Goal: Entertainment & Leisure: Consume media (video, audio)

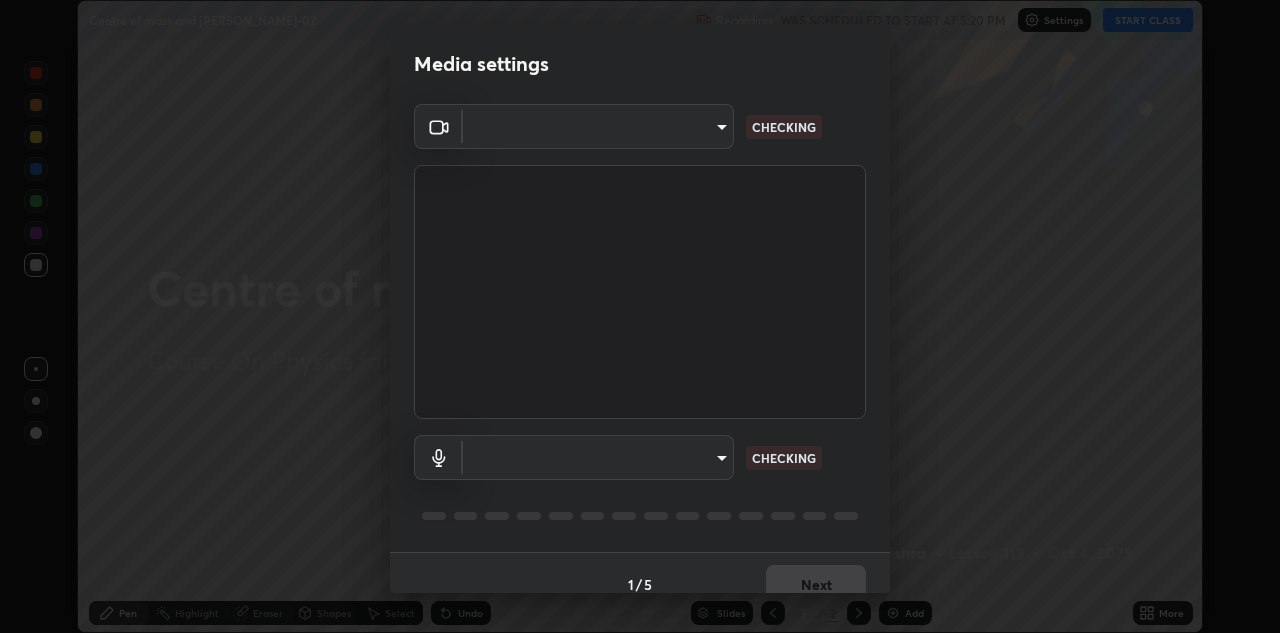
scroll to position [23, 0]
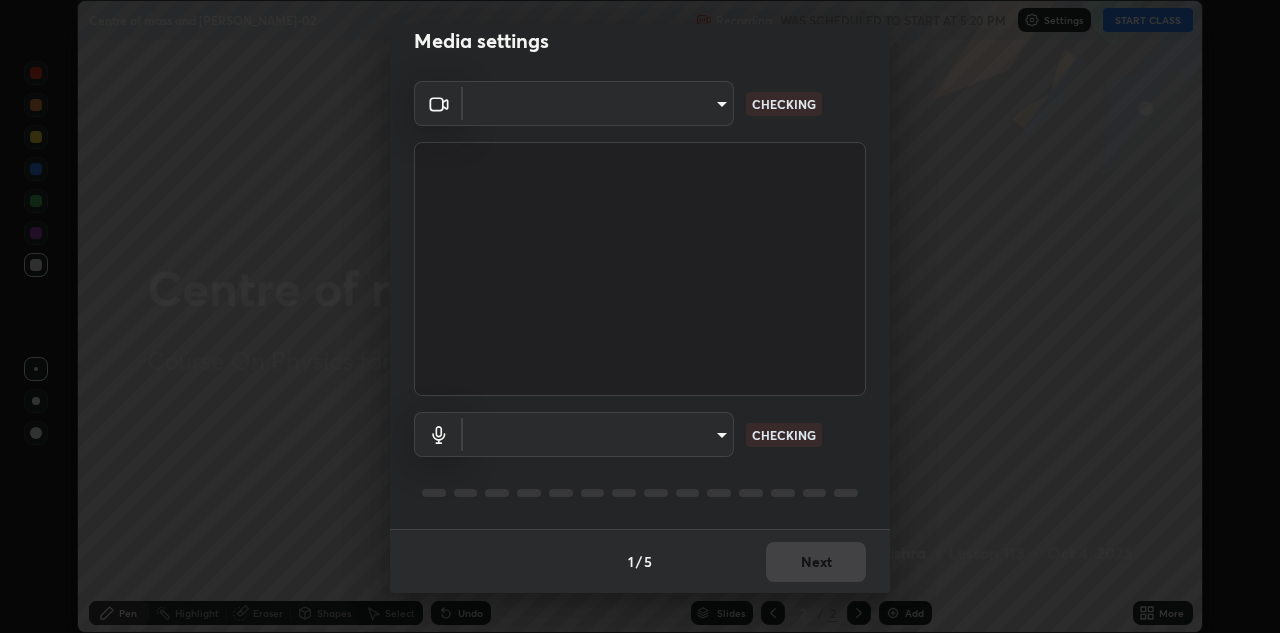
type input "6dd7f26dd43dc758996b1cf006e2949f7a02bee9d132d5f3f41e5eef0e7c266f"
type input "communications"
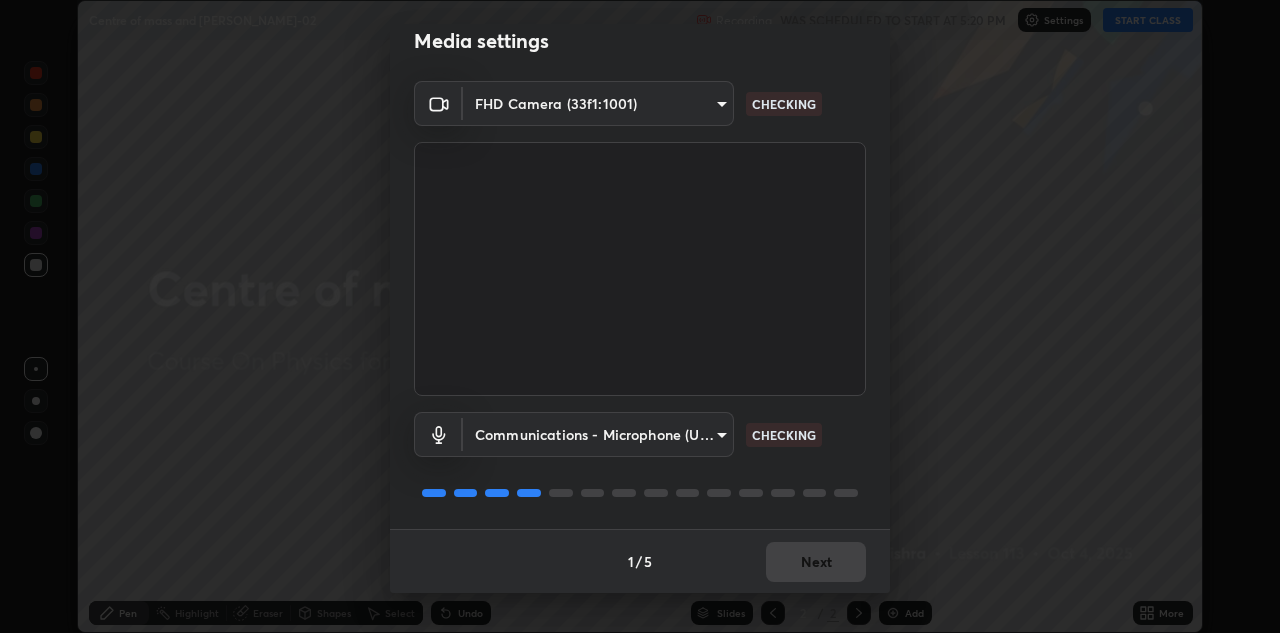
click at [794, 573] on div "1 / 5 Next" at bounding box center [640, 561] width 500 height 64
click at [797, 566] on div "1 / 5 Next" at bounding box center [640, 561] width 500 height 64
click at [797, 565] on div "1 / 5 Next" at bounding box center [640, 561] width 500 height 64
click at [799, 564] on div "1 / 5 Next" at bounding box center [640, 561] width 500 height 64
click at [794, 564] on div "1 / 5 Next" at bounding box center [640, 561] width 500 height 64
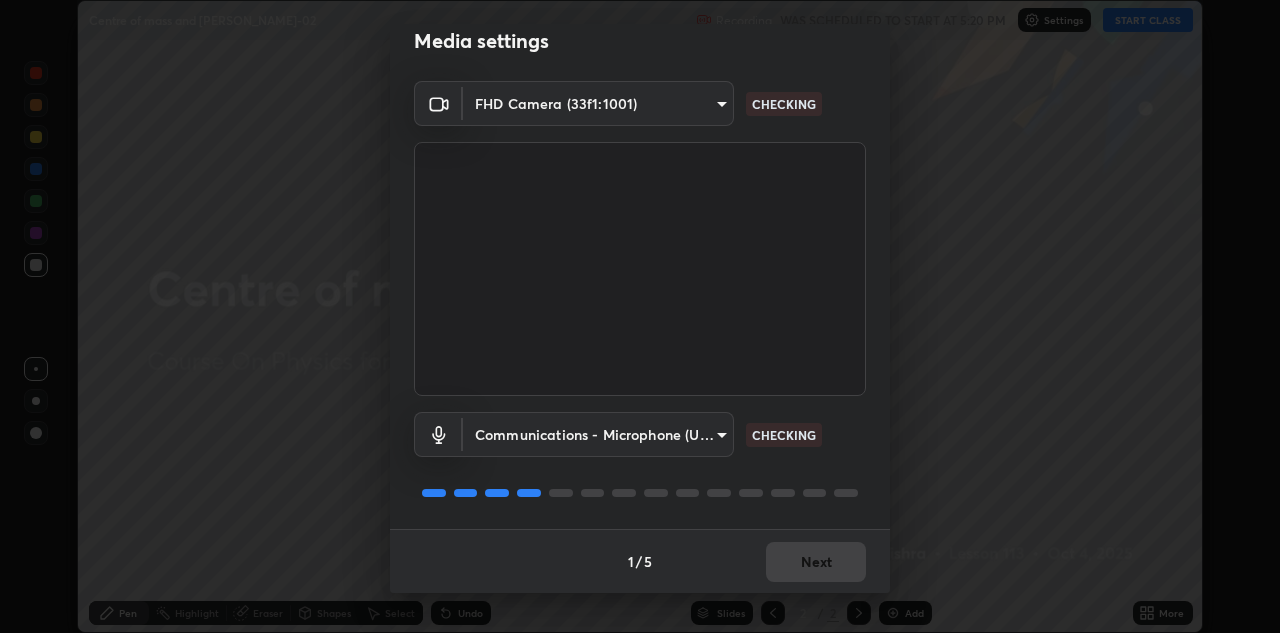
click at [804, 567] on div "1 / 5 Next" at bounding box center [640, 561] width 500 height 64
click at [806, 562] on div "1 / 5 Next" at bounding box center [640, 561] width 500 height 64
click at [802, 564] on div "1 / 5 Next" at bounding box center [640, 561] width 500 height 64
click at [805, 566] on div "1 / 5 Next" at bounding box center [640, 561] width 500 height 64
click at [804, 572] on div "1 / 5 Next" at bounding box center [640, 561] width 500 height 64
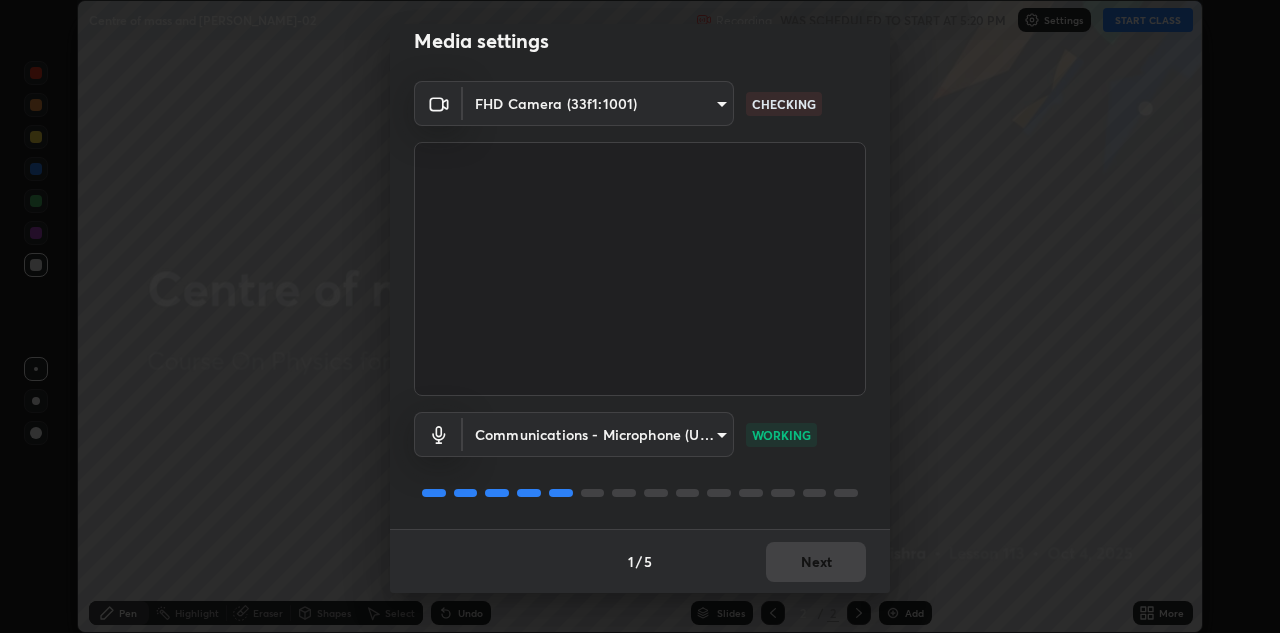
click at [809, 568] on div "1 / 5 Next" at bounding box center [640, 561] width 500 height 64
click at [806, 569] on div "1 / 5 Next" at bounding box center [640, 561] width 500 height 64
click at [803, 563] on div "1 / 5 Next" at bounding box center [640, 561] width 500 height 64
click at [800, 567] on button "Next" at bounding box center [816, 562] width 100 height 40
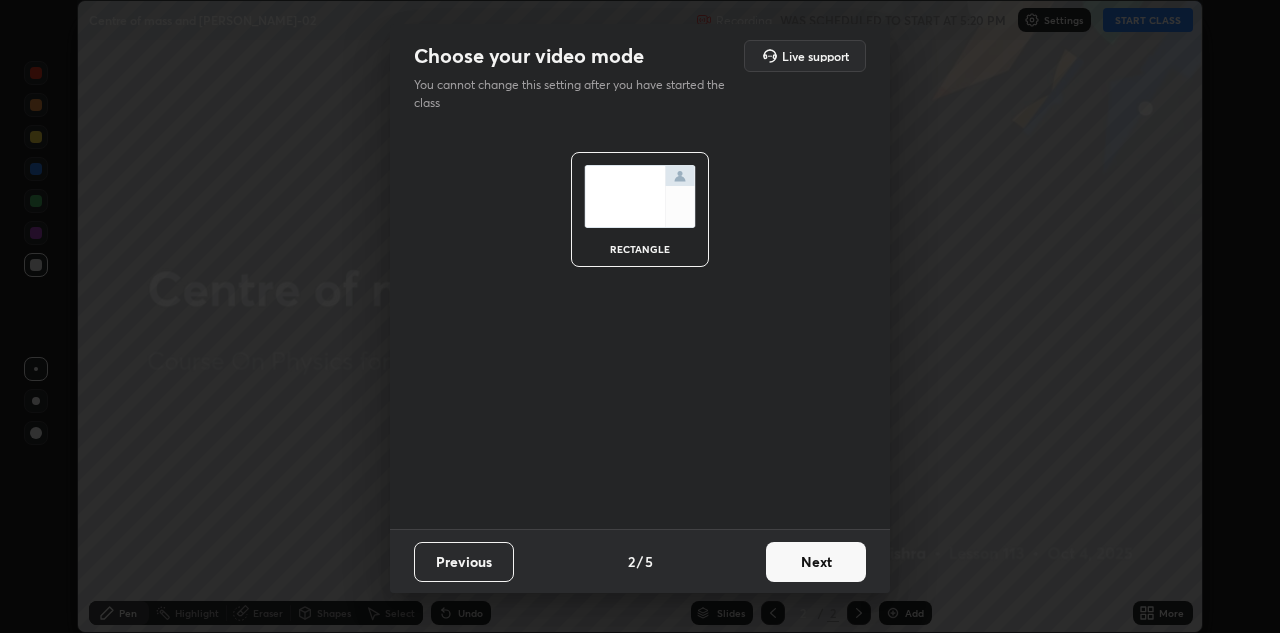
scroll to position [0, 0]
click at [795, 565] on button "Next" at bounding box center [816, 562] width 100 height 40
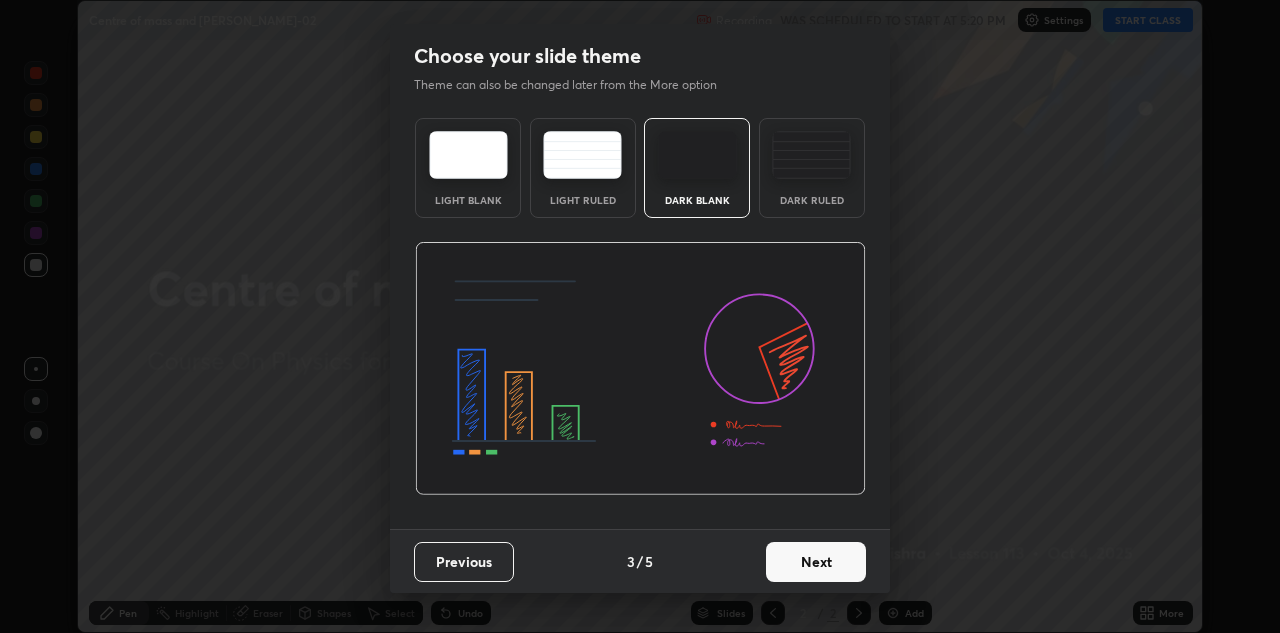
click at [792, 572] on button "Next" at bounding box center [816, 562] width 100 height 40
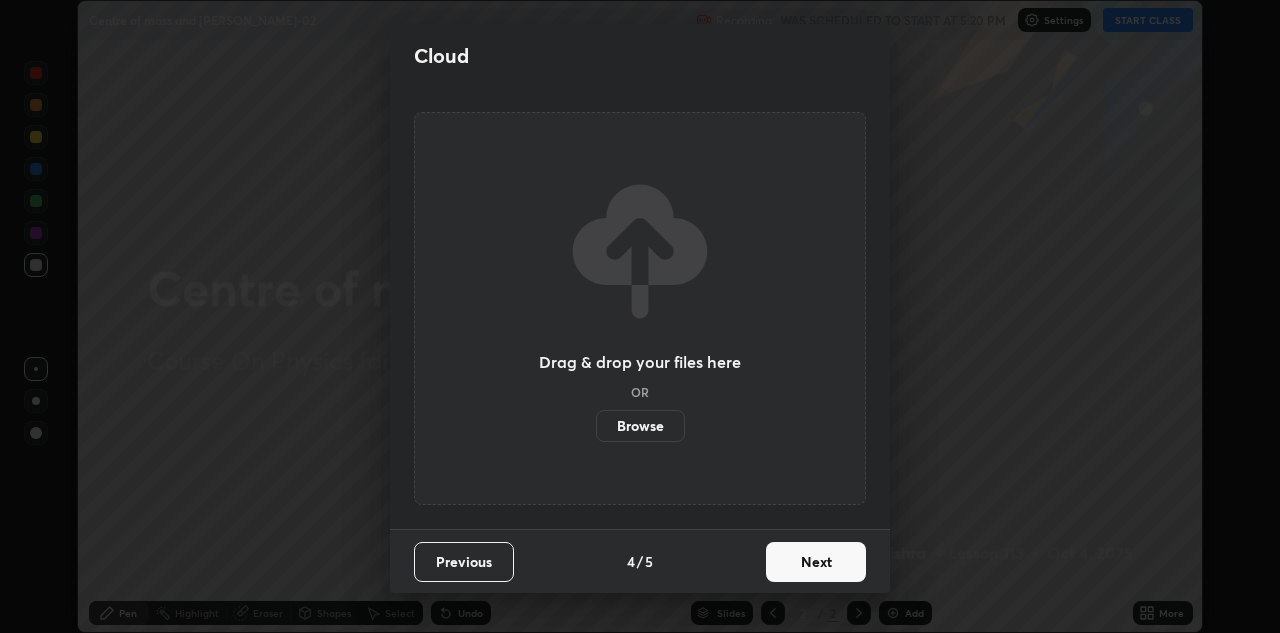
click at [799, 577] on button "Next" at bounding box center [816, 562] width 100 height 40
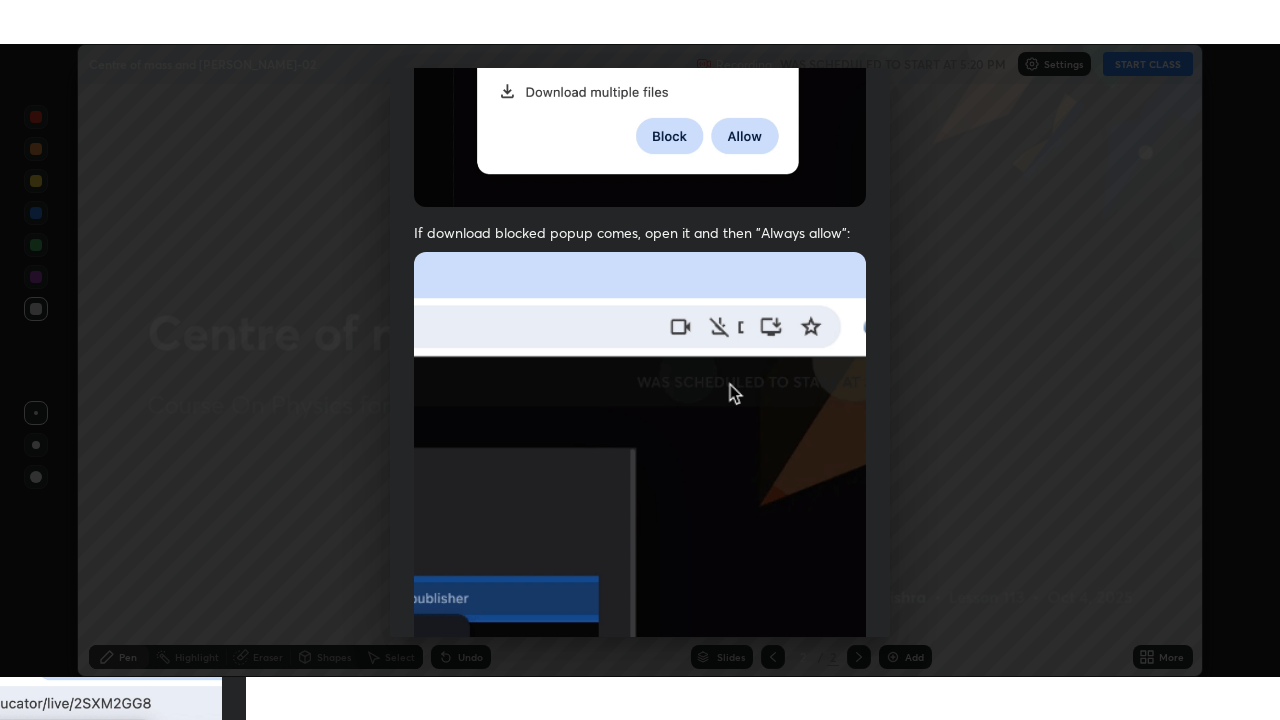
scroll to position [431, 0]
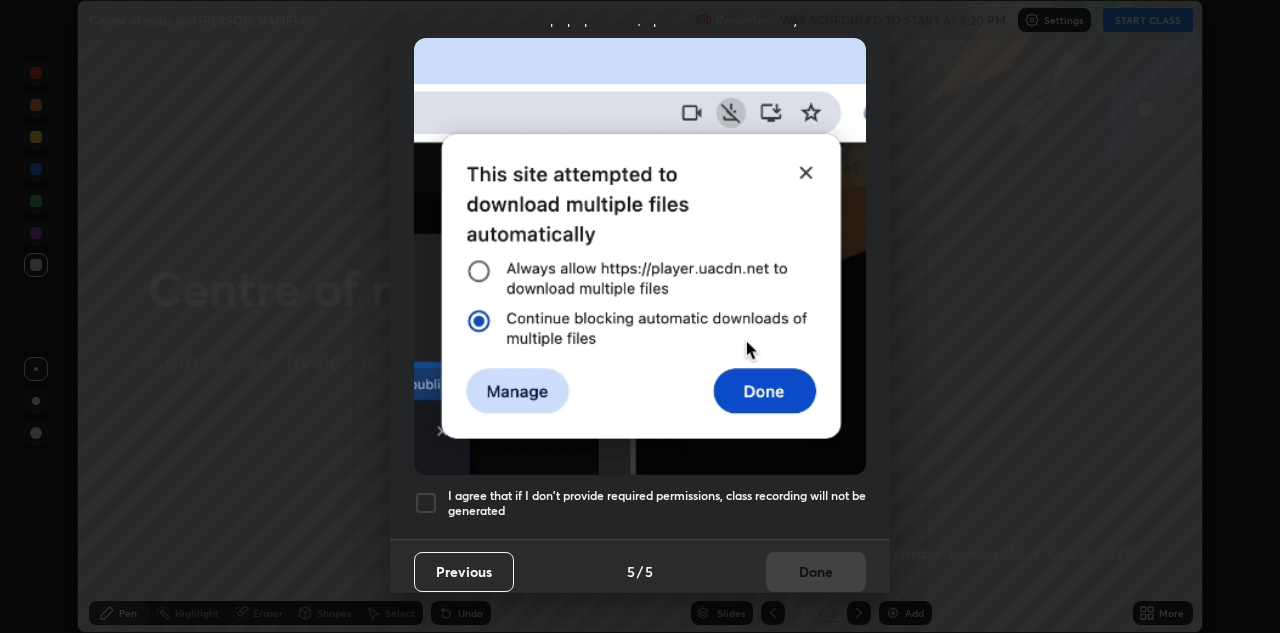
click at [428, 495] on div at bounding box center [426, 503] width 24 height 24
click at [824, 563] on button "Done" at bounding box center [816, 572] width 100 height 40
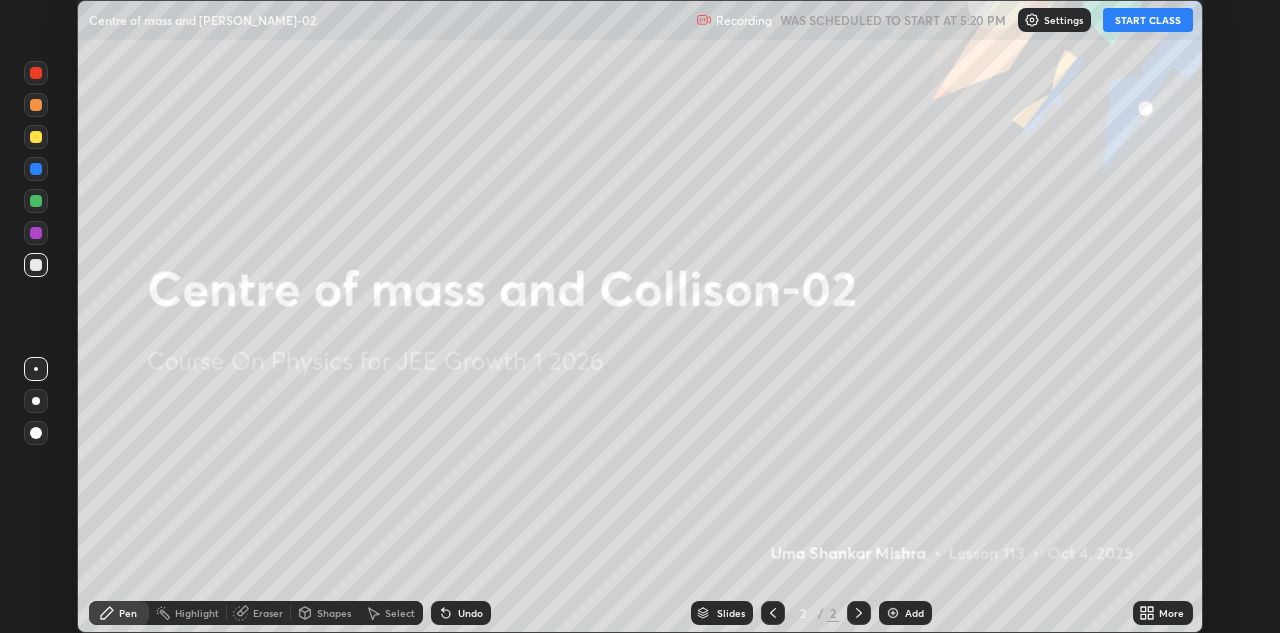
click at [1166, 16] on button "START CLASS" at bounding box center [1148, 20] width 90 height 24
click at [1151, 616] on icon at bounding box center [1150, 616] width 5 height 5
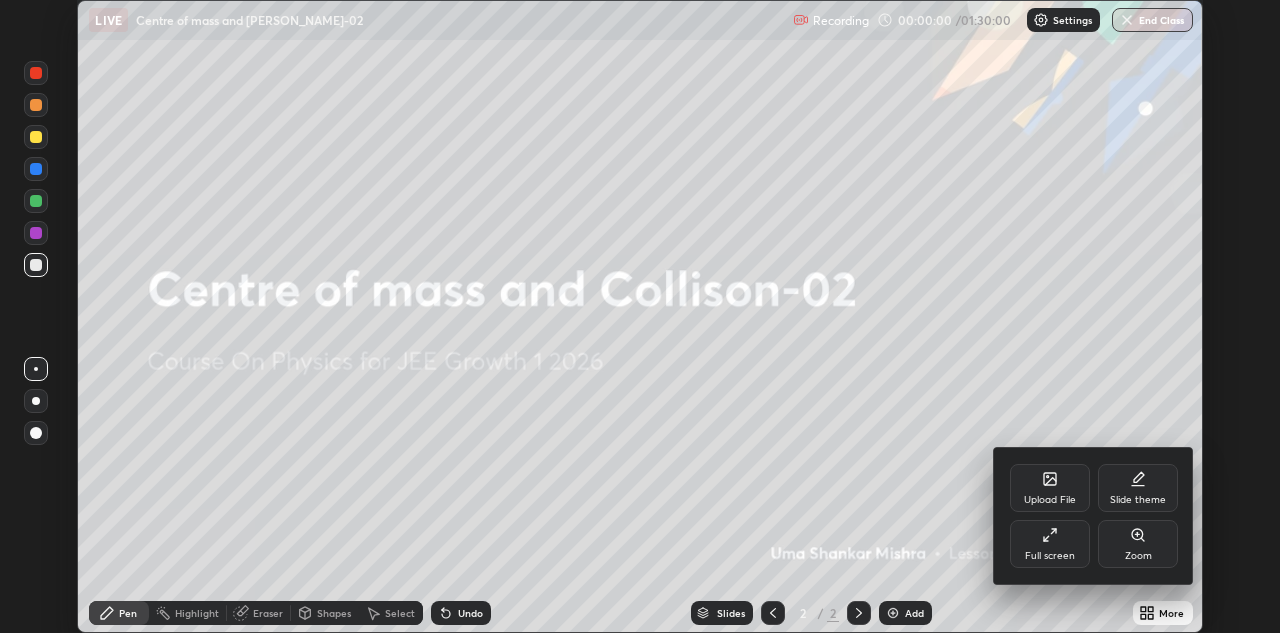
click at [1048, 557] on div "Full screen" at bounding box center [1050, 556] width 50 height 10
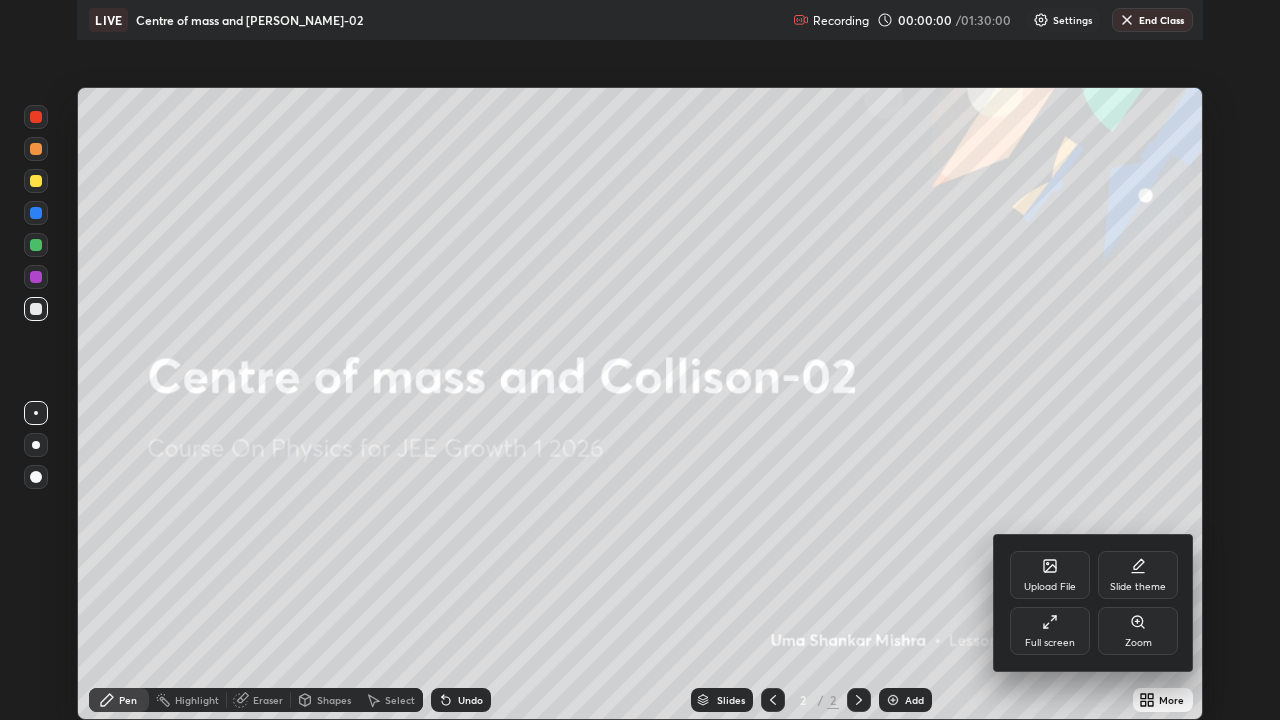
scroll to position [720, 1280]
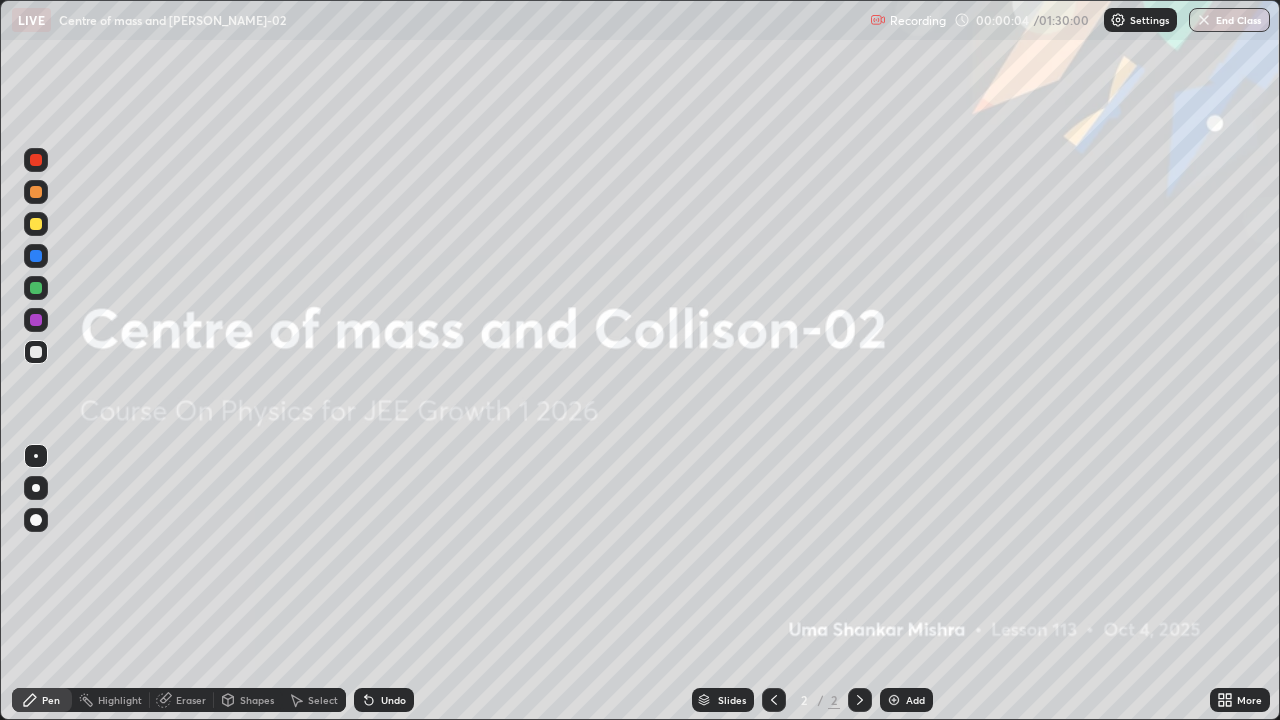
click at [895, 632] on img at bounding box center [894, 700] width 16 height 16
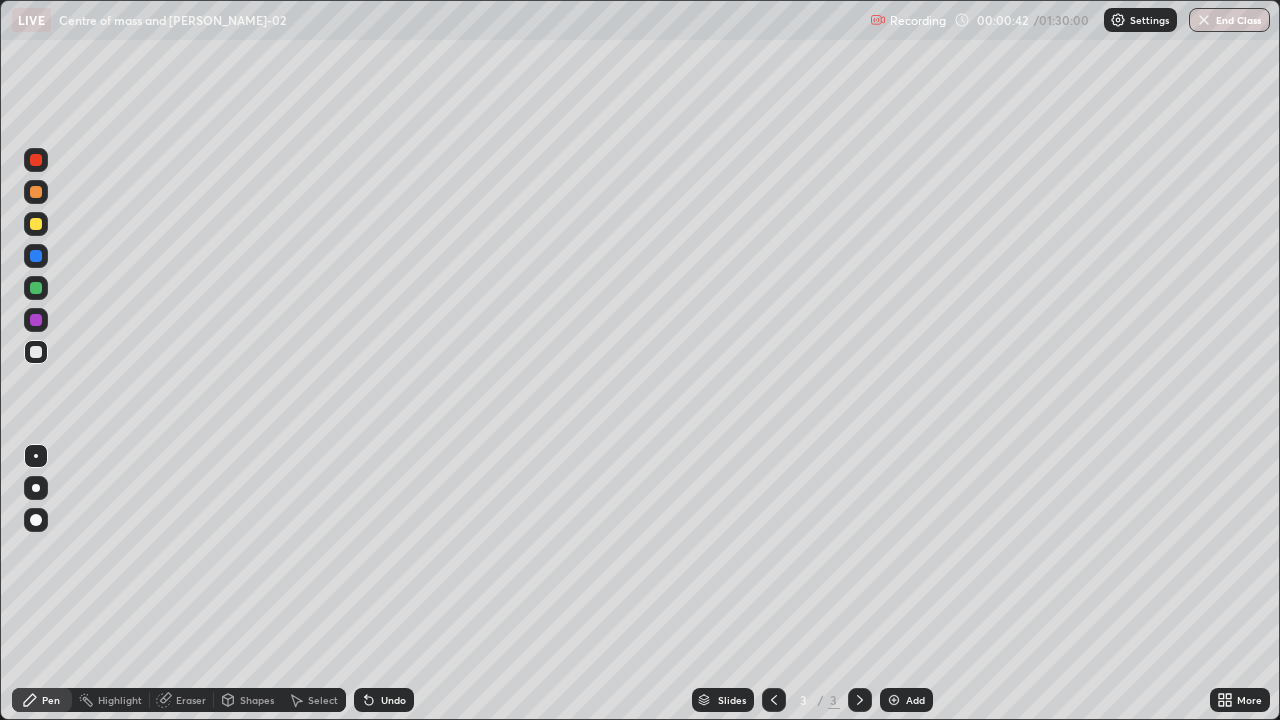
click at [51, 632] on div "Pen" at bounding box center [51, 700] width 18 height 10
click at [34, 356] on div at bounding box center [36, 352] width 12 height 12
click at [37, 231] on div at bounding box center [36, 224] width 24 height 24
click at [36, 289] on div at bounding box center [36, 288] width 12 height 12
click at [43, 354] on div at bounding box center [36, 352] width 24 height 24
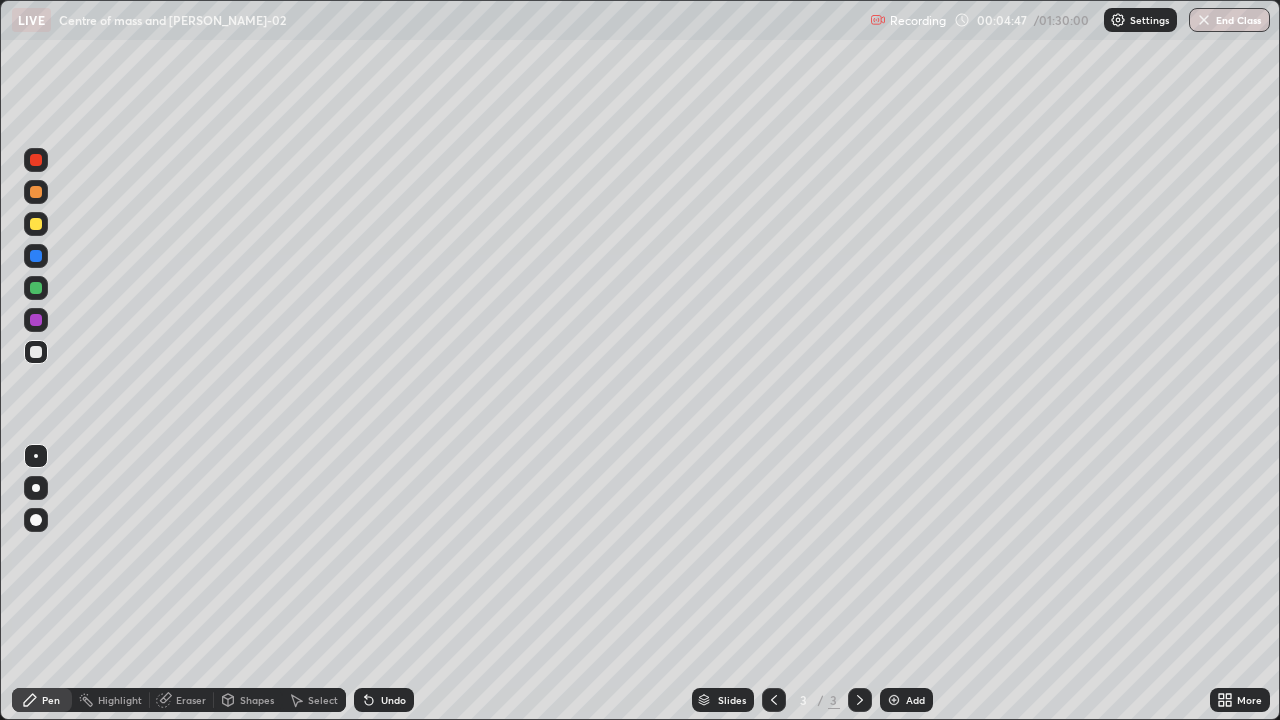
click at [31, 163] on div at bounding box center [36, 160] width 12 height 12
click at [41, 356] on div at bounding box center [36, 352] width 24 height 24
click at [41, 164] on div at bounding box center [36, 160] width 12 height 12
click at [39, 356] on div at bounding box center [36, 352] width 12 height 12
click at [36, 353] on div at bounding box center [36, 352] width 12 height 12
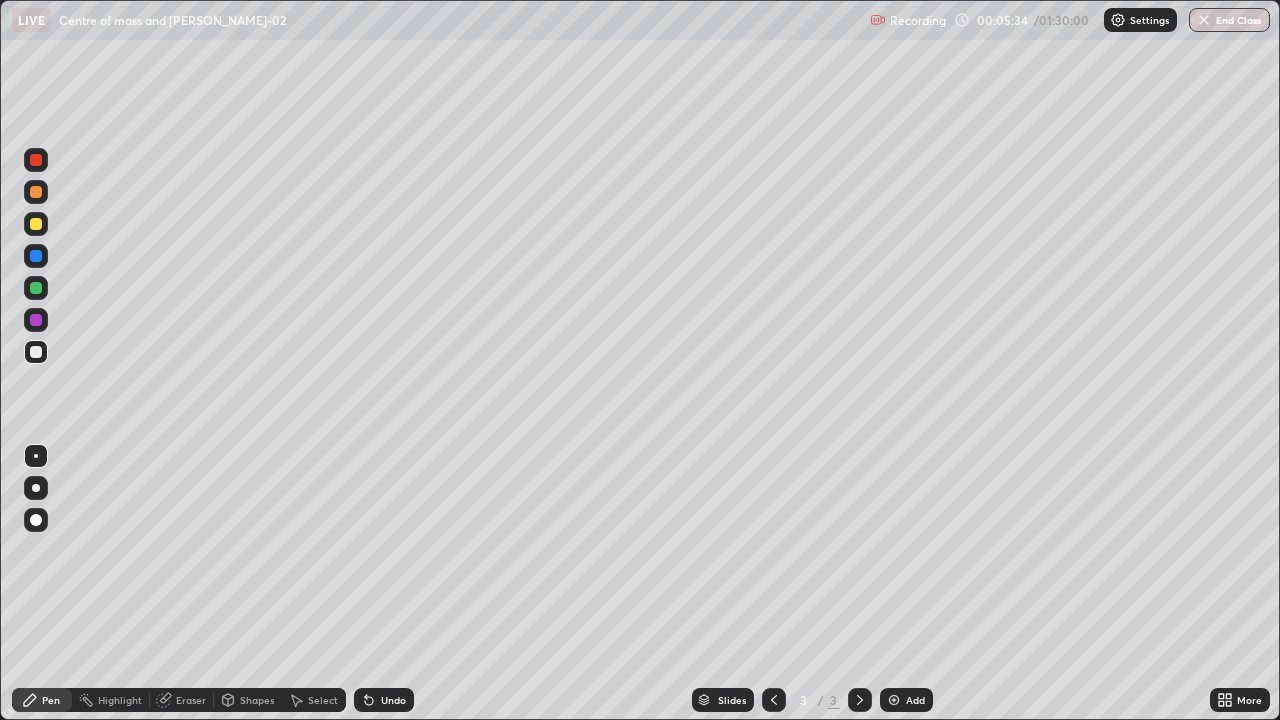
click at [38, 295] on div at bounding box center [36, 288] width 24 height 24
click at [36, 353] on div at bounding box center [36, 352] width 12 height 12
click at [38, 162] on div at bounding box center [36, 160] width 12 height 12
click at [36, 353] on div at bounding box center [36, 352] width 12 height 12
click at [186, 632] on div "Eraser" at bounding box center [191, 700] width 30 height 10
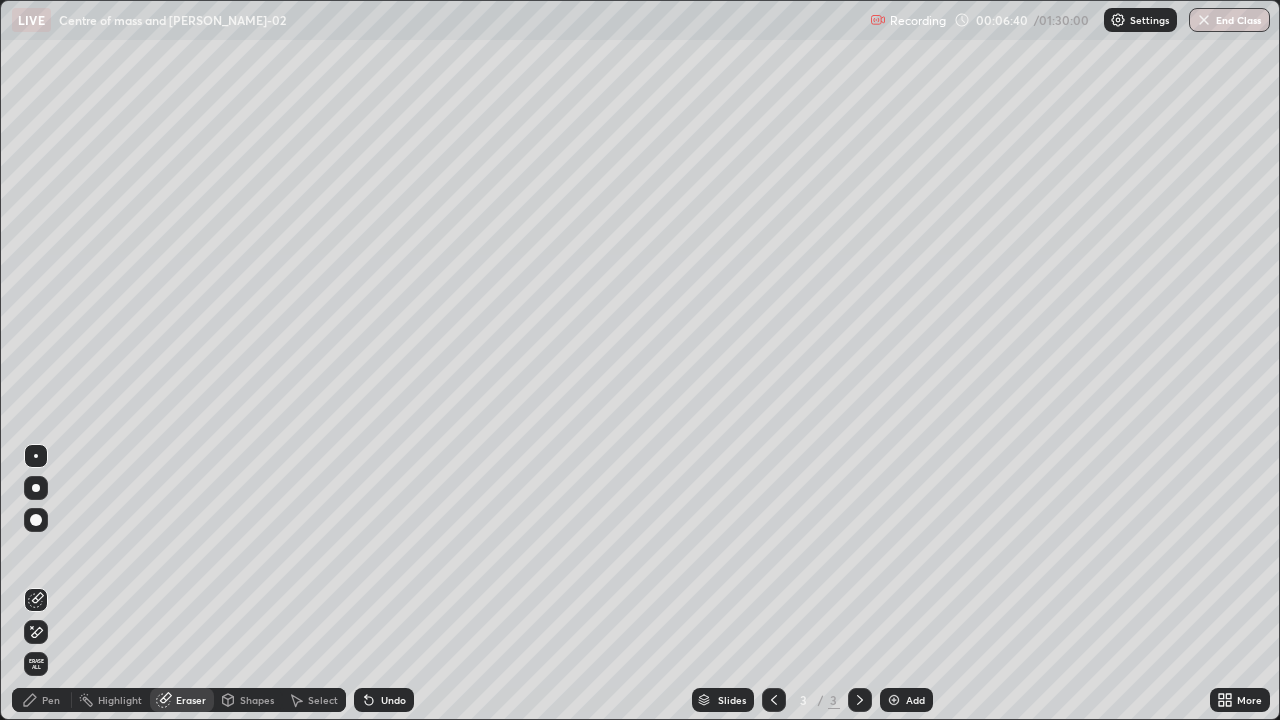
click at [52, 632] on div "Pen" at bounding box center [42, 700] width 60 height 24
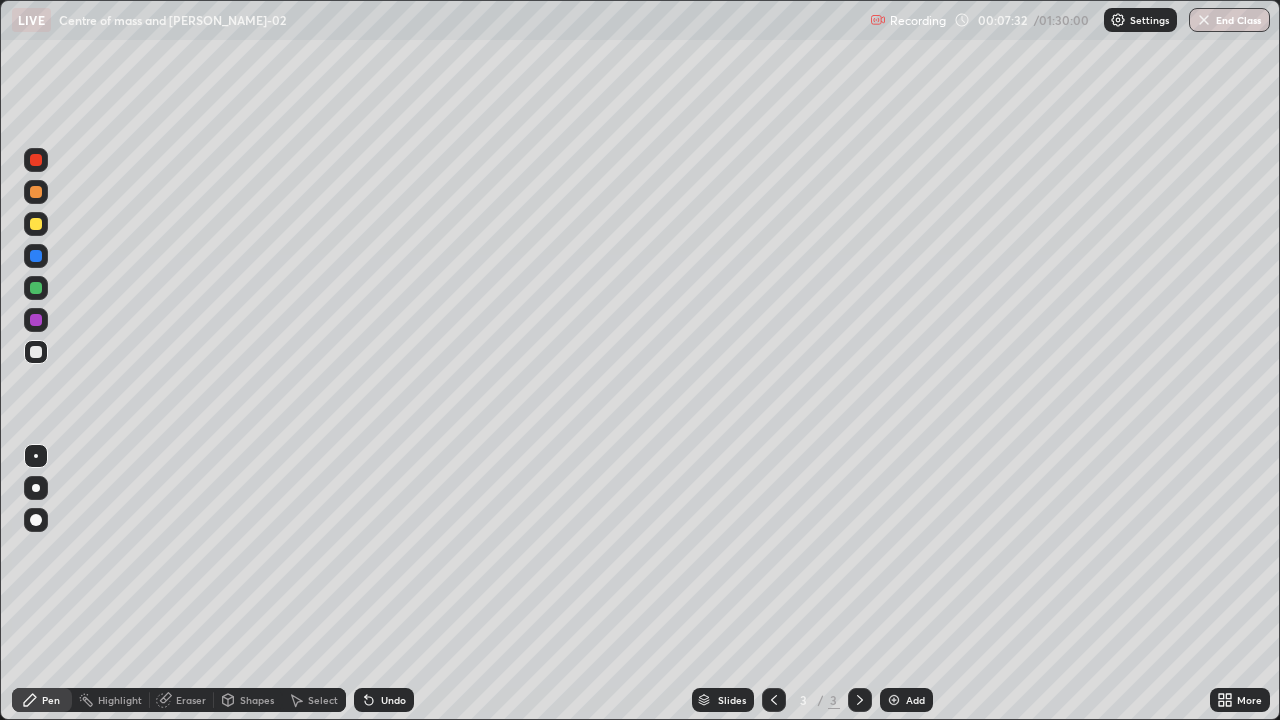
click at [45, 632] on div "Pen" at bounding box center [51, 700] width 18 height 10
click at [35, 290] on div at bounding box center [36, 288] width 12 height 12
click at [367, 632] on icon at bounding box center [369, 701] width 8 height 8
click at [36, 322] on div at bounding box center [36, 320] width 12 height 12
click at [36, 354] on div at bounding box center [36, 352] width 12 height 12
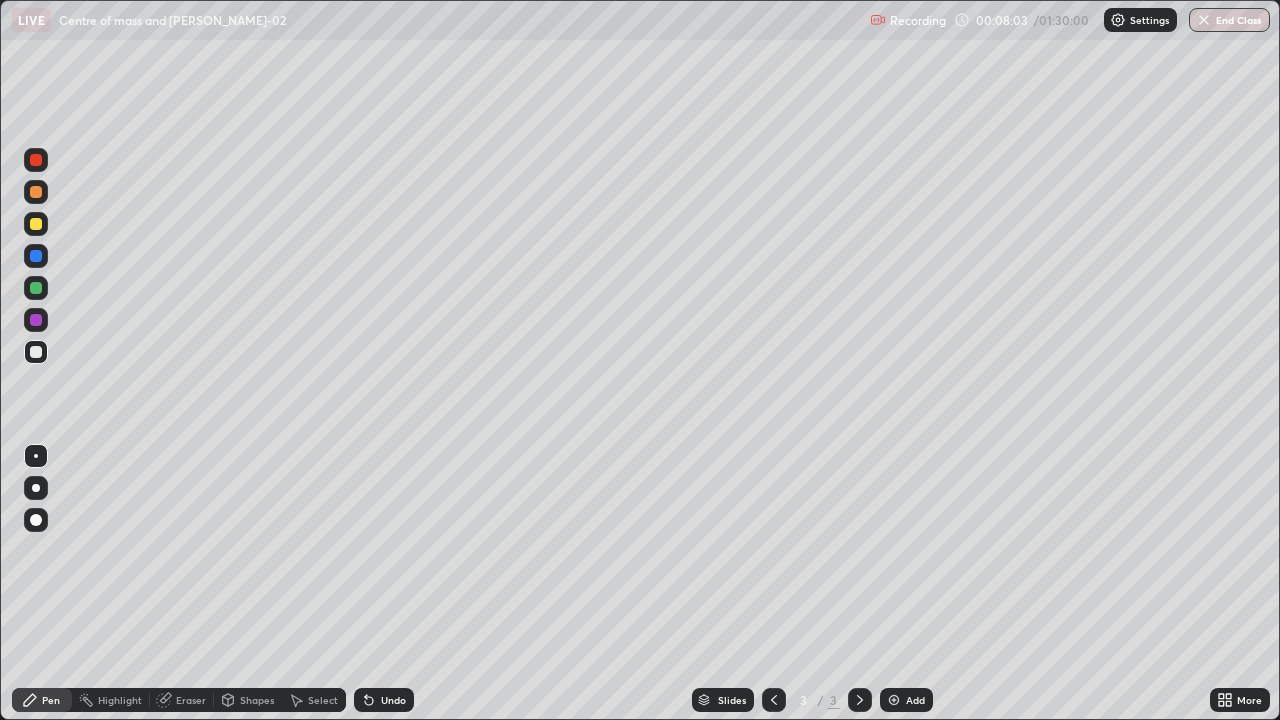
click at [38, 225] on div at bounding box center [36, 224] width 12 height 12
click at [366, 632] on icon at bounding box center [369, 701] width 8 height 8
click at [381, 632] on div "Undo" at bounding box center [393, 700] width 25 height 10
click at [366, 632] on icon at bounding box center [369, 701] width 8 height 8
click at [375, 632] on div "Undo" at bounding box center [384, 700] width 60 height 24
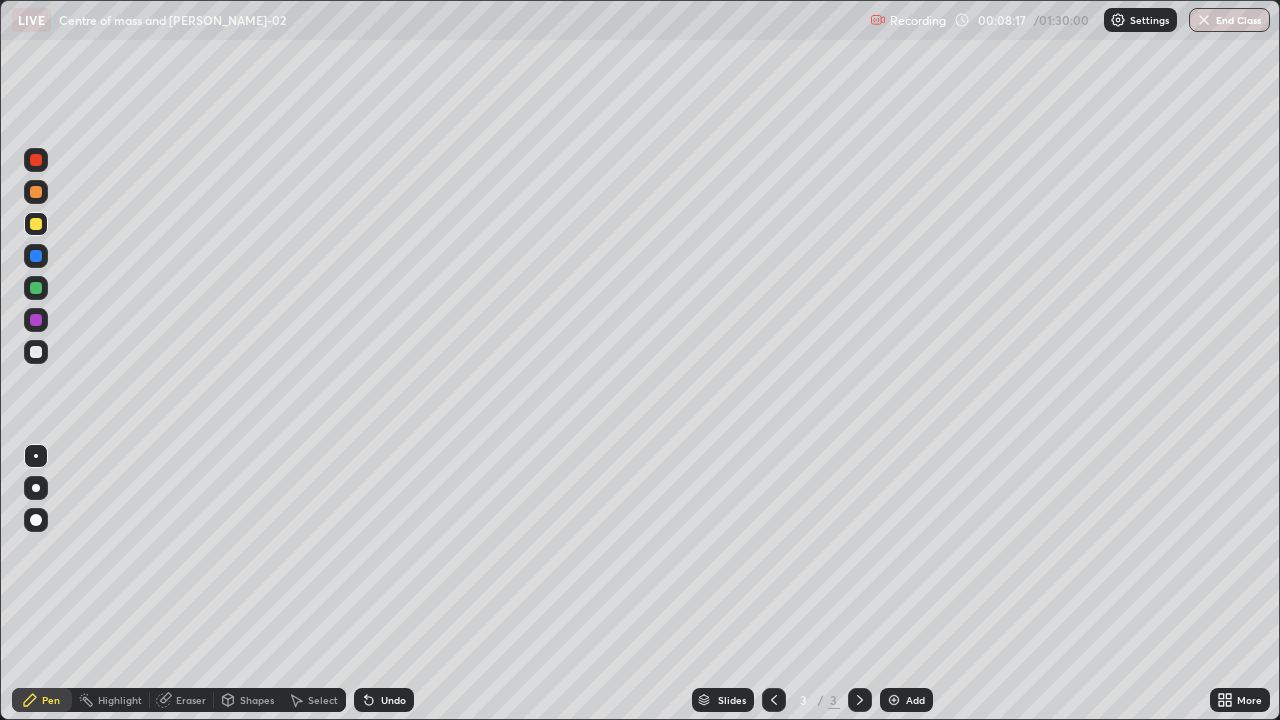
click at [382, 632] on div "Undo" at bounding box center [393, 700] width 25 height 10
click at [374, 632] on div "Undo" at bounding box center [384, 700] width 60 height 24
click at [366, 632] on icon at bounding box center [369, 701] width 8 height 8
click at [38, 356] on div at bounding box center [36, 352] width 12 height 12
click at [38, 353] on div at bounding box center [36, 352] width 12 height 12
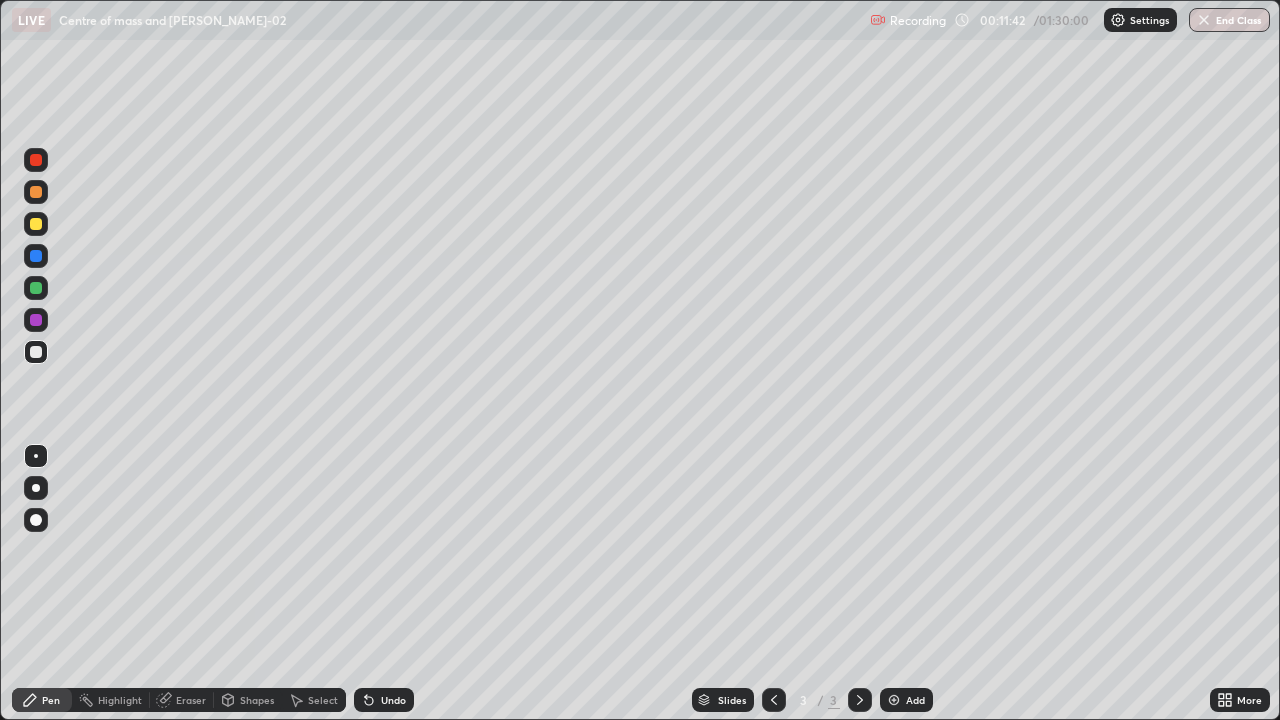
click at [193, 632] on div "Eraser" at bounding box center [191, 700] width 30 height 10
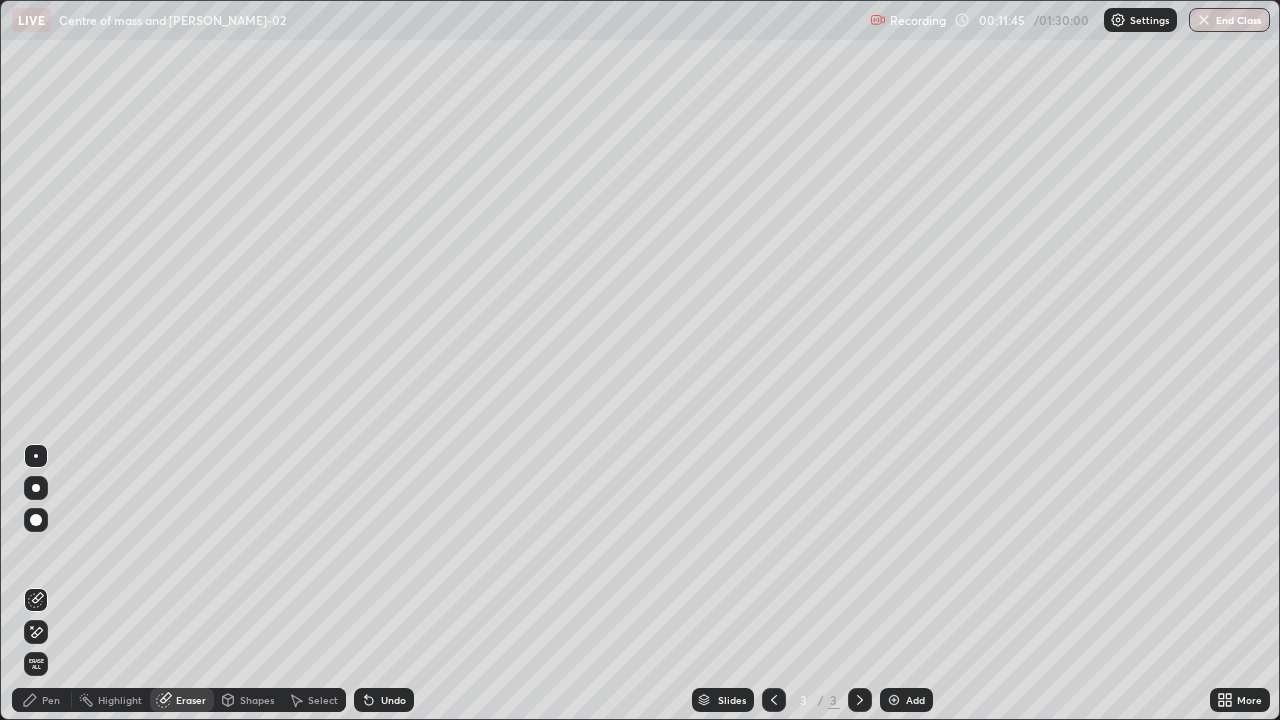
click at [53, 632] on div "Pen" at bounding box center [51, 700] width 18 height 10
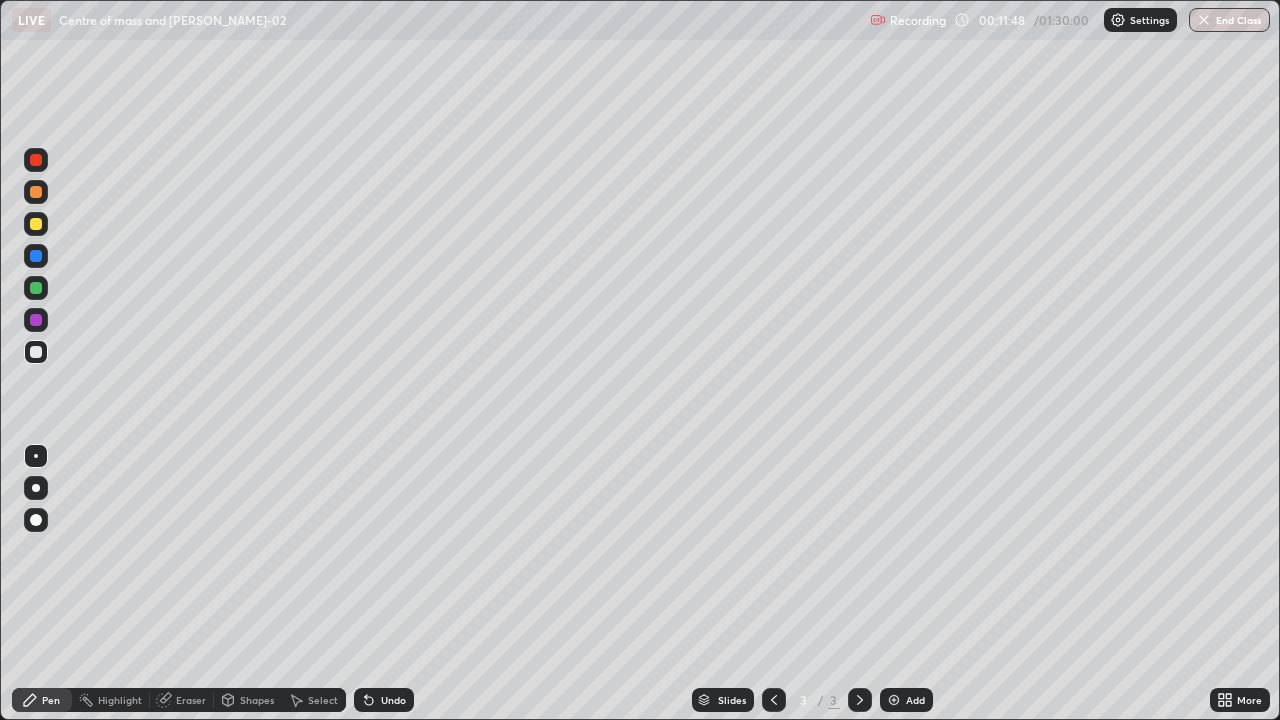
click at [193, 632] on div "Eraser" at bounding box center [191, 700] width 30 height 10
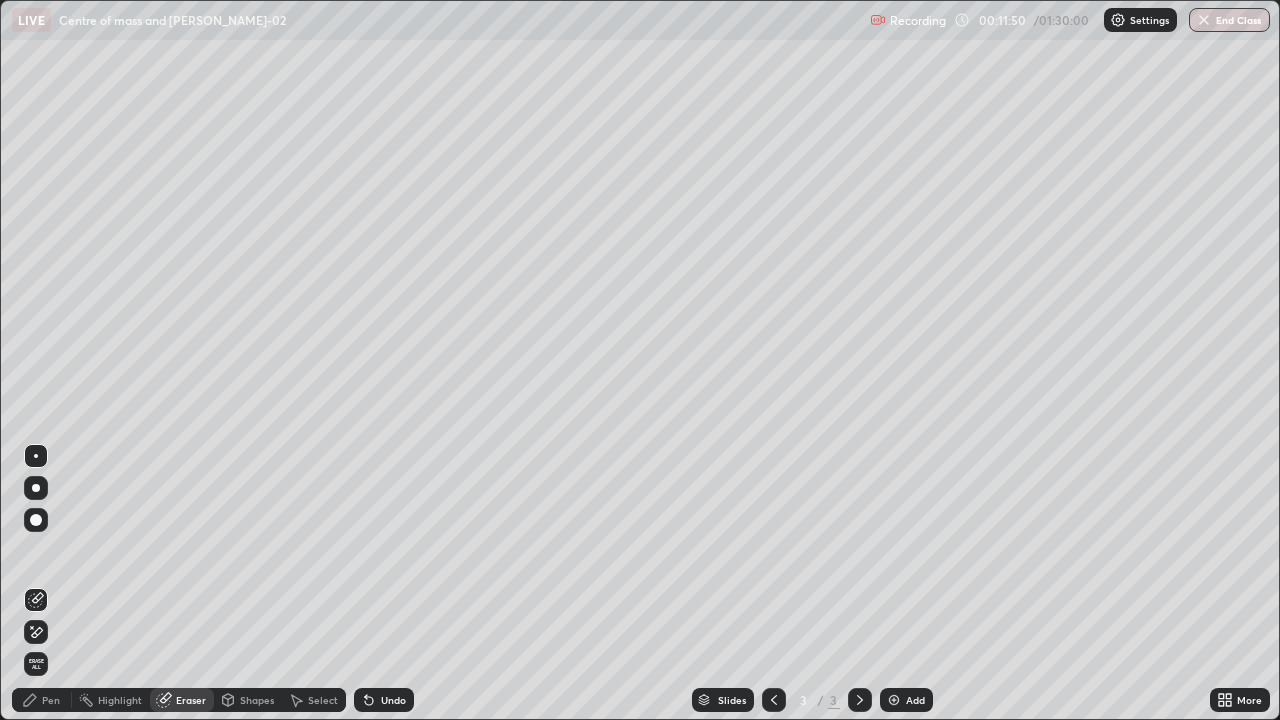
click at [50, 632] on div "Pen" at bounding box center [51, 700] width 18 height 10
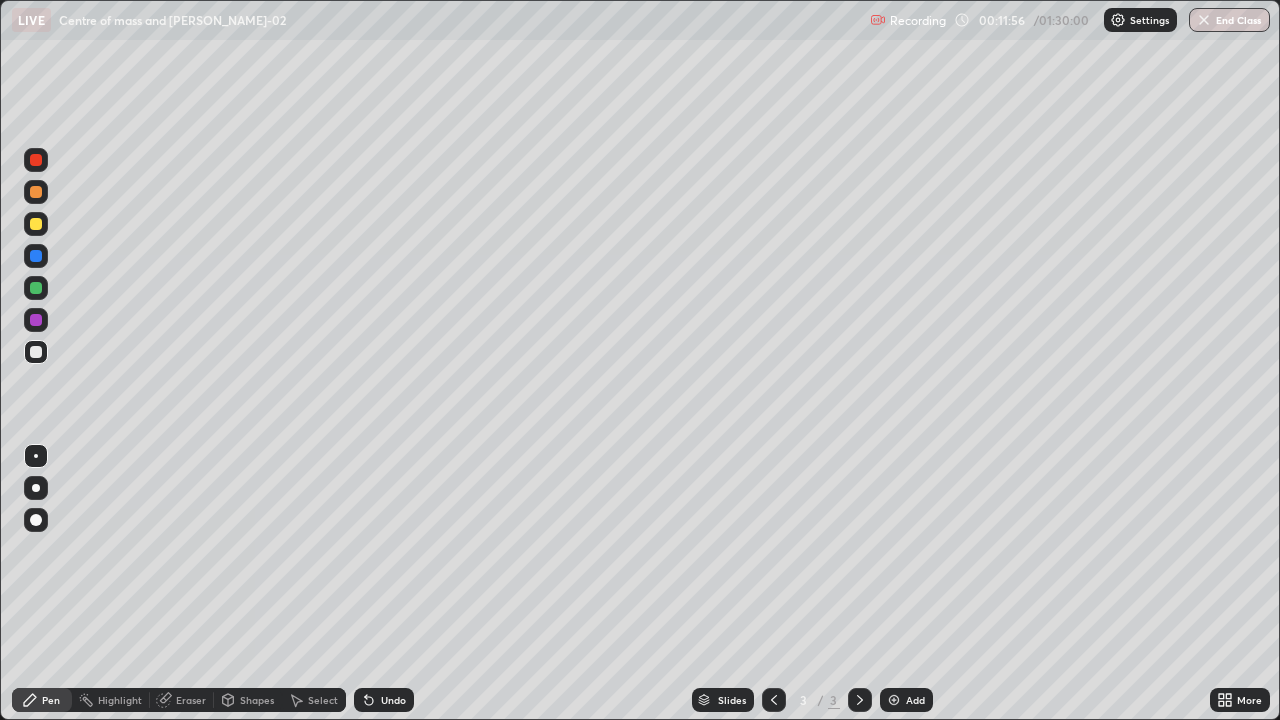
click at [181, 632] on div "Eraser" at bounding box center [182, 700] width 64 height 24
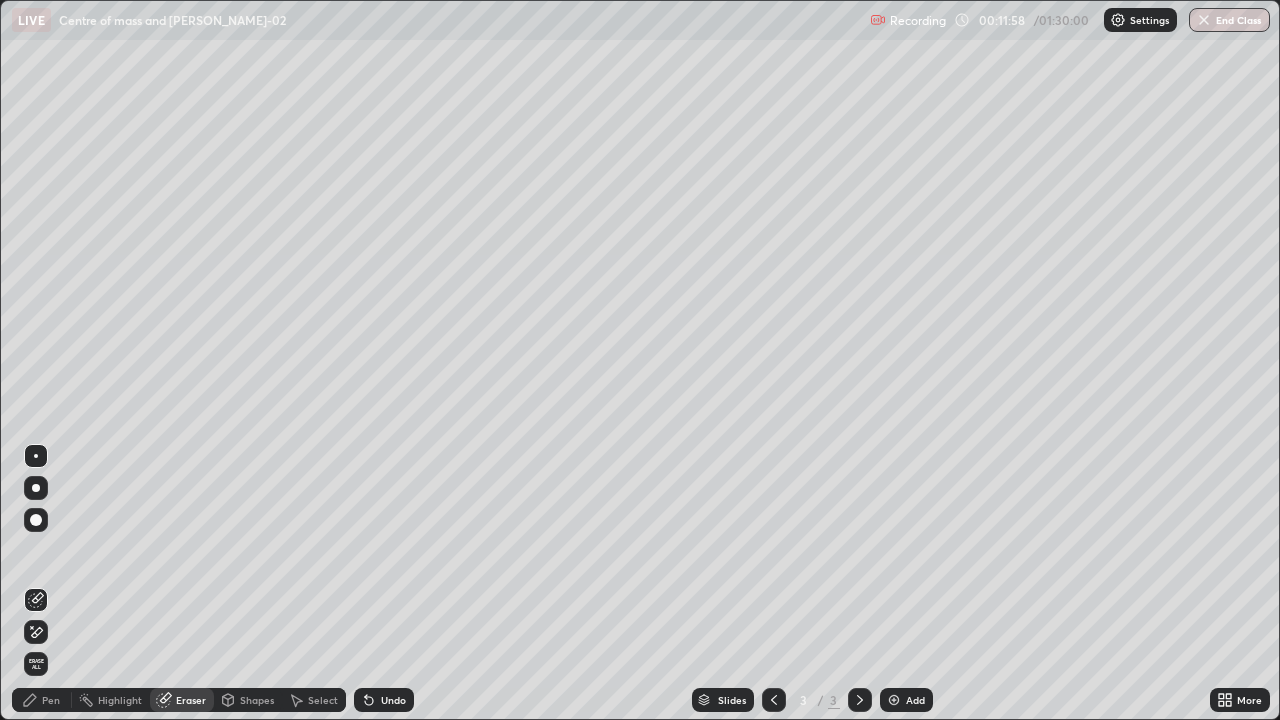
click at [55, 632] on div "Pen" at bounding box center [51, 700] width 18 height 10
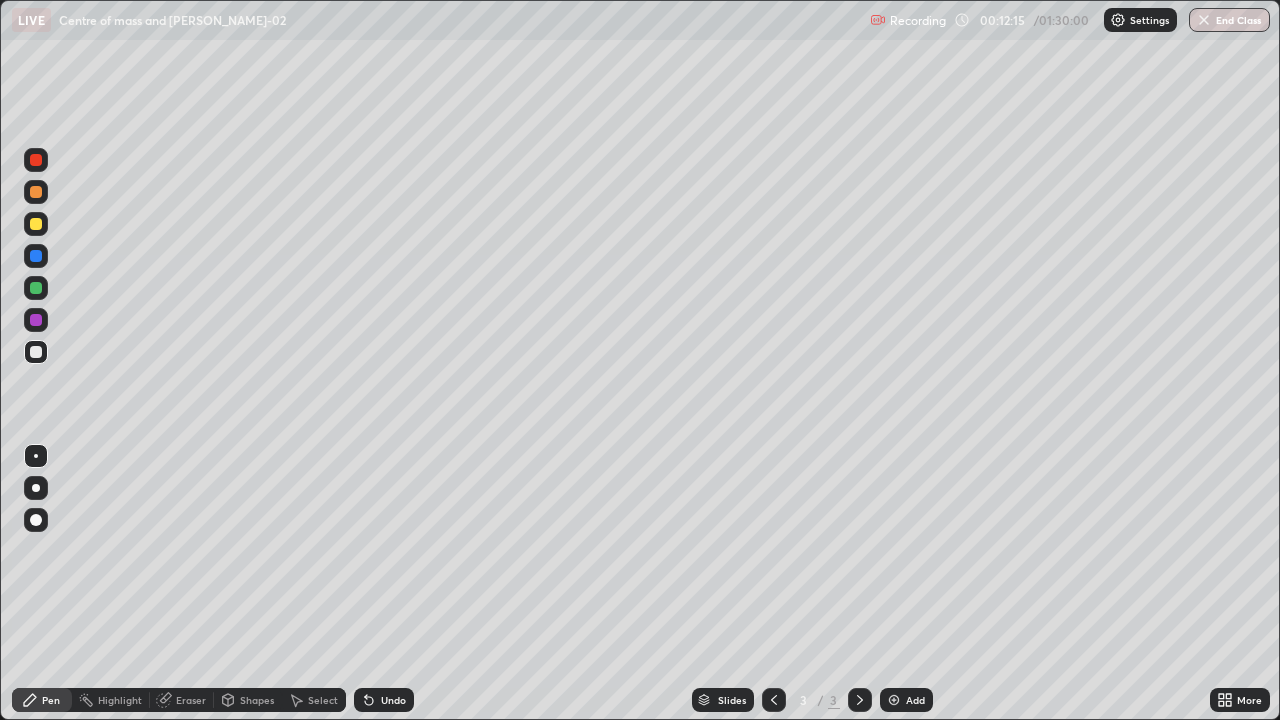
click at [195, 632] on div "Eraser" at bounding box center [191, 700] width 30 height 10
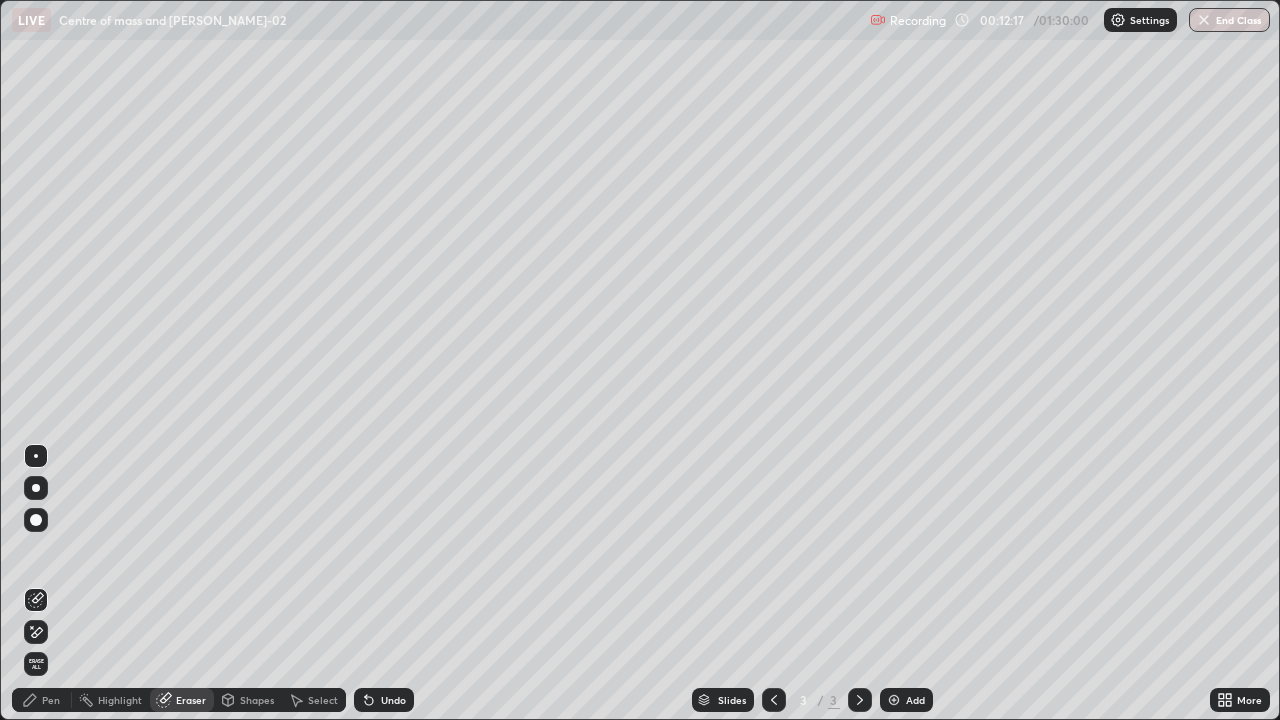
click at [52, 632] on div "Pen" at bounding box center [51, 700] width 18 height 10
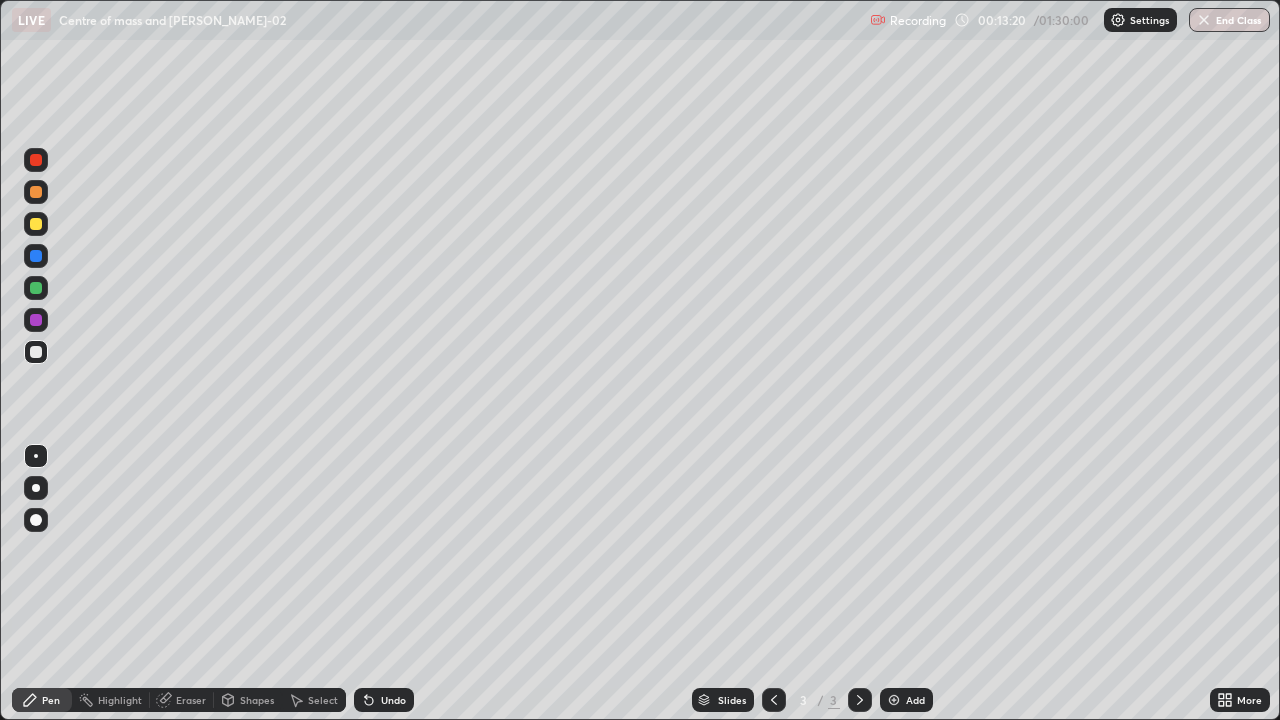
click at [36, 361] on div at bounding box center [36, 352] width 24 height 24
click at [36, 321] on div at bounding box center [36, 320] width 12 height 12
click at [36, 162] on div at bounding box center [36, 160] width 12 height 12
click at [366, 632] on icon at bounding box center [369, 701] width 8 height 8
click at [33, 324] on div at bounding box center [36, 320] width 12 height 12
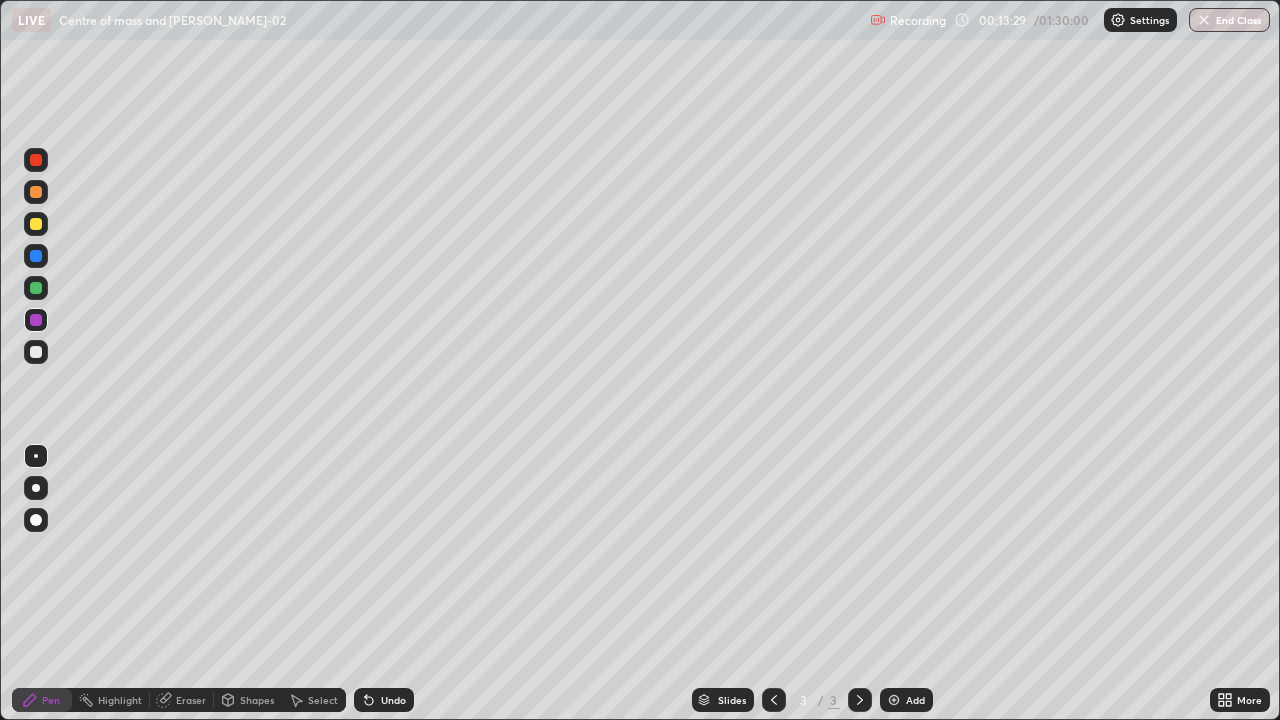
click at [36, 165] on div at bounding box center [36, 160] width 12 height 12
click at [891, 632] on img at bounding box center [894, 700] width 16 height 16
click at [35, 158] on div at bounding box center [36, 160] width 12 height 12
click at [189, 632] on div "Eraser" at bounding box center [191, 700] width 30 height 10
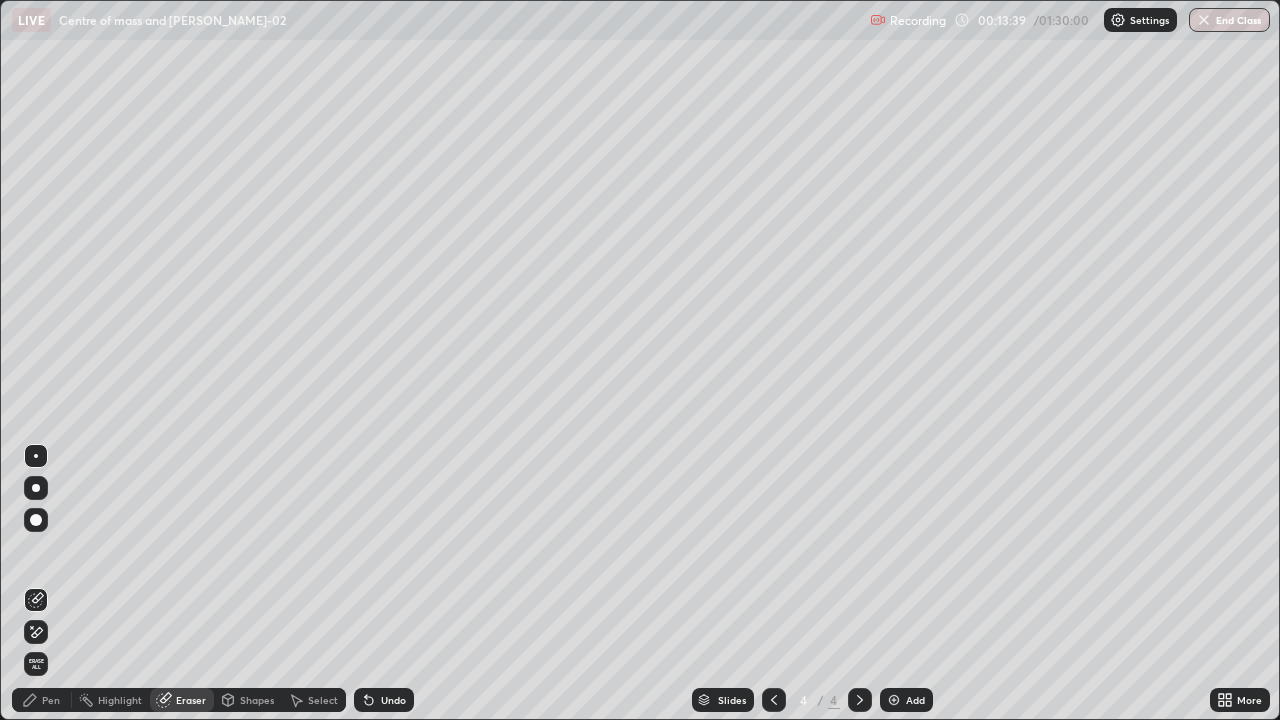
click at [50, 632] on div "Pen" at bounding box center [51, 700] width 18 height 10
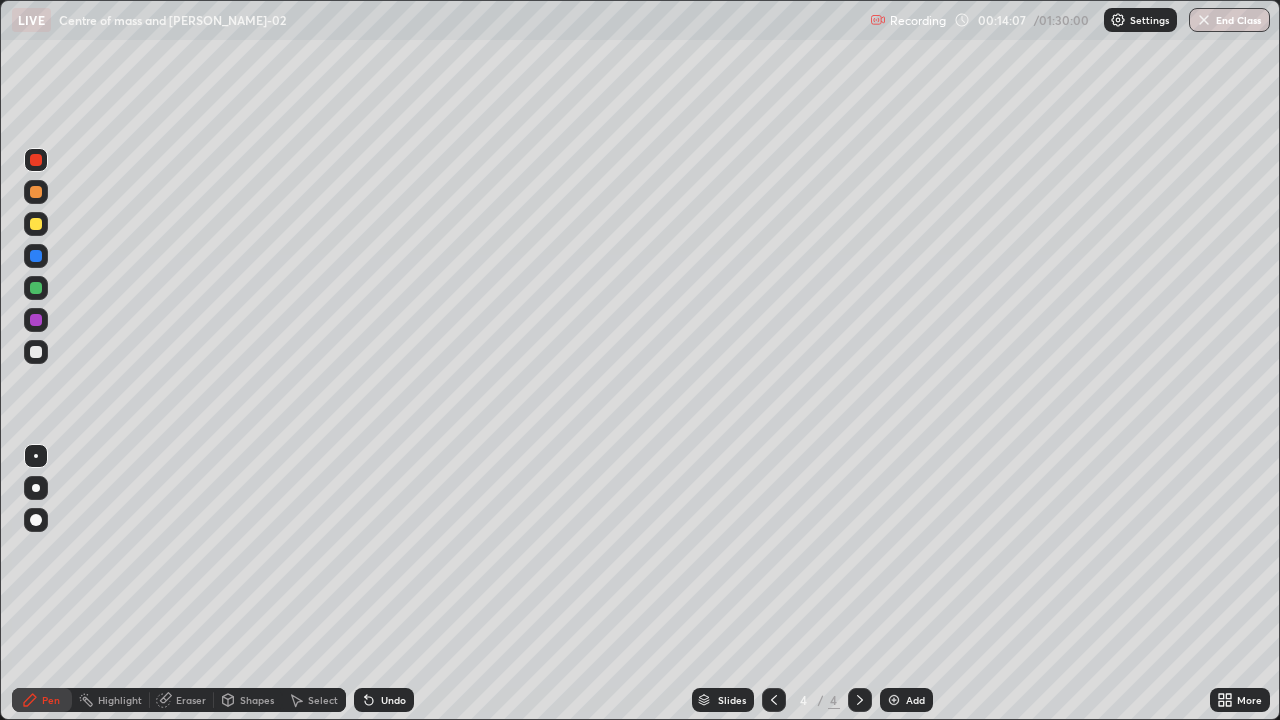
click at [34, 348] on div at bounding box center [36, 352] width 12 height 12
click at [34, 355] on div at bounding box center [36, 352] width 12 height 12
click at [32, 293] on div at bounding box center [36, 288] width 12 height 12
click at [39, 353] on div at bounding box center [36, 352] width 12 height 12
click at [39, 321] on div at bounding box center [36, 320] width 12 height 12
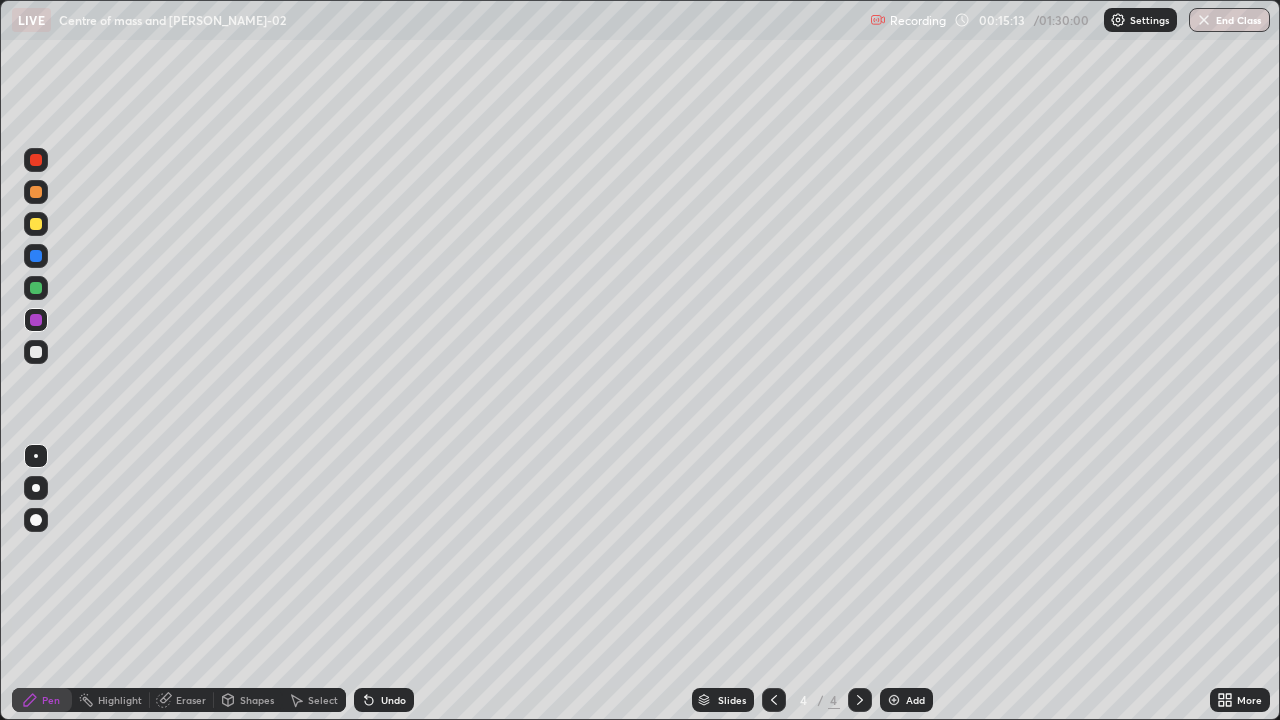
click at [32, 298] on div at bounding box center [36, 288] width 24 height 24
click at [187, 632] on div "Eraser" at bounding box center [191, 700] width 30 height 10
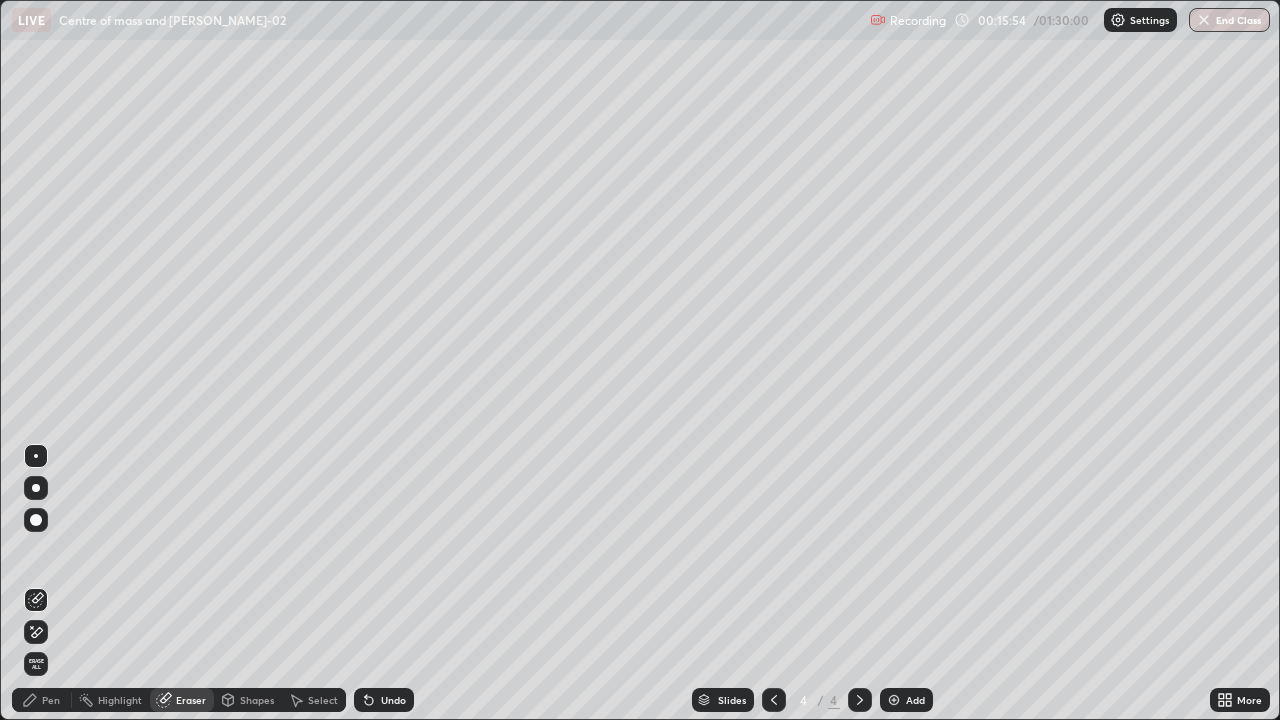
click at [310, 632] on div "Select" at bounding box center [323, 700] width 30 height 10
click at [305, 632] on div "Select" at bounding box center [314, 700] width 64 height 24
click at [309, 632] on div "Select" at bounding box center [323, 700] width 30 height 10
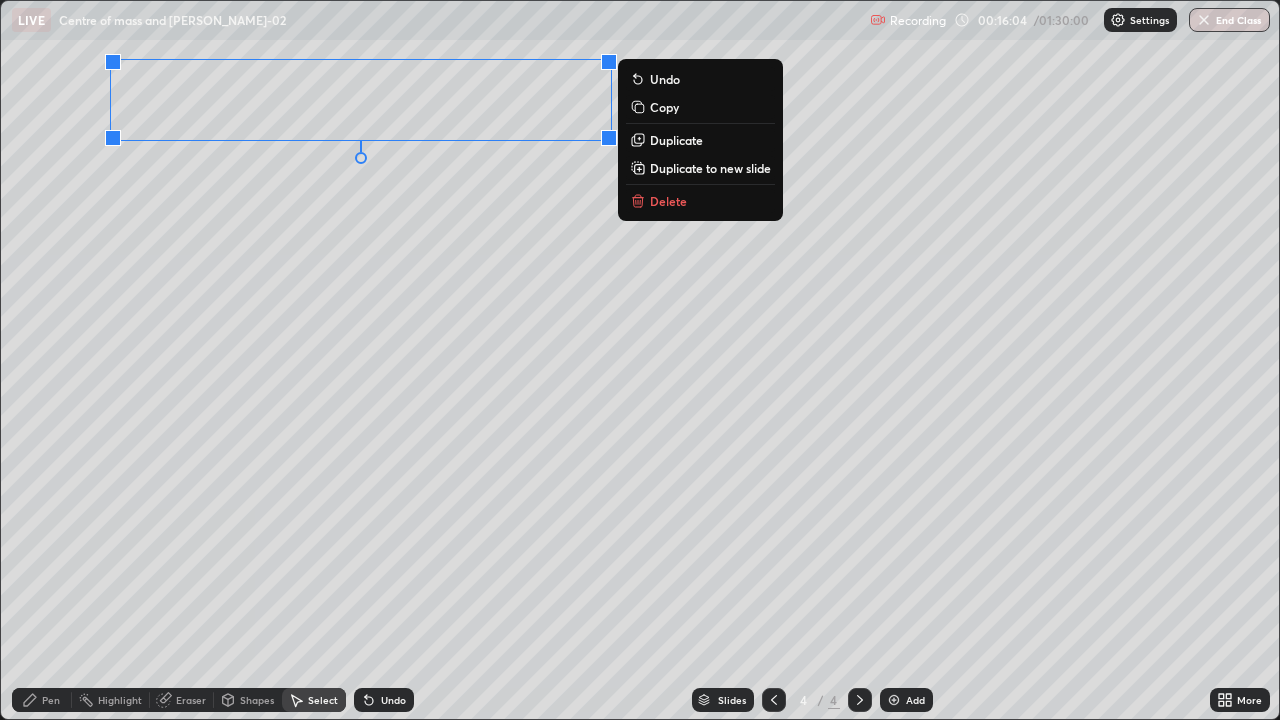
click at [691, 209] on button "Delete" at bounding box center [700, 201] width 149 height 24
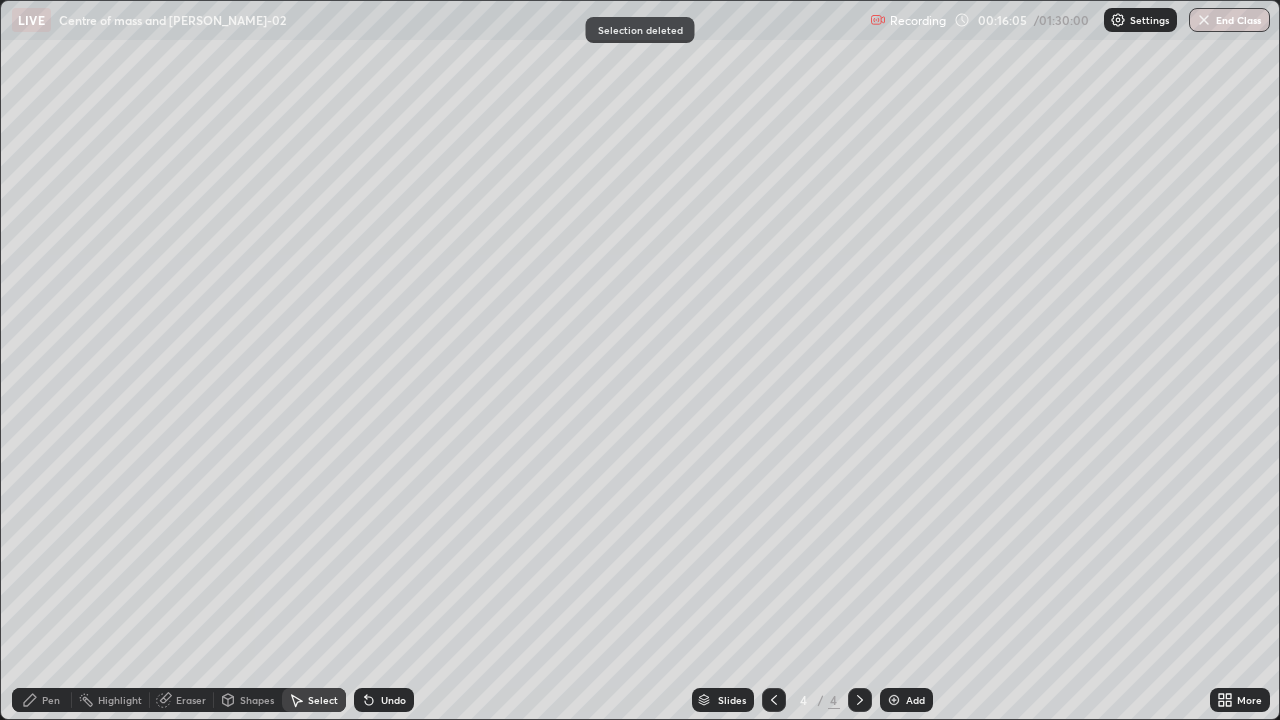
click at [366, 632] on icon at bounding box center [369, 701] width 8 height 8
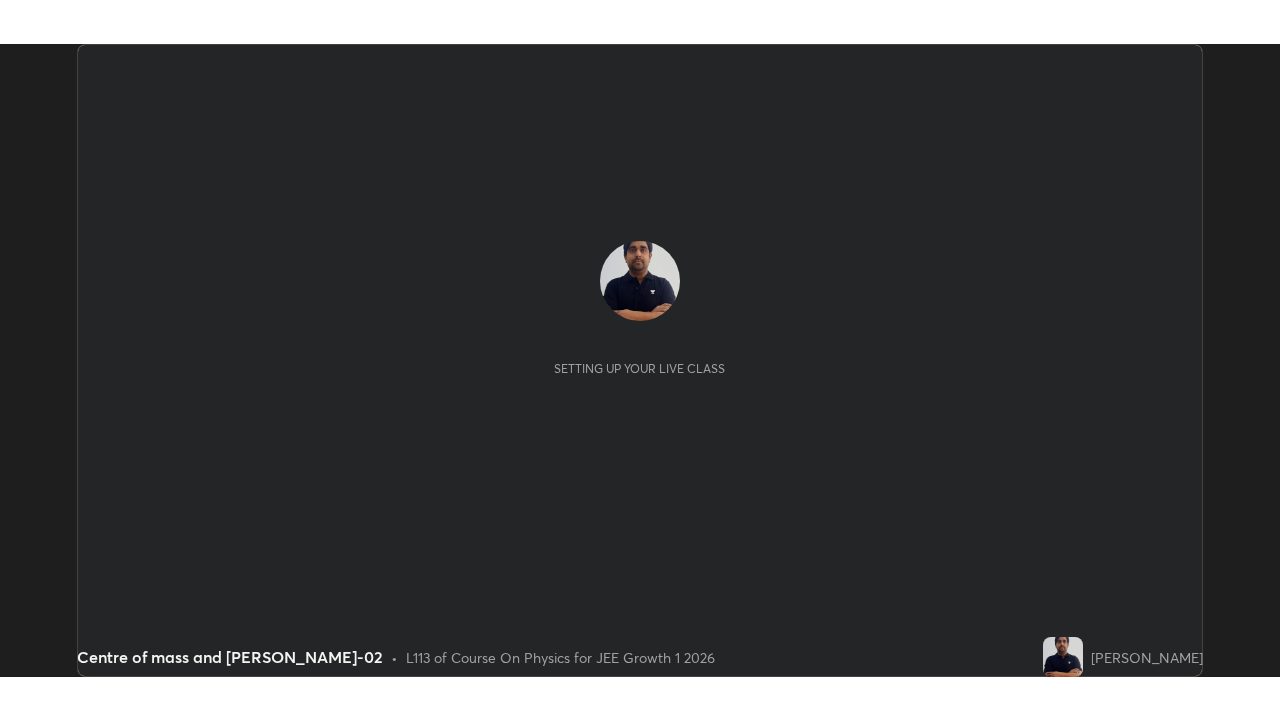
scroll to position [633, 1279]
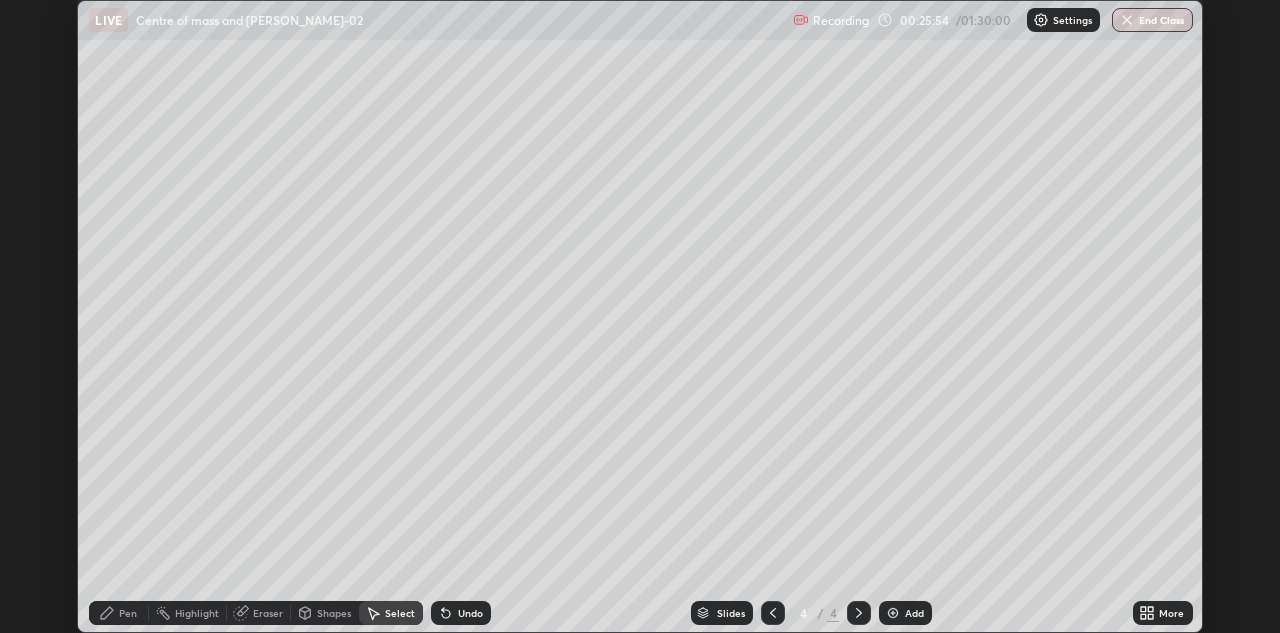
click at [1004, 406] on div "0 ° Undo Copy Duplicate Duplicate to new slide Delete" at bounding box center [639, 316] width 1123 height 631
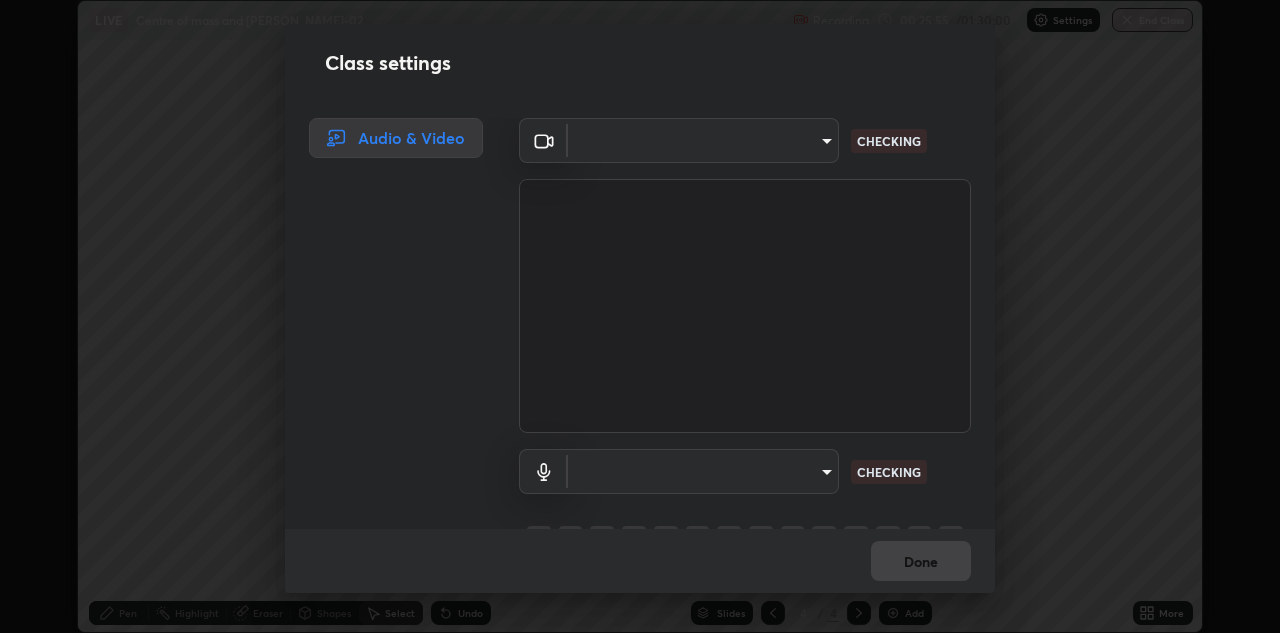
type input "6dd7f26dd43dc758996b1cf006e2949f7a02bee9d132d5f3f41e5eef0e7c266f"
type input "communications"
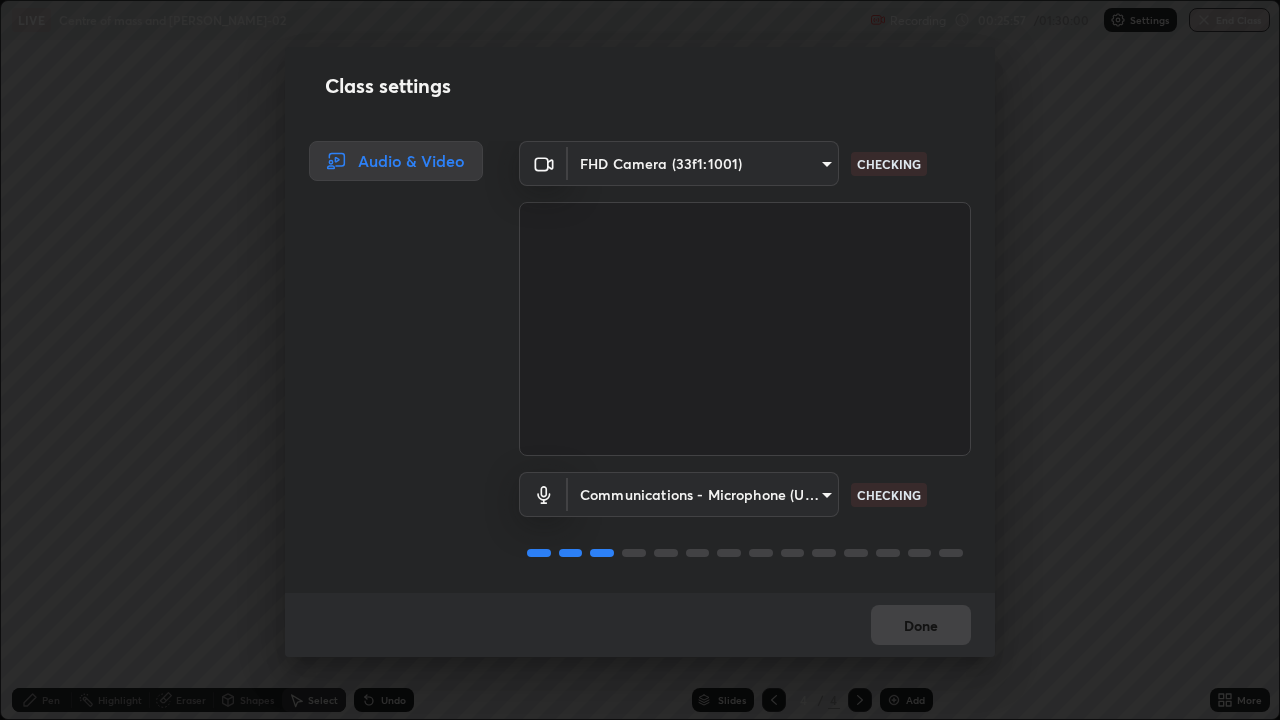
scroll to position [2, 0]
click at [907, 629] on div "Done" at bounding box center [640, 625] width 710 height 64
click at [913, 621] on div "Done" at bounding box center [640, 625] width 710 height 64
click at [916, 622] on div "Done" at bounding box center [640, 625] width 710 height 64
click at [922, 631] on div "Done" at bounding box center [640, 625] width 710 height 64
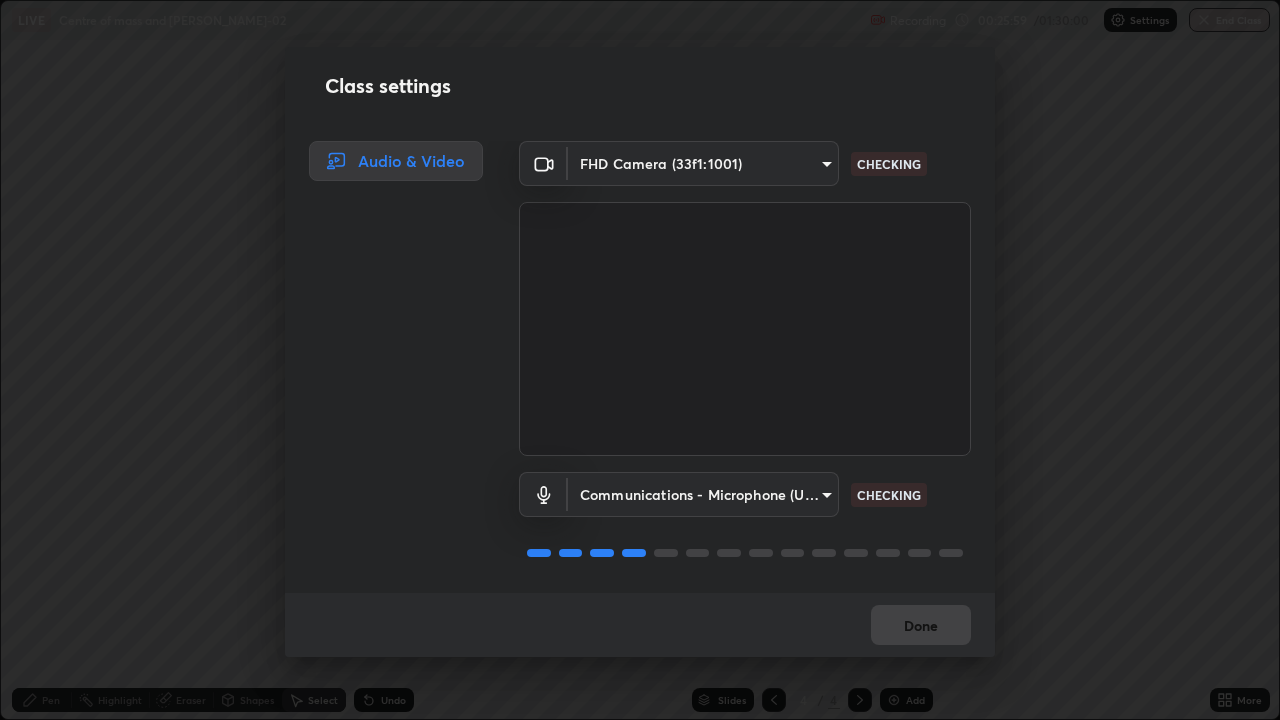
click at [919, 632] on div "Done" at bounding box center [640, 625] width 710 height 64
click at [922, 632] on div "Done" at bounding box center [640, 625] width 710 height 64
click at [911, 629] on div "Done" at bounding box center [640, 625] width 710 height 64
click at [914, 632] on div "Done" at bounding box center [640, 625] width 710 height 64
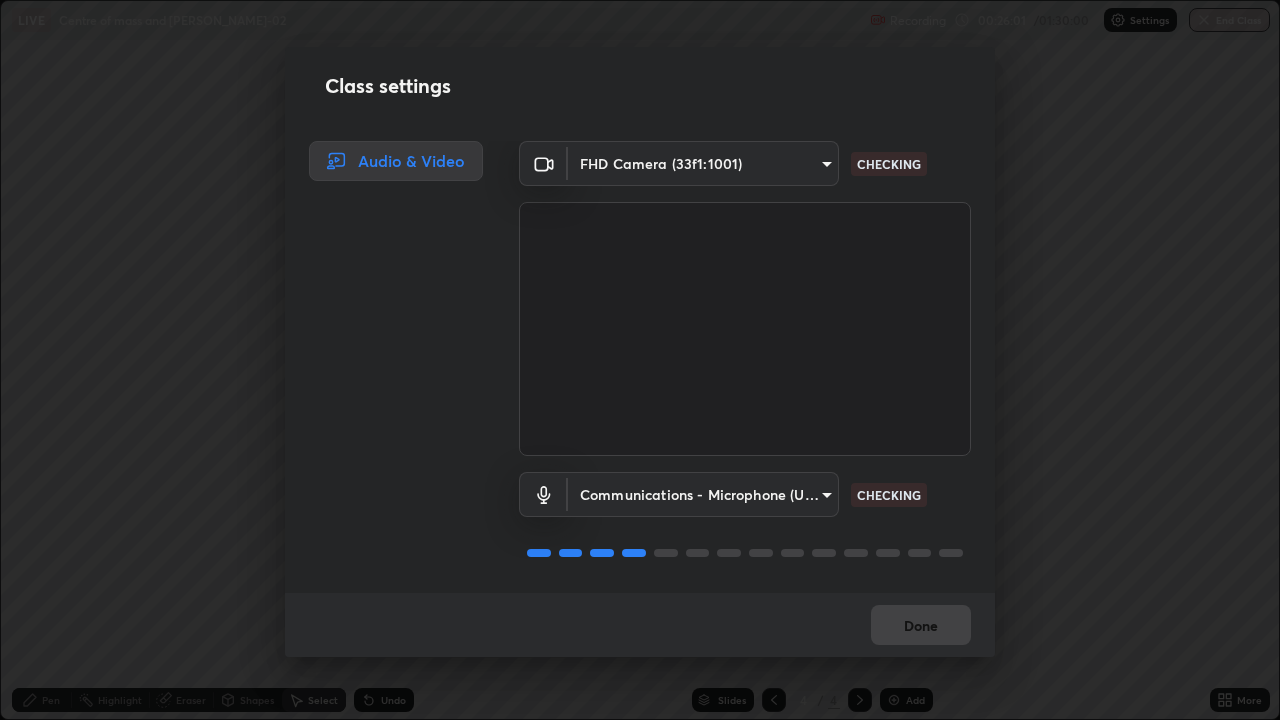
click at [923, 628] on div "Done" at bounding box center [640, 625] width 710 height 64
click at [925, 626] on div "Done" at bounding box center [640, 625] width 710 height 64
click at [927, 625] on div "Done" at bounding box center [640, 625] width 710 height 64
click at [921, 632] on div "Done" at bounding box center [640, 625] width 710 height 64
click at [919, 632] on div "Done" at bounding box center [640, 625] width 710 height 64
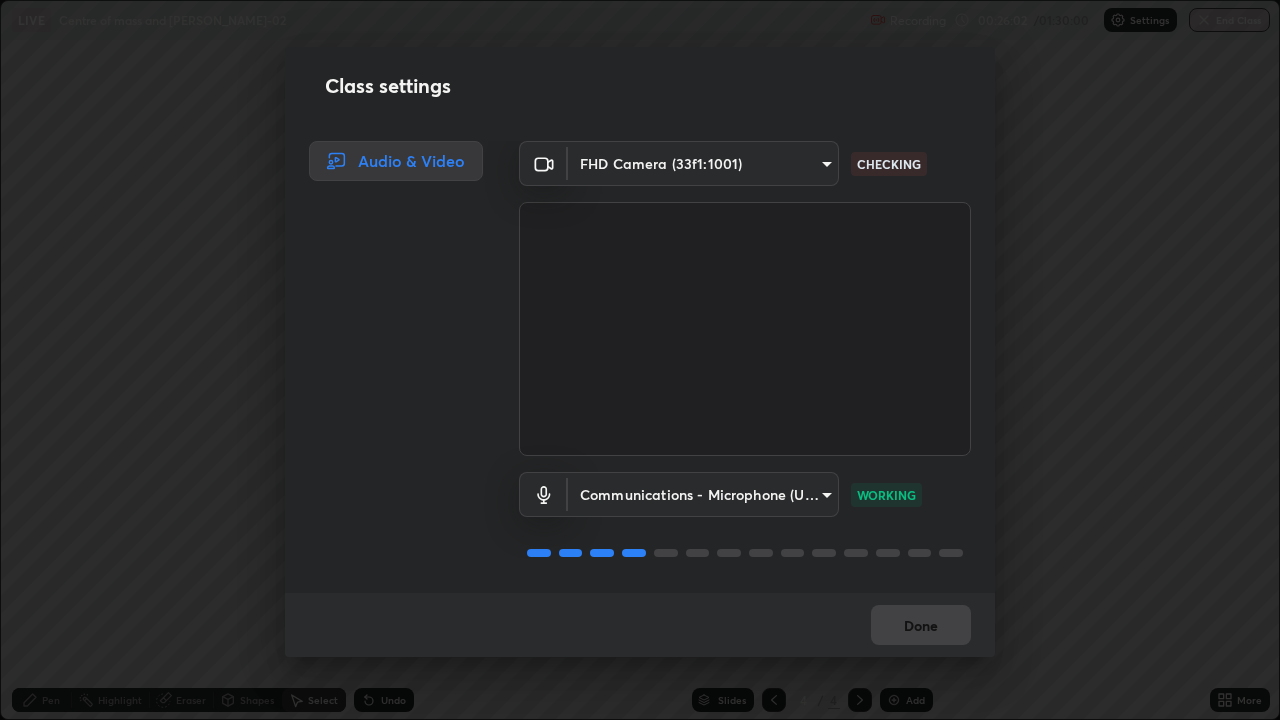
click at [917, 629] on div "Done" at bounding box center [640, 625] width 710 height 64
click at [927, 632] on button "Done" at bounding box center [921, 625] width 100 height 40
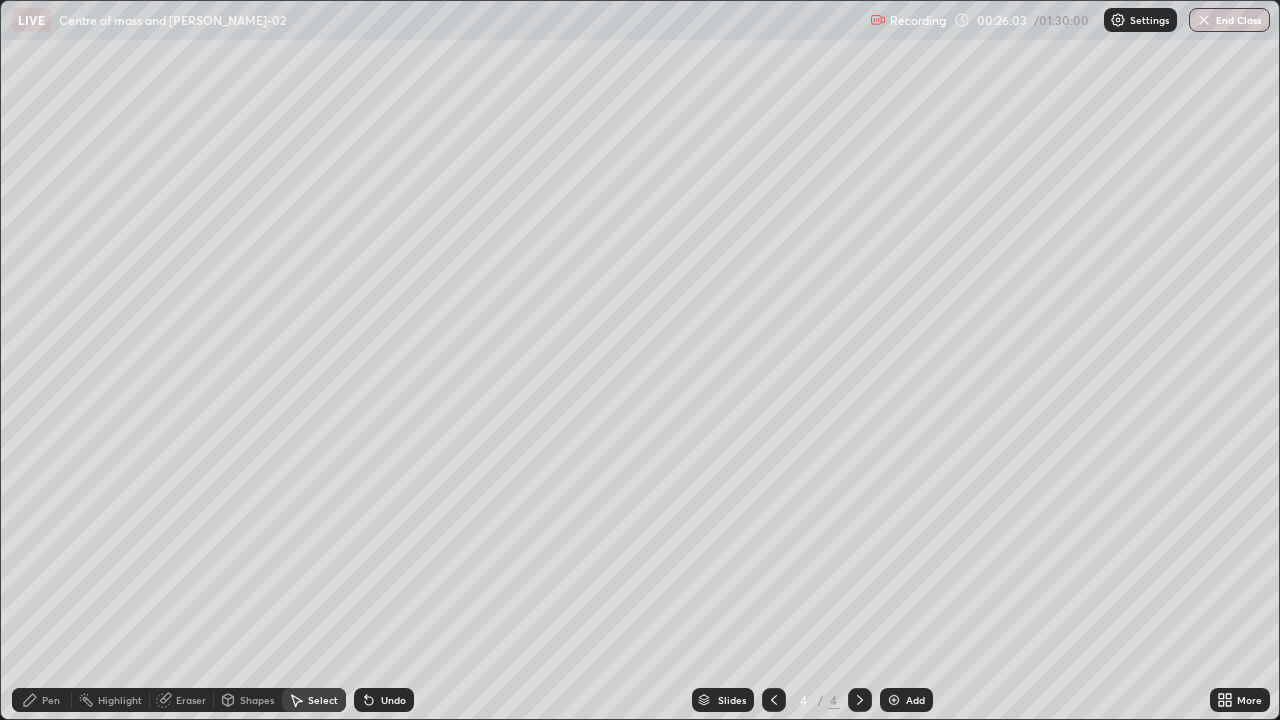
click at [929, 632] on div "0 ° Undo Copy Duplicate Duplicate to new slide Delete" at bounding box center [640, 360] width 1278 height 718
click at [310, 632] on div "Select" at bounding box center [314, 700] width 64 height 24
click at [311, 632] on div "Select" at bounding box center [323, 700] width 30 height 10
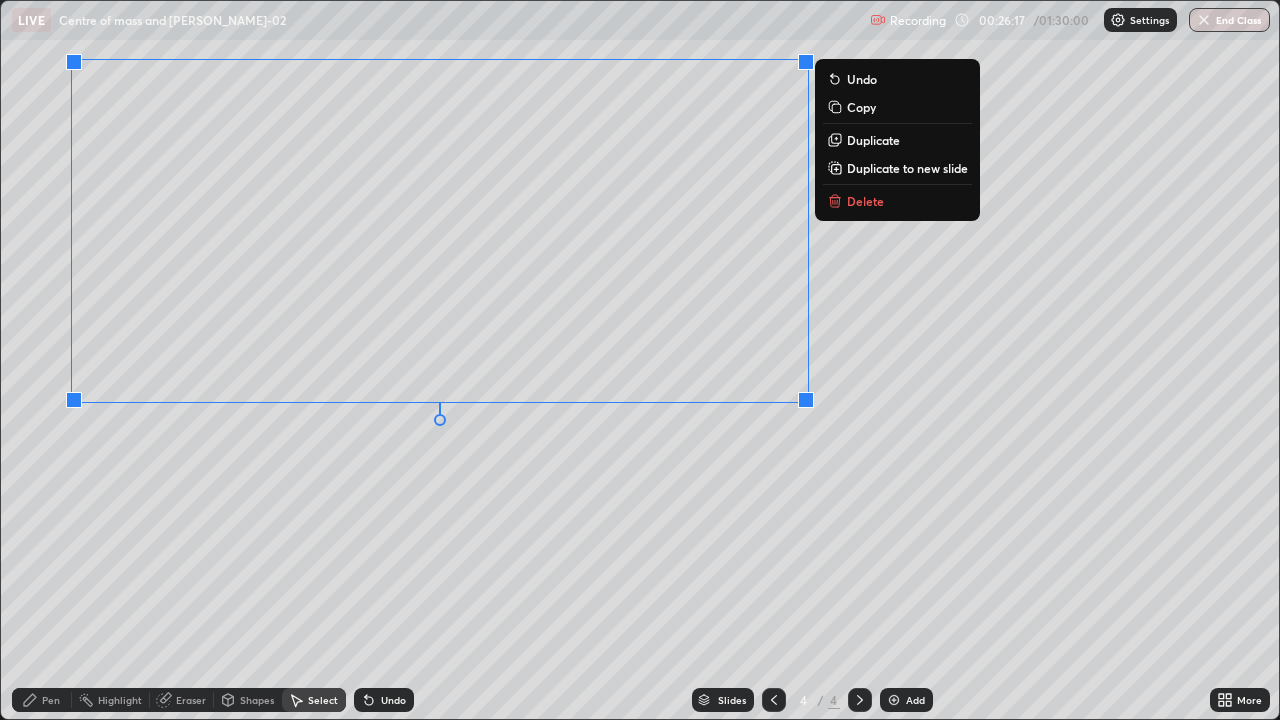
click at [853, 106] on p "Copy" at bounding box center [861, 107] width 29 height 16
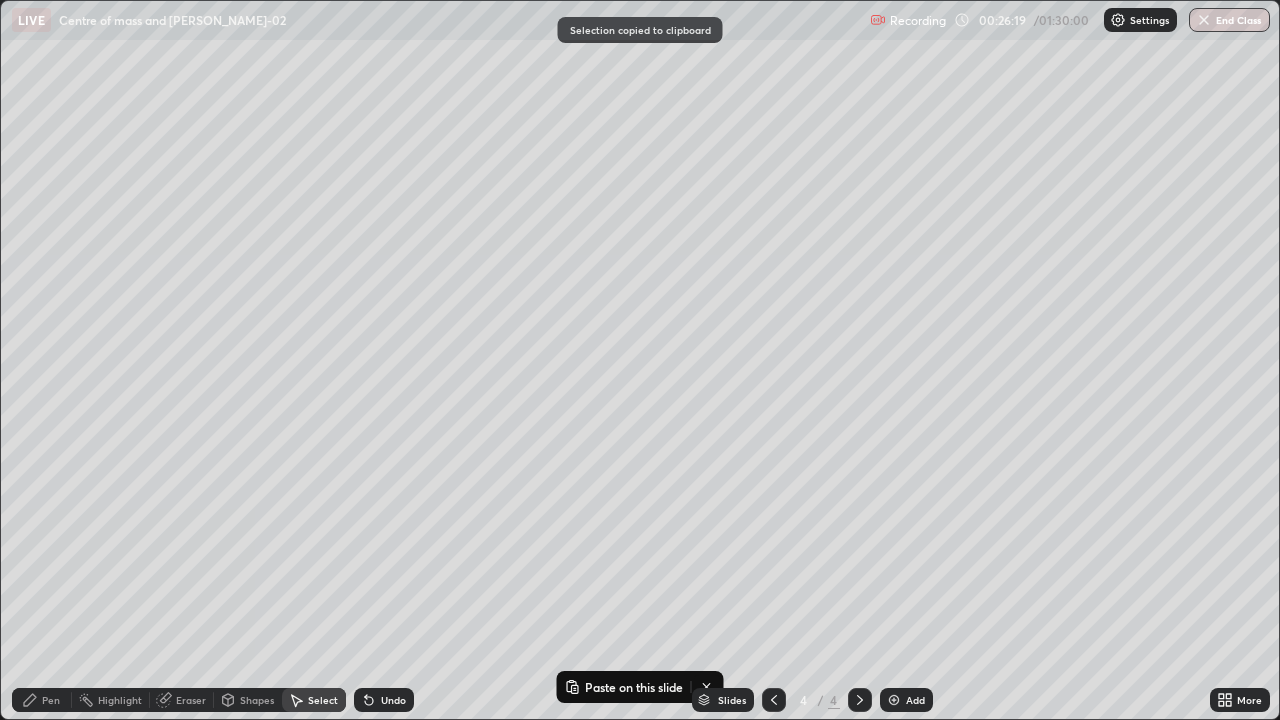
click at [890, 632] on img at bounding box center [894, 700] width 16 height 16
click at [891, 632] on img at bounding box center [894, 700] width 16 height 16
click at [890, 632] on img at bounding box center [894, 700] width 16 height 16
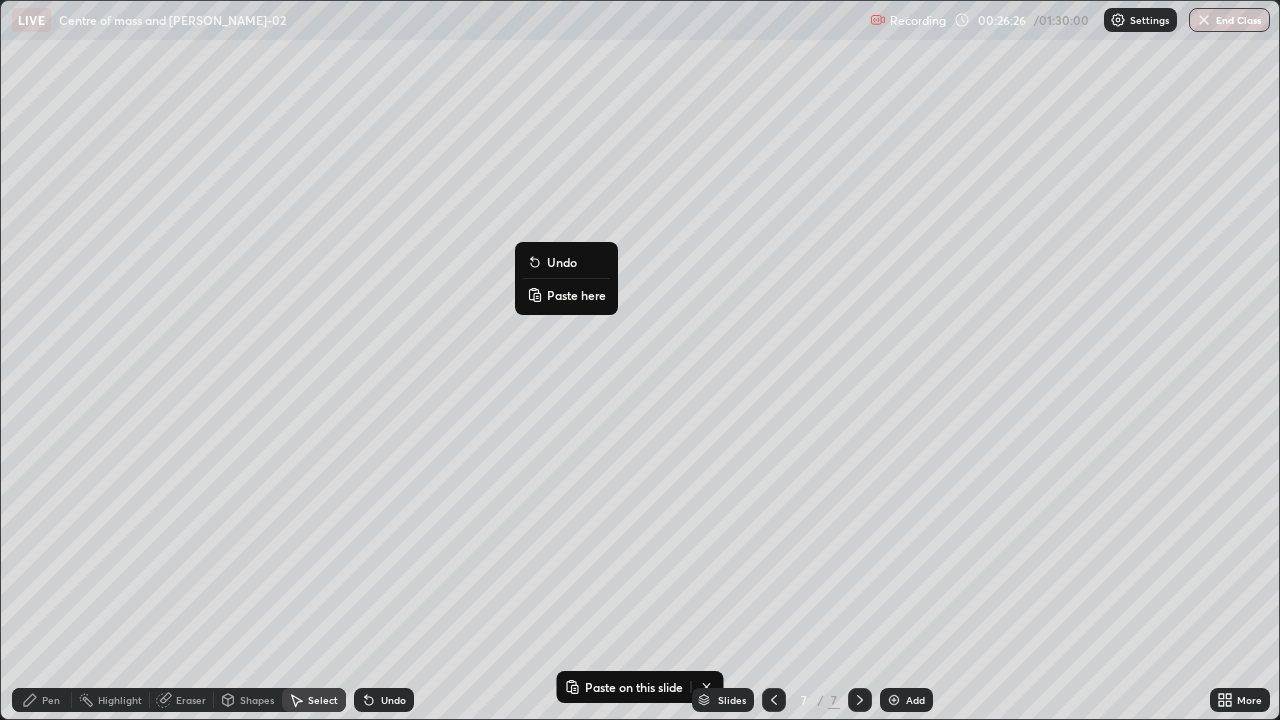
click at [555, 296] on p "Paste here" at bounding box center [576, 295] width 59 height 16
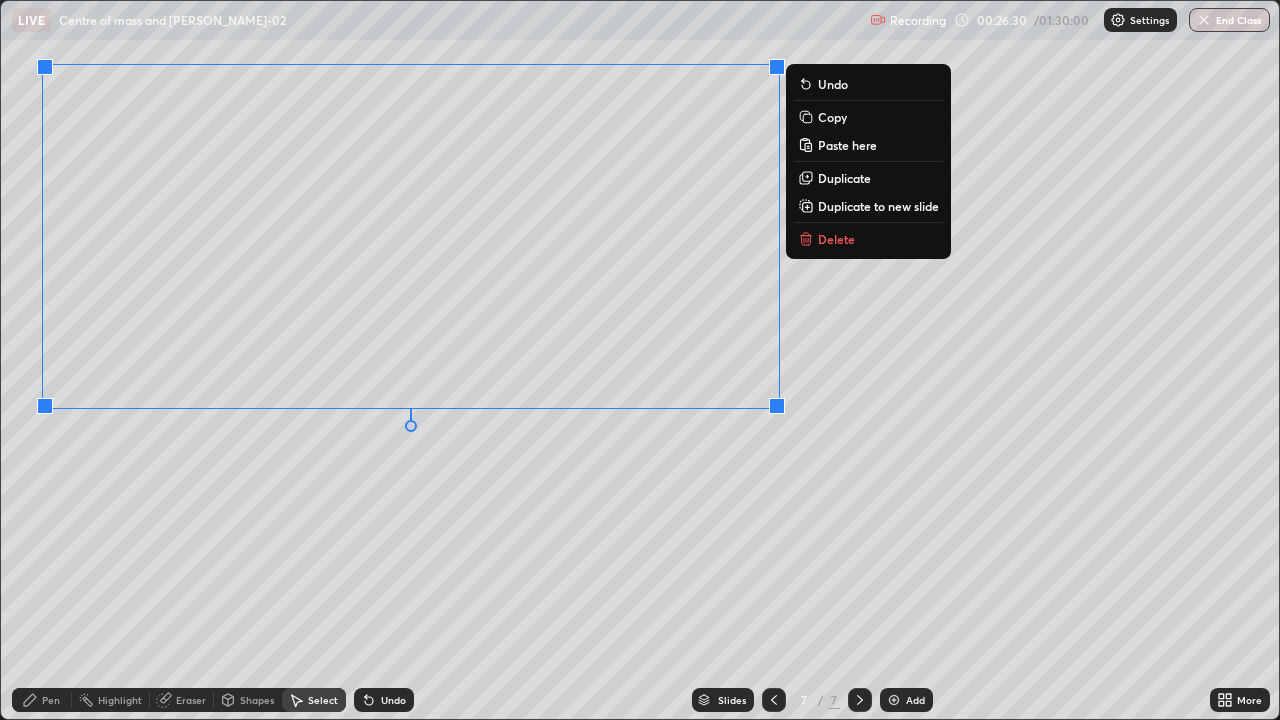
click at [691, 632] on div "0 ° Undo Copy Paste here Duplicate Duplicate to new slide Delete" at bounding box center [640, 360] width 1278 height 718
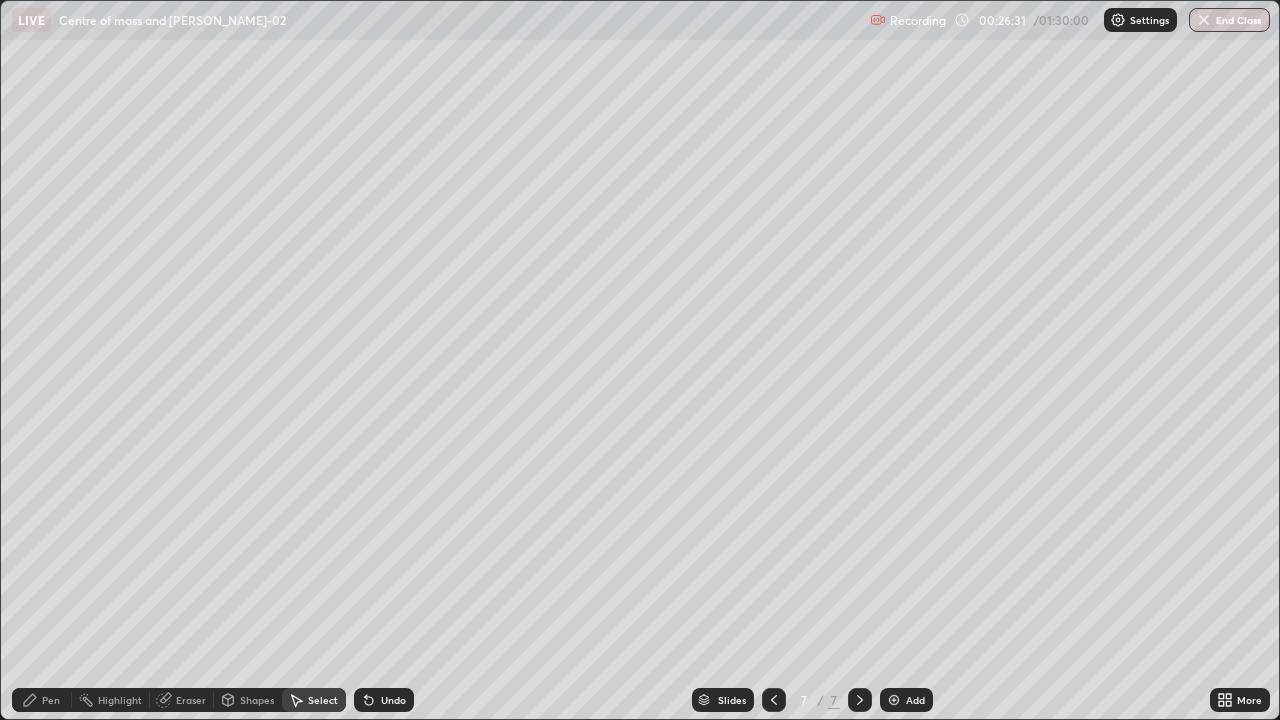
click at [762, 632] on div at bounding box center [774, 700] width 24 height 24
click at [773, 632] on icon at bounding box center [774, 700] width 6 height 10
click at [772, 632] on icon at bounding box center [774, 700] width 16 height 16
click at [186, 632] on div "Eraser" at bounding box center [191, 700] width 30 height 10
click at [38, 632] on span "Erase all" at bounding box center [36, 664] width 22 height 12
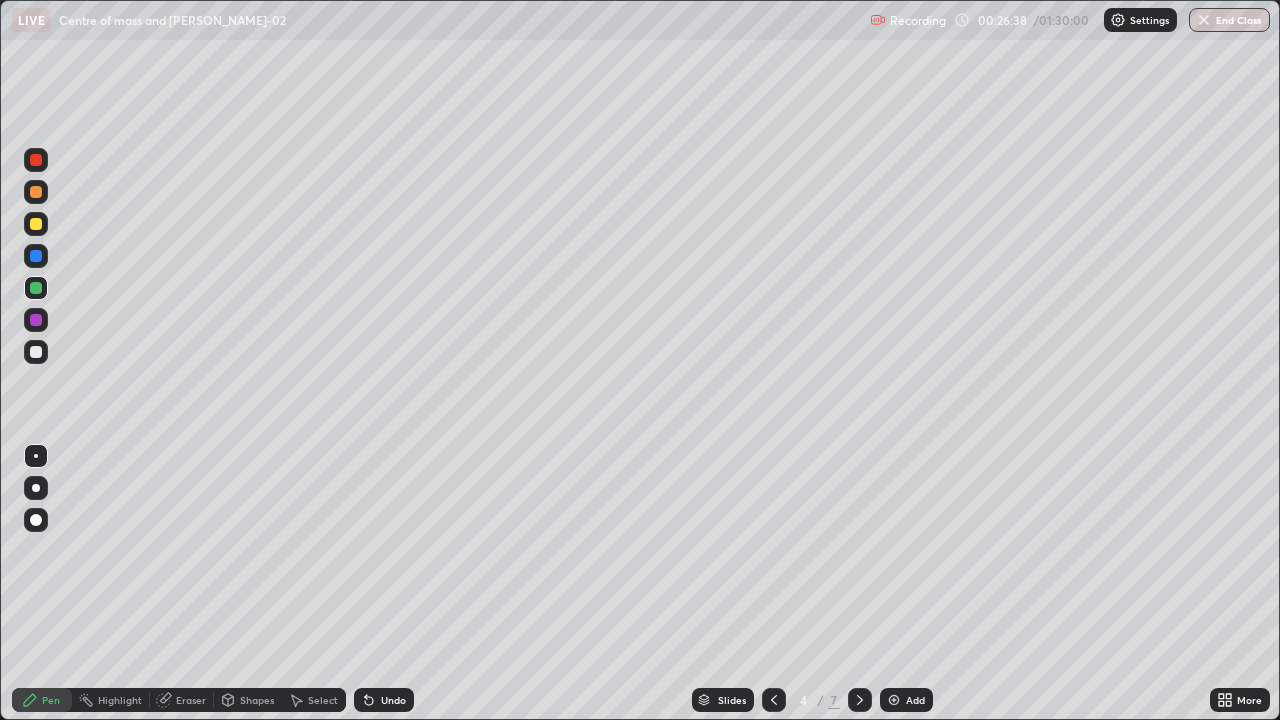
click at [775, 632] on icon at bounding box center [774, 700] width 16 height 16
click at [37, 352] on div at bounding box center [36, 352] width 12 height 12
click at [187, 632] on div "Eraser" at bounding box center [191, 700] width 30 height 10
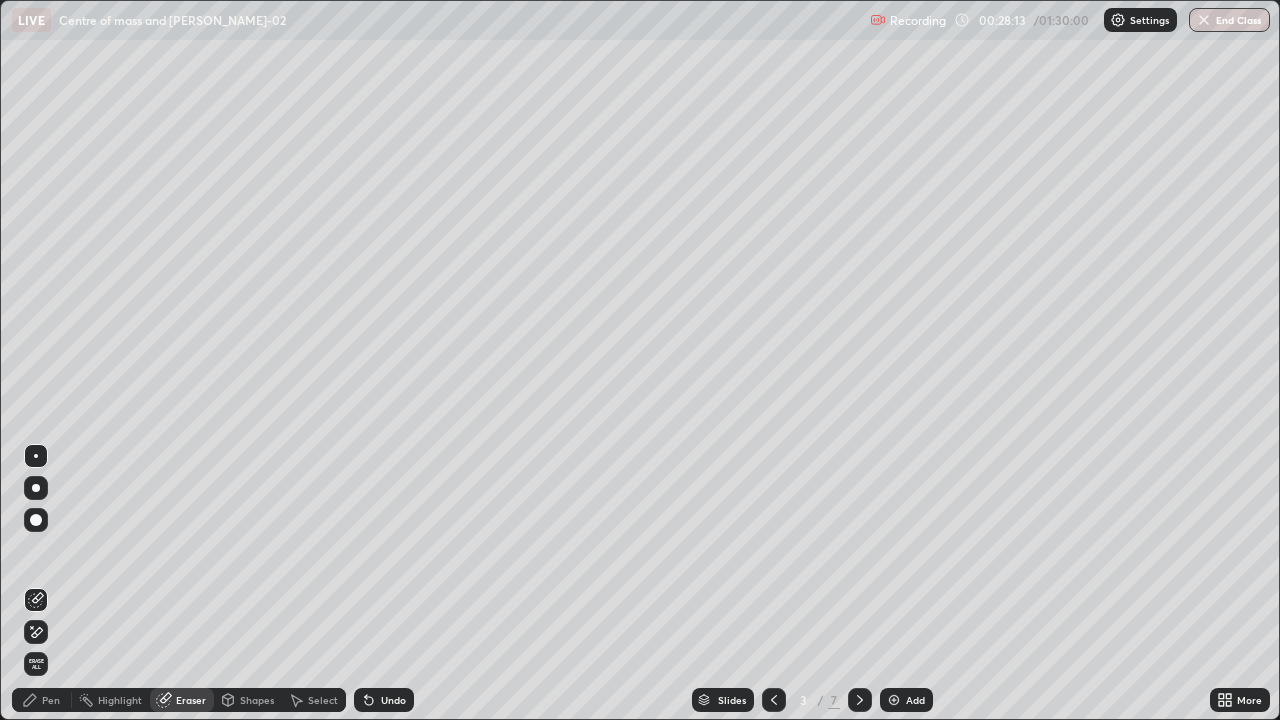
click at [51, 632] on div "Pen" at bounding box center [51, 700] width 18 height 10
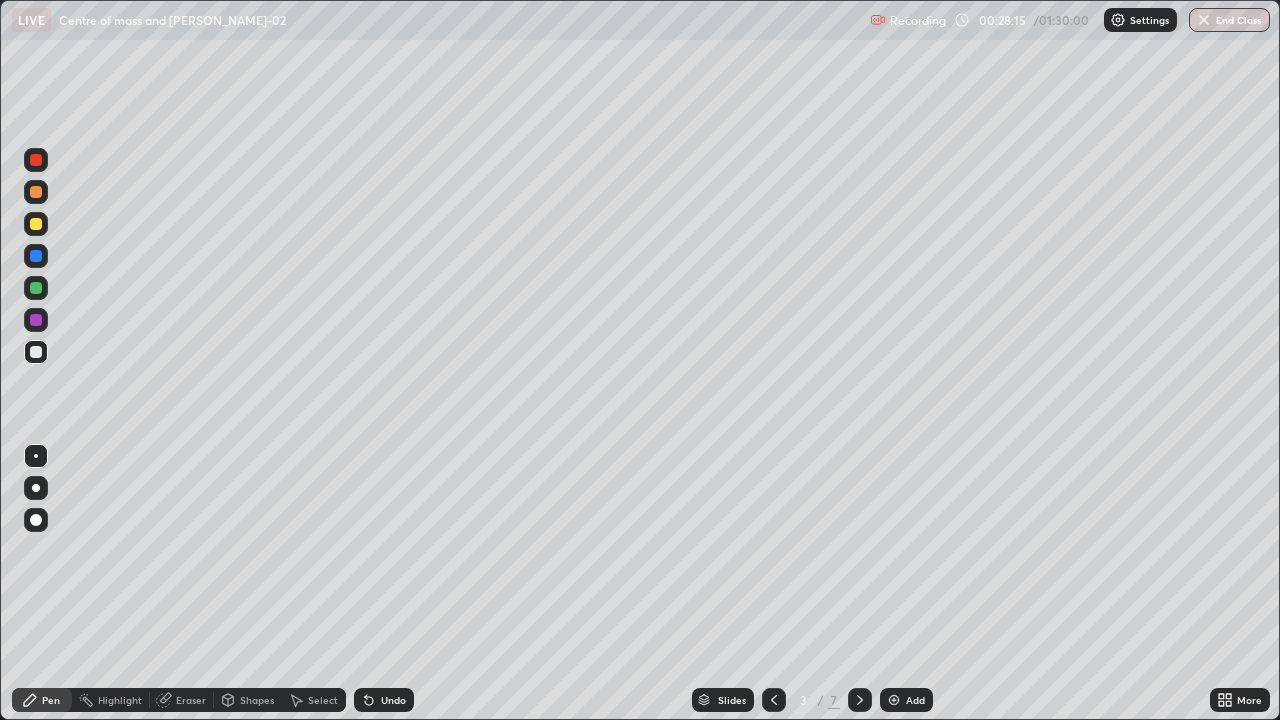
click at [186, 632] on div "Eraser" at bounding box center [191, 700] width 30 height 10
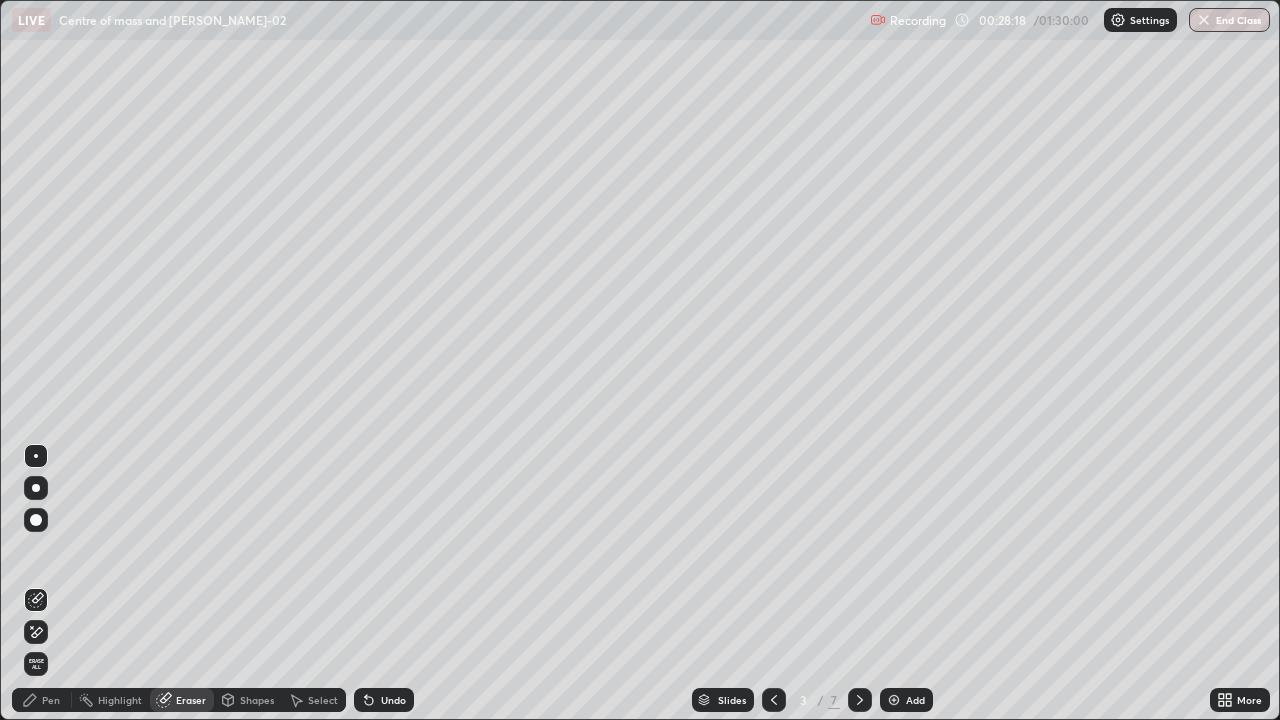
click at [47, 632] on div "Pen" at bounding box center [51, 700] width 18 height 10
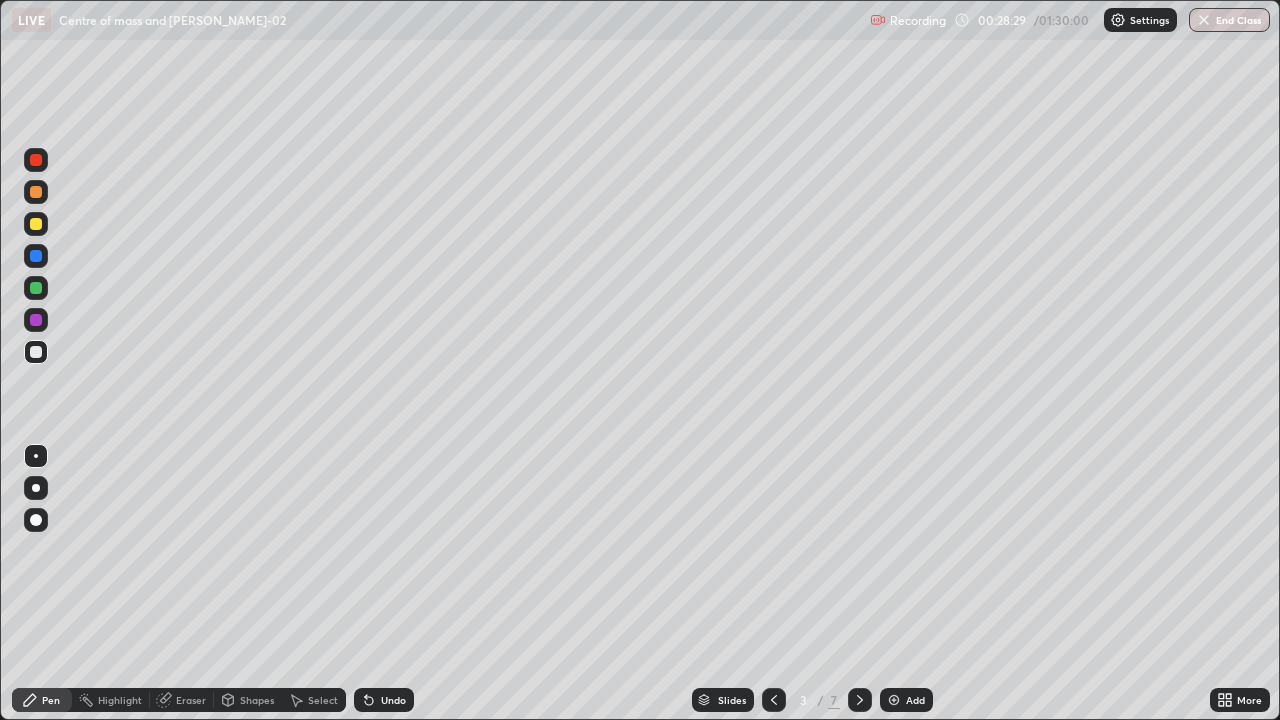
click at [41, 292] on div at bounding box center [36, 288] width 24 height 24
click at [855, 632] on icon at bounding box center [860, 700] width 16 height 16
click at [37, 168] on div at bounding box center [36, 160] width 24 height 24
click at [35, 162] on div at bounding box center [36, 160] width 12 height 12
click at [764, 632] on div at bounding box center [774, 700] width 24 height 24
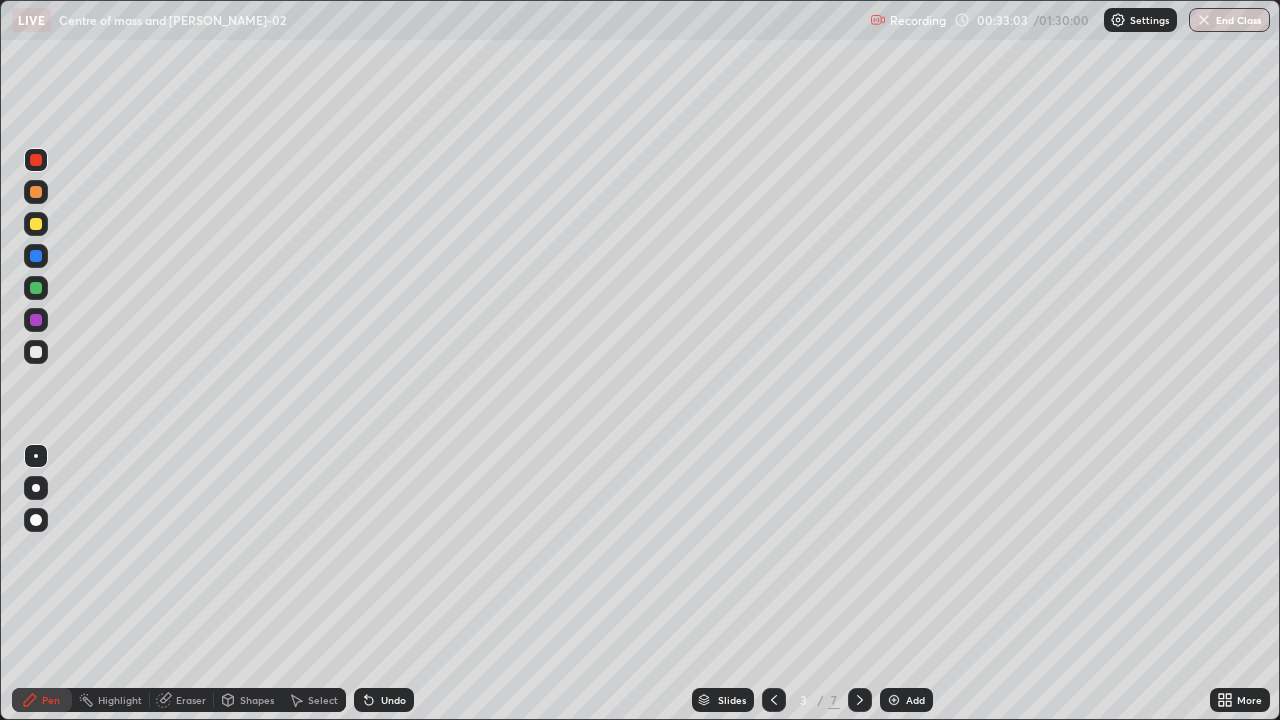
click at [858, 632] on div at bounding box center [860, 700] width 24 height 24
click at [34, 353] on div at bounding box center [36, 352] width 12 height 12
click at [37, 355] on div at bounding box center [36, 352] width 12 height 12
click at [36, 229] on div at bounding box center [36, 224] width 12 height 12
click at [189, 632] on div "Eraser" at bounding box center [182, 700] width 64 height 24
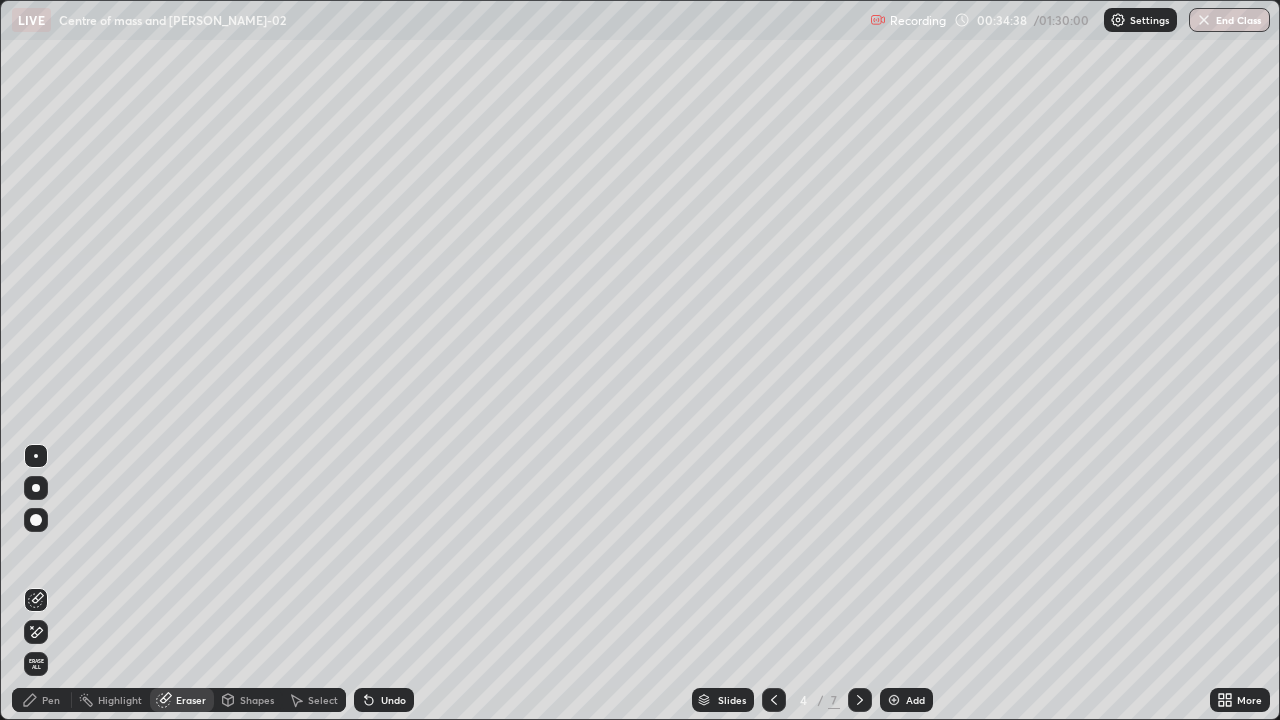
click at [58, 632] on div "Pen" at bounding box center [42, 700] width 60 height 24
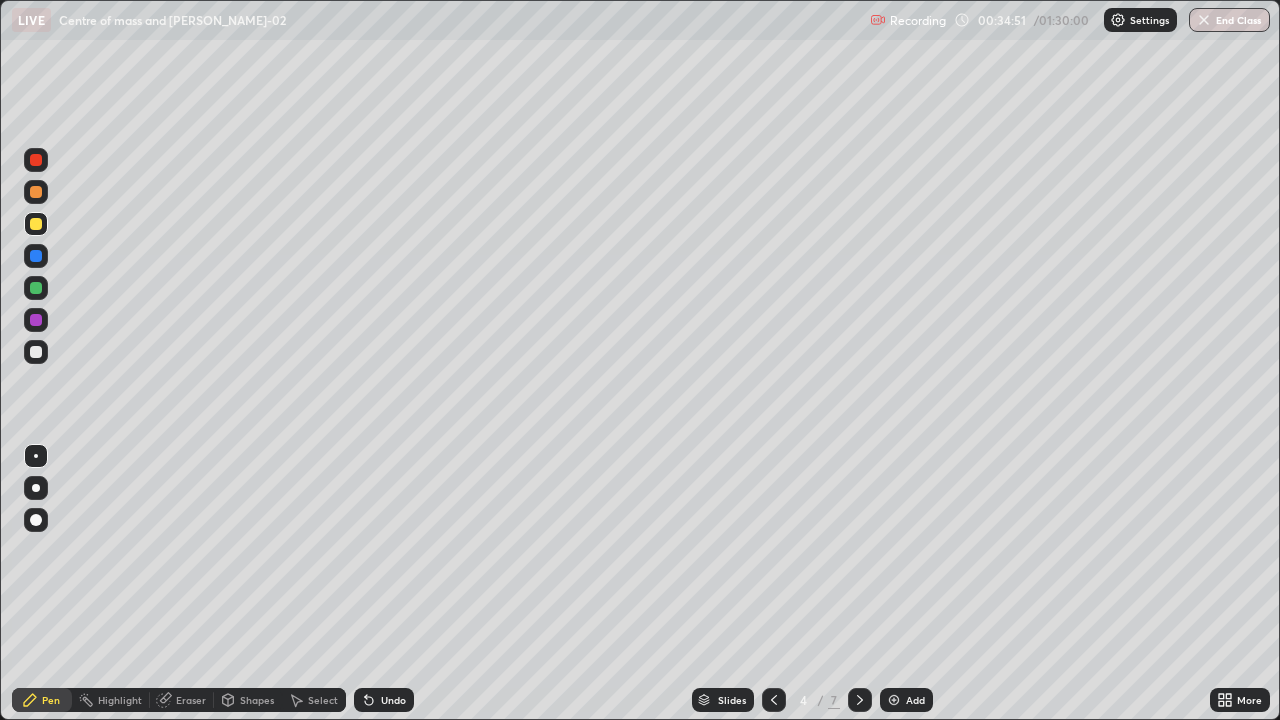
click at [36, 352] on div at bounding box center [36, 352] width 12 height 12
click at [35, 355] on div at bounding box center [36, 352] width 12 height 12
click at [39, 321] on div at bounding box center [36, 320] width 12 height 12
click at [34, 354] on div at bounding box center [36, 352] width 12 height 12
click at [34, 323] on div at bounding box center [36, 320] width 12 height 12
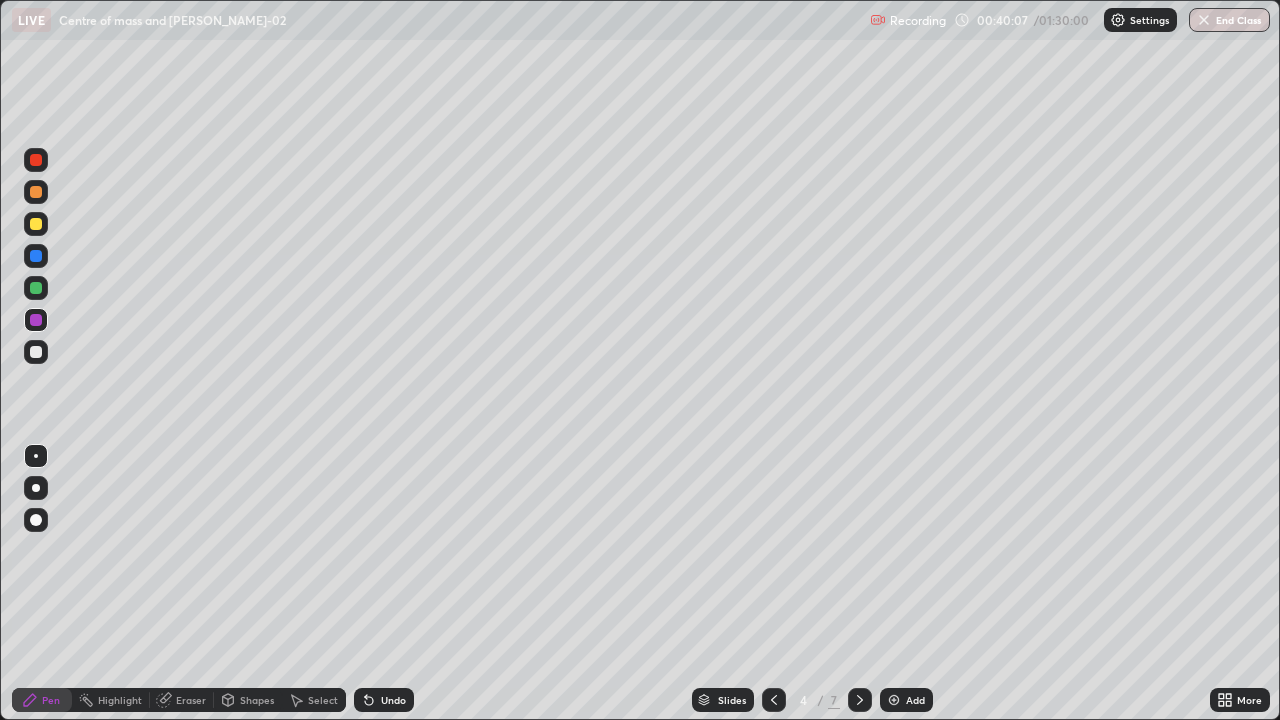
click at [36, 352] on div at bounding box center [36, 352] width 12 height 12
click at [39, 165] on div at bounding box center [36, 160] width 12 height 12
click at [193, 632] on div "Eraser" at bounding box center [191, 700] width 30 height 10
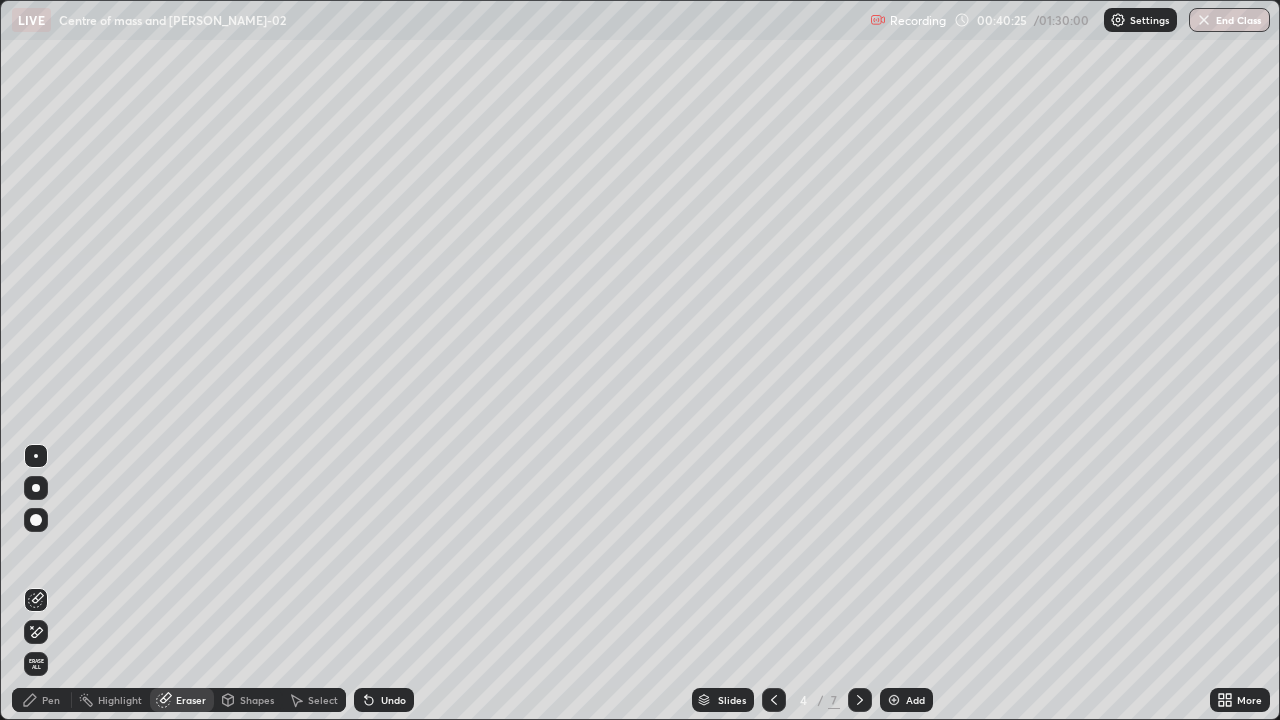
click at [53, 632] on div "Pen" at bounding box center [42, 700] width 60 height 24
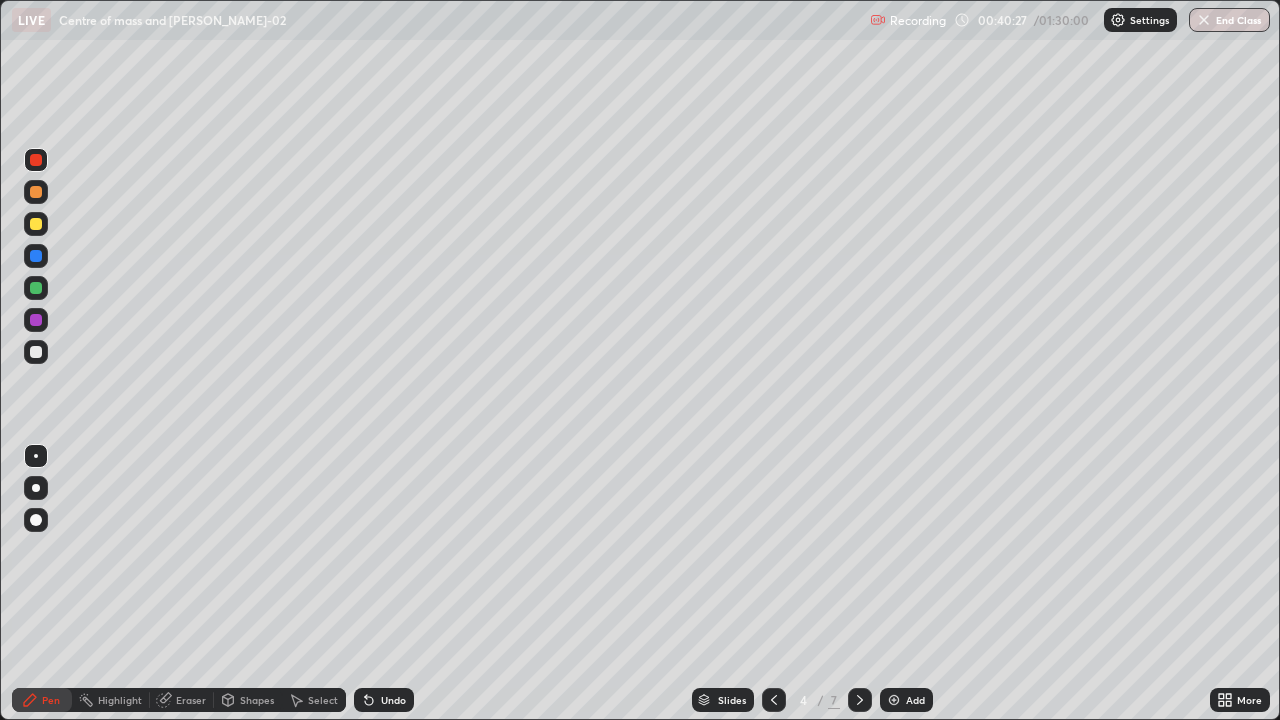
click at [35, 225] on div at bounding box center [36, 224] width 12 height 12
click at [365, 632] on icon at bounding box center [369, 701] width 8 height 8
click at [859, 632] on icon at bounding box center [860, 700] width 16 height 16
click at [40, 357] on div at bounding box center [36, 352] width 24 height 24
click at [44, 165] on div at bounding box center [36, 160] width 24 height 24
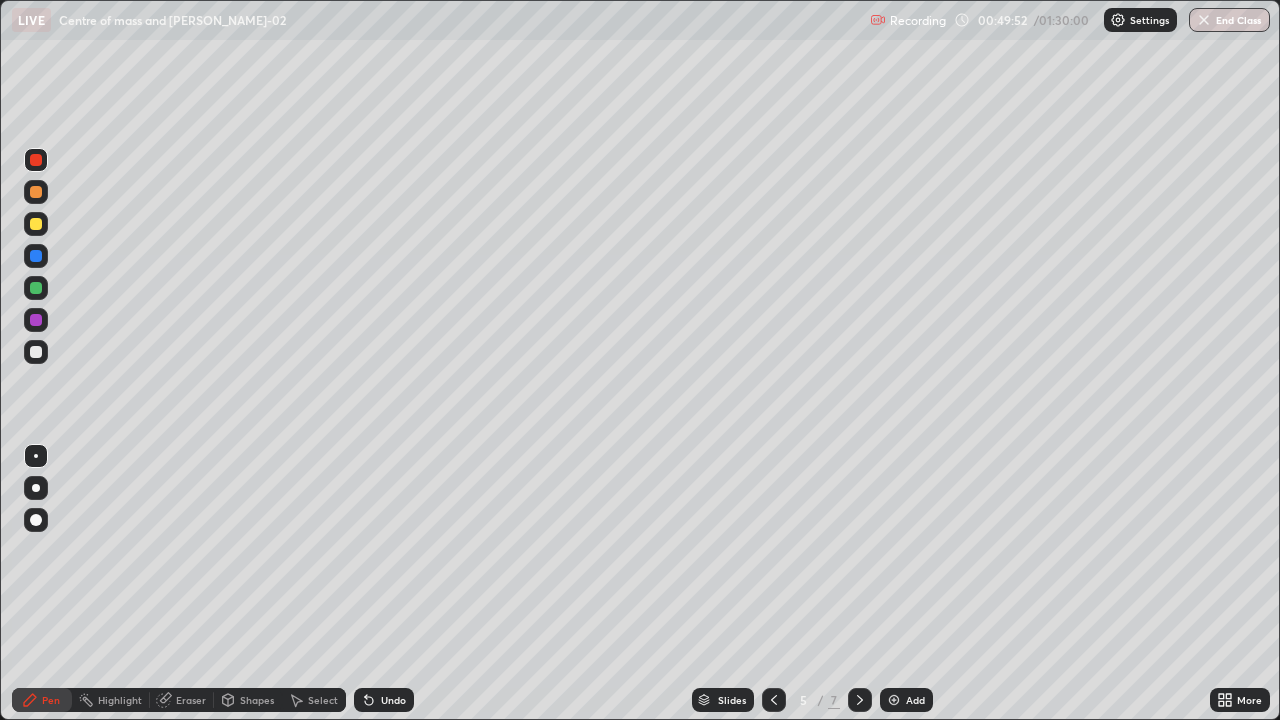
click at [41, 229] on div at bounding box center [36, 224] width 24 height 24
click at [35, 290] on div at bounding box center [36, 288] width 12 height 12
click at [35, 228] on div at bounding box center [36, 224] width 12 height 12
click at [37, 362] on div at bounding box center [36, 352] width 24 height 24
click at [36, 168] on div at bounding box center [36, 160] width 24 height 24
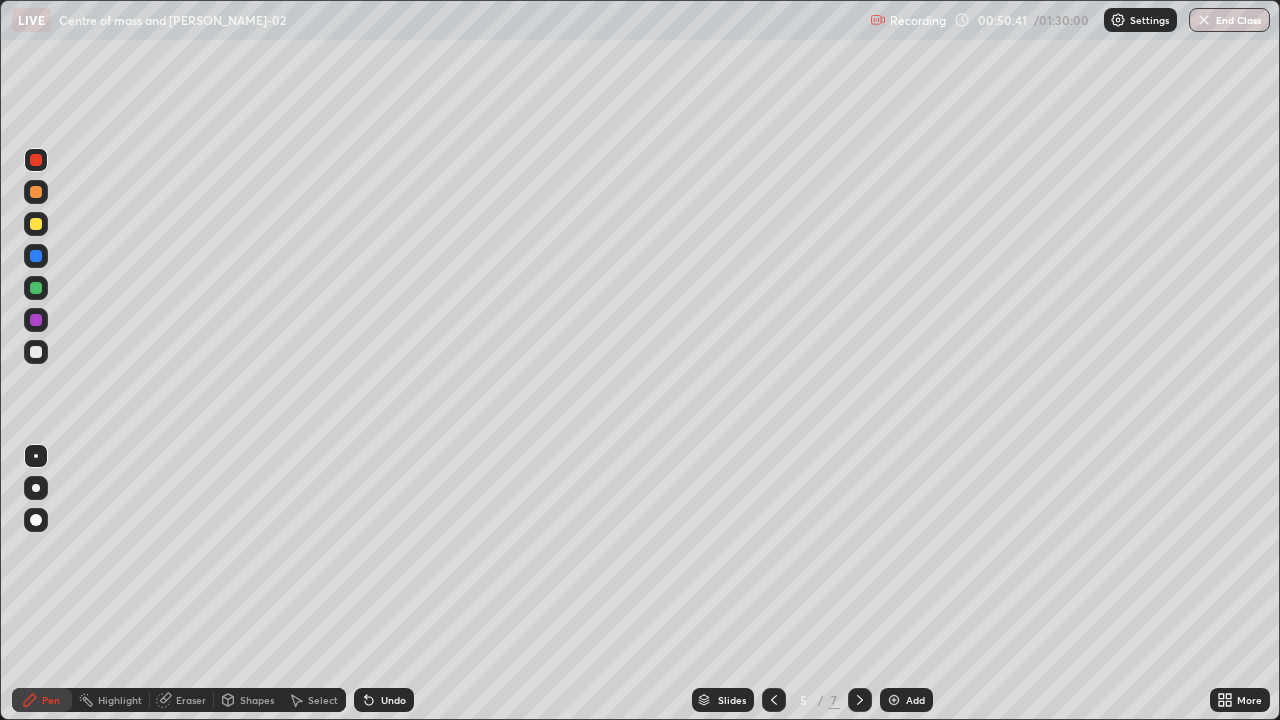
click at [37, 355] on div at bounding box center [36, 352] width 12 height 12
click at [32, 161] on div at bounding box center [36, 160] width 12 height 12
click at [40, 224] on div at bounding box center [36, 224] width 12 height 12
click at [39, 357] on div at bounding box center [36, 352] width 12 height 12
click at [36, 225] on div at bounding box center [36, 224] width 12 height 12
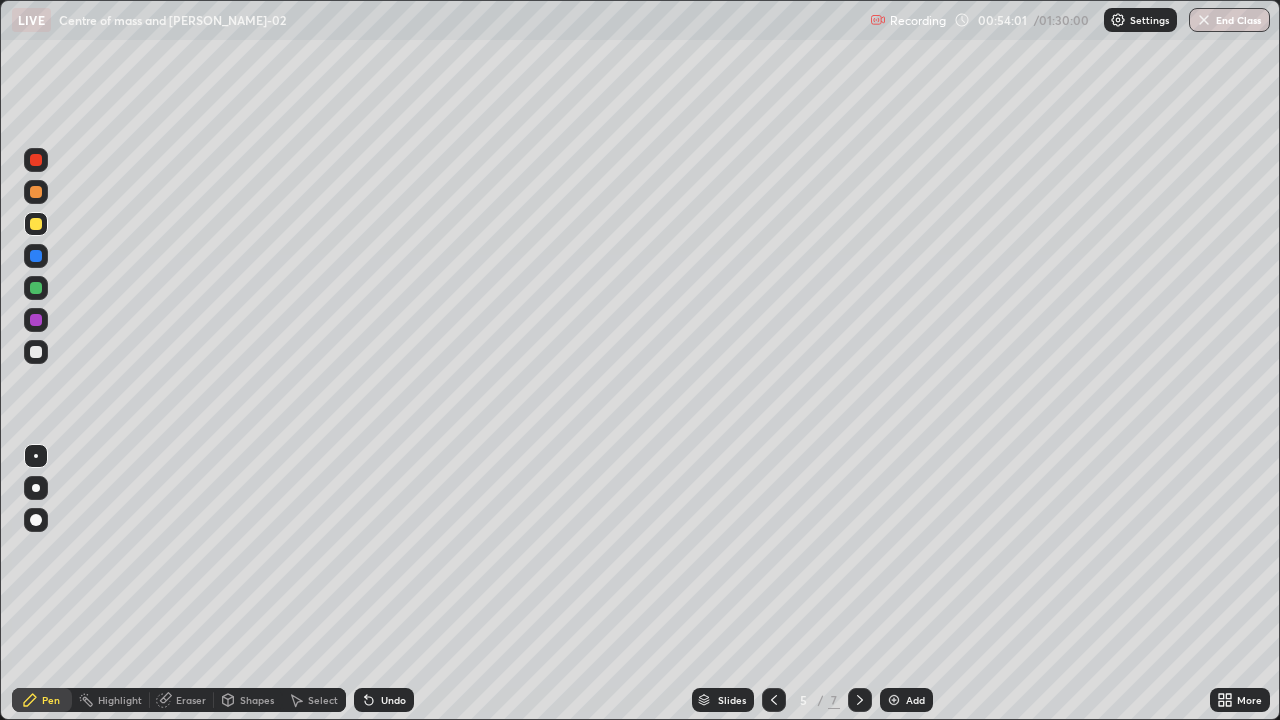
click at [33, 356] on div at bounding box center [36, 352] width 12 height 12
click at [369, 632] on icon at bounding box center [369, 700] width 16 height 16
click at [367, 632] on div "Undo" at bounding box center [384, 700] width 60 height 24
click at [34, 265] on div at bounding box center [36, 256] width 24 height 24
click at [33, 324] on div at bounding box center [36, 320] width 12 height 12
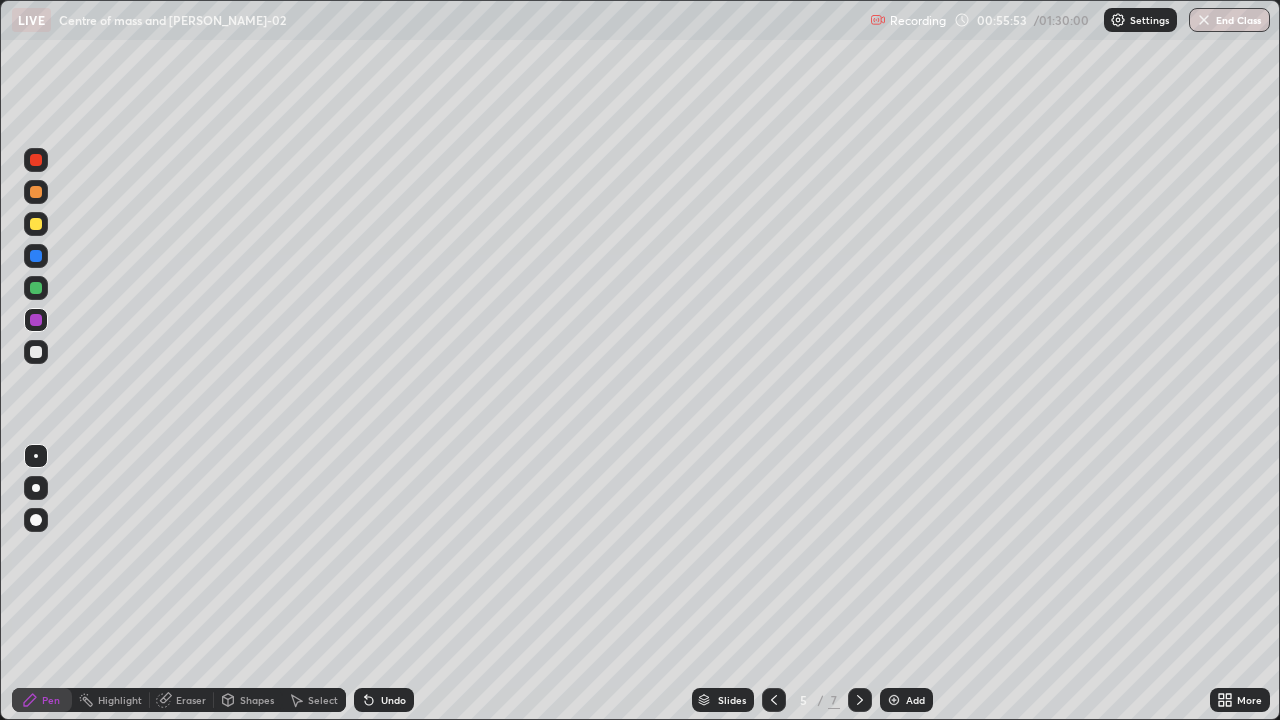
click at [37, 354] on div at bounding box center [36, 352] width 12 height 12
click at [34, 225] on div at bounding box center [36, 224] width 12 height 12
click at [31, 164] on div at bounding box center [36, 160] width 12 height 12
click at [33, 357] on div at bounding box center [36, 352] width 12 height 12
click at [773, 632] on icon at bounding box center [774, 700] width 6 height 10
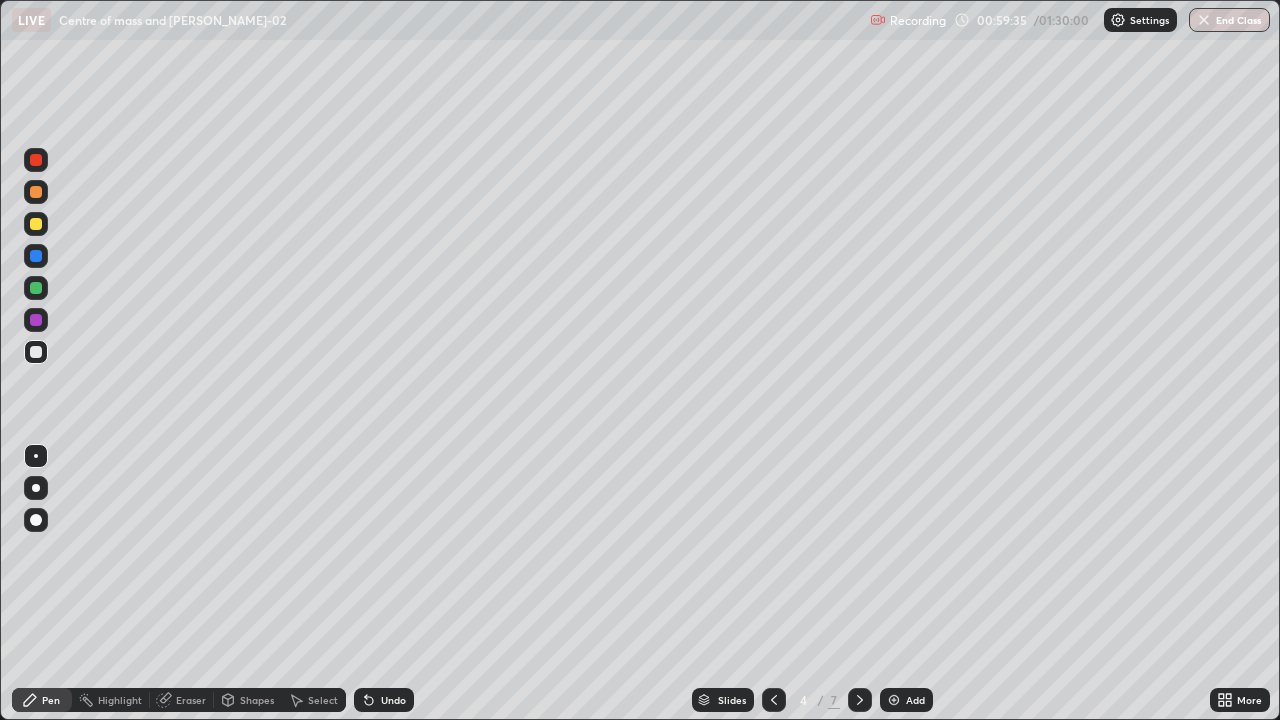
click at [858, 632] on icon at bounding box center [860, 700] width 16 height 16
click at [856, 632] on icon at bounding box center [860, 700] width 16 height 16
click at [51, 632] on div "Pen" at bounding box center [42, 700] width 60 height 24
click at [36, 353] on div at bounding box center [36, 352] width 12 height 12
click at [34, 224] on div at bounding box center [36, 224] width 12 height 12
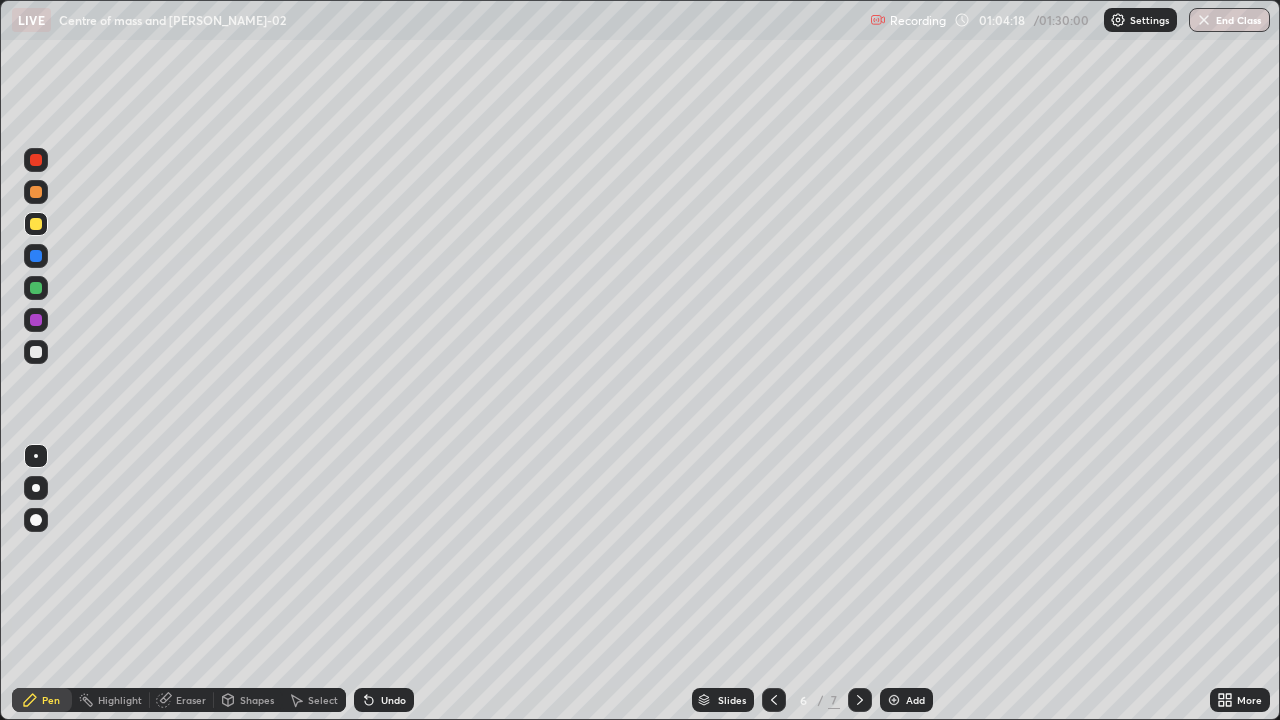
click at [40, 354] on div at bounding box center [36, 352] width 12 height 12
click at [36, 353] on div at bounding box center [36, 352] width 12 height 12
click at [43, 224] on div at bounding box center [36, 224] width 24 height 24
click at [45, 632] on div "Pen" at bounding box center [51, 700] width 18 height 10
click at [35, 349] on div at bounding box center [36, 352] width 12 height 12
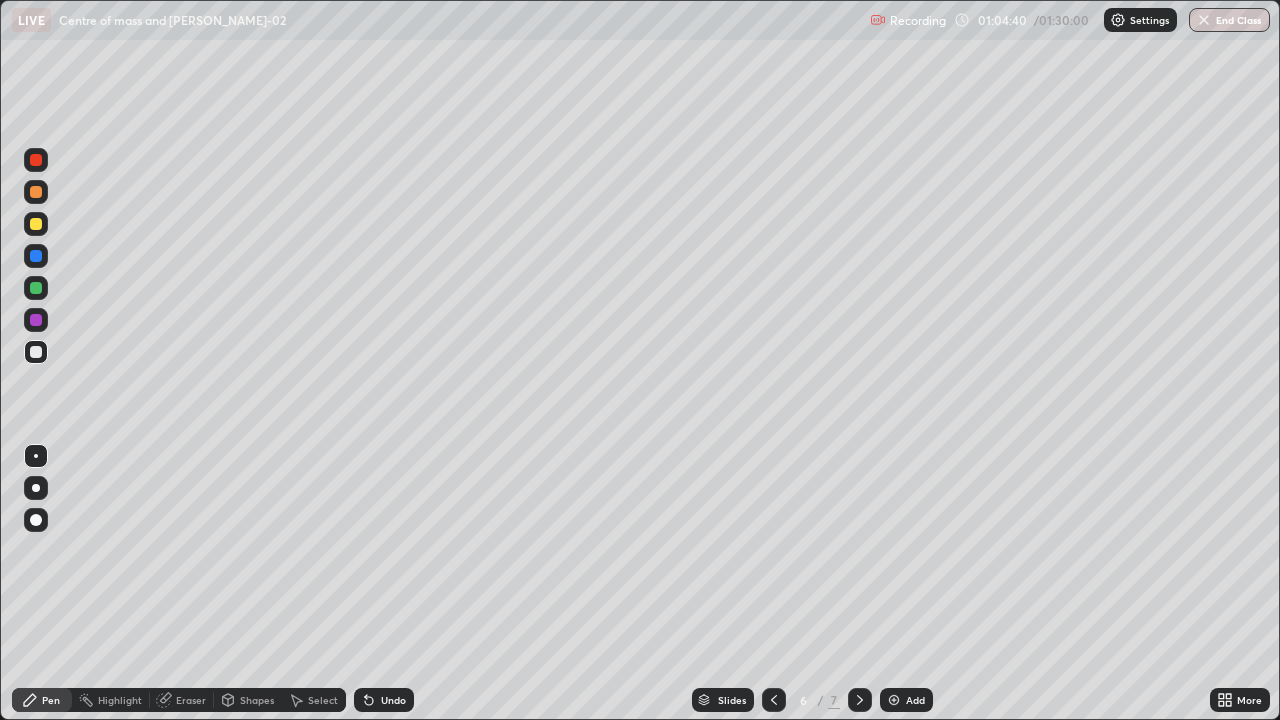
click at [38, 322] on div at bounding box center [36, 320] width 12 height 12
click at [36, 353] on div at bounding box center [36, 352] width 12 height 12
click at [36, 229] on div at bounding box center [36, 224] width 12 height 12
click at [365, 632] on icon at bounding box center [369, 701] width 8 height 8
click at [369, 632] on icon at bounding box center [369, 701] width 8 height 8
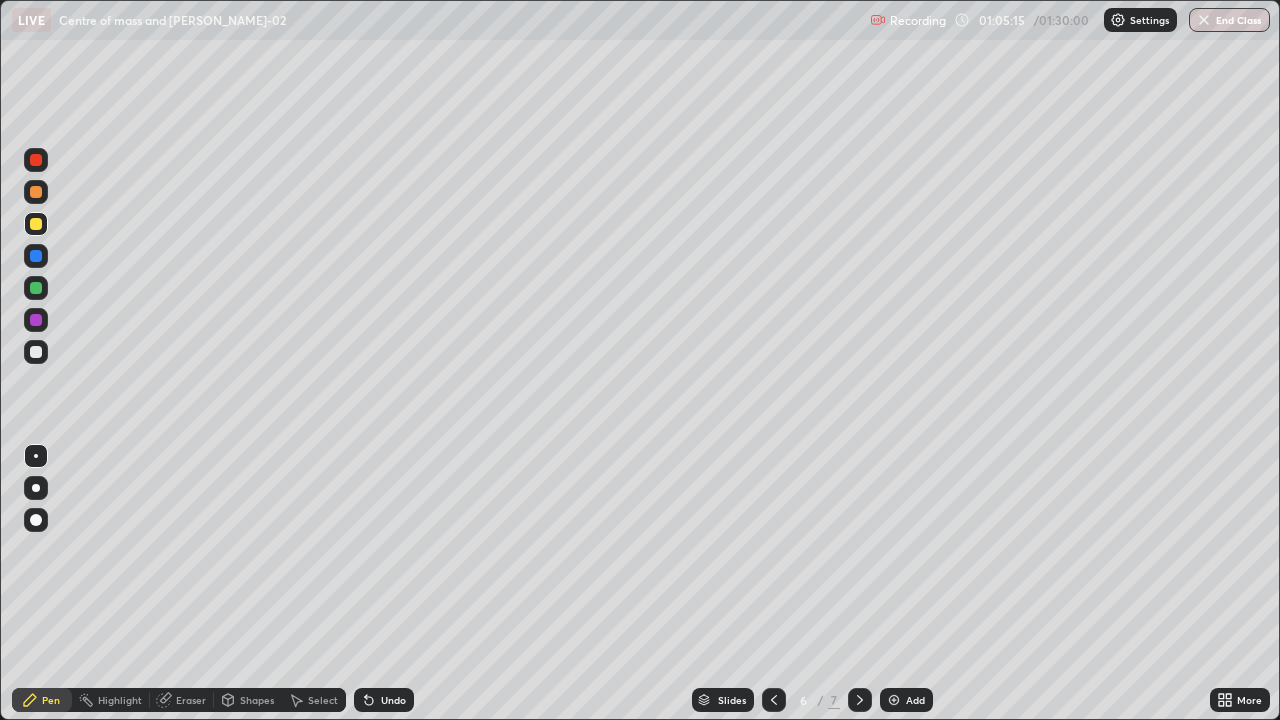
click at [371, 632] on div "Undo" at bounding box center [384, 700] width 60 height 24
click at [36, 355] on div at bounding box center [36, 352] width 12 height 12
click at [36, 325] on div at bounding box center [36, 320] width 12 height 12
click at [36, 167] on div at bounding box center [36, 160] width 24 height 24
click at [36, 359] on div at bounding box center [36, 352] width 24 height 24
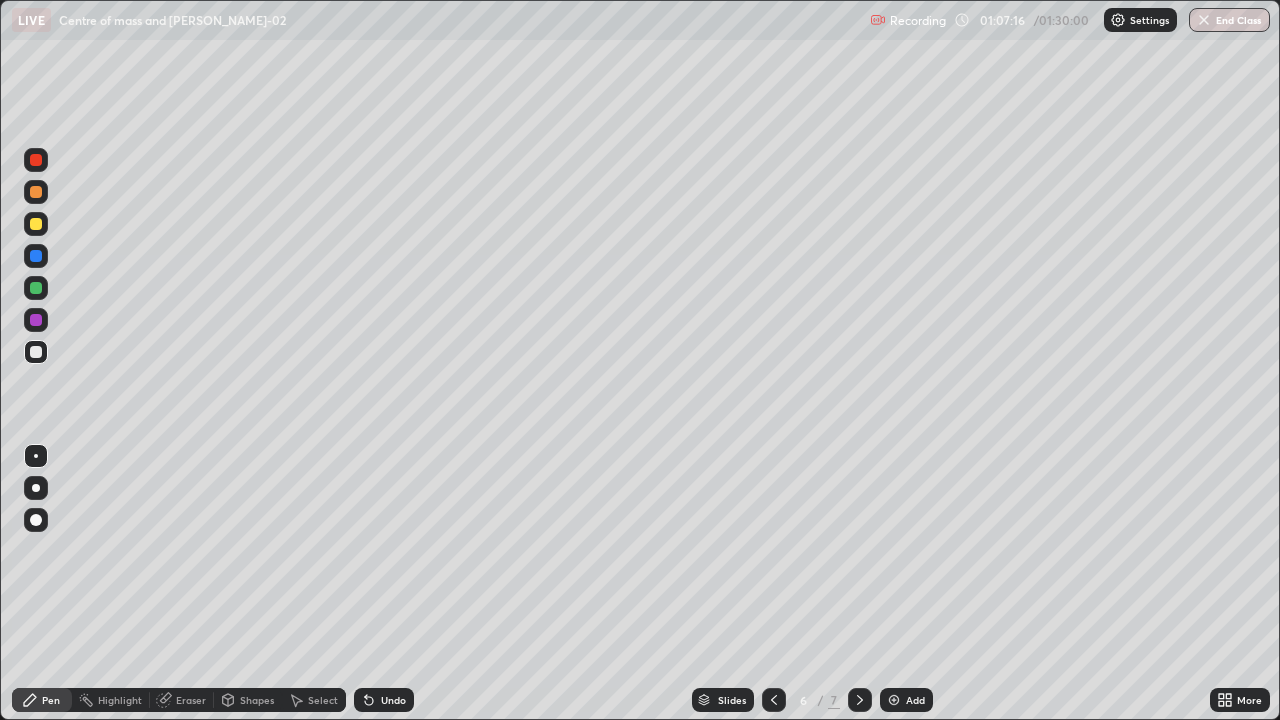
click at [34, 161] on div at bounding box center [36, 160] width 12 height 12
click at [370, 632] on icon at bounding box center [369, 701] width 8 height 8
click at [373, 632] on icon at bounding box center [369, 700] width 16 height 16
click at [381, 632] on div "Undo" at bounding box center [393, 700] width 25 height 10
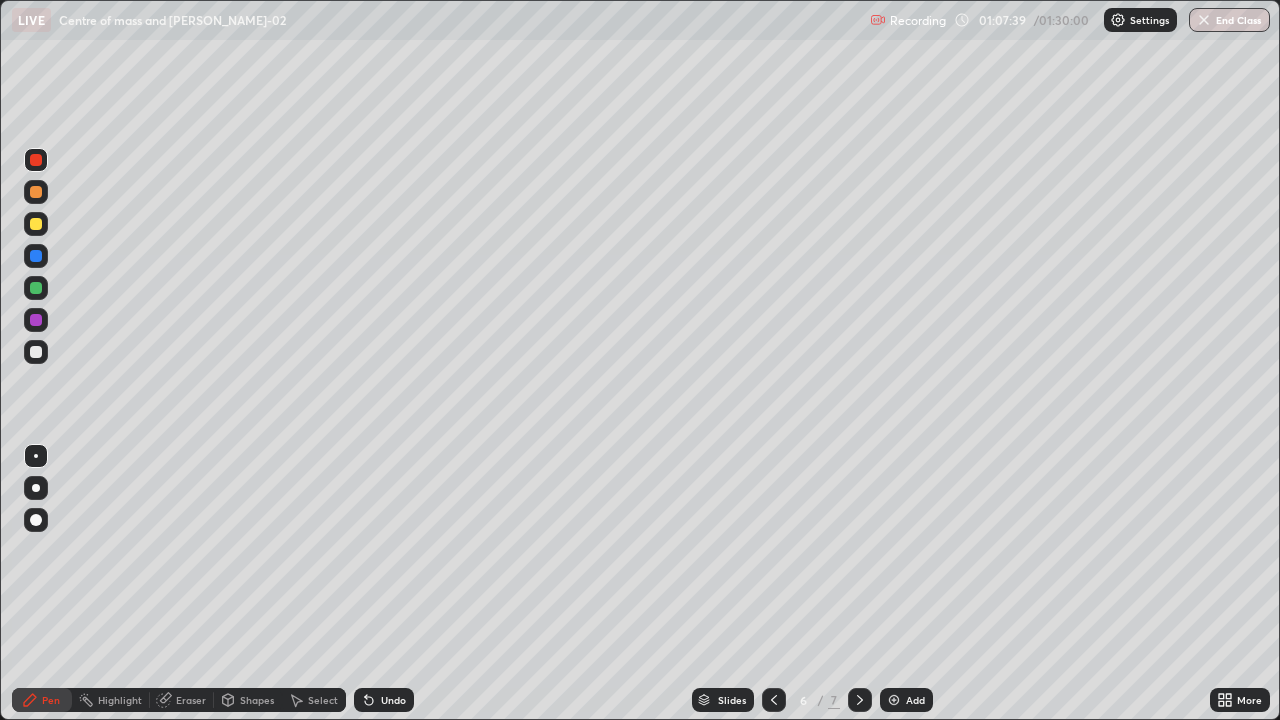
click at [194, 632] on div "Eraser" at bounding box center [191, 700] width 30 height 10
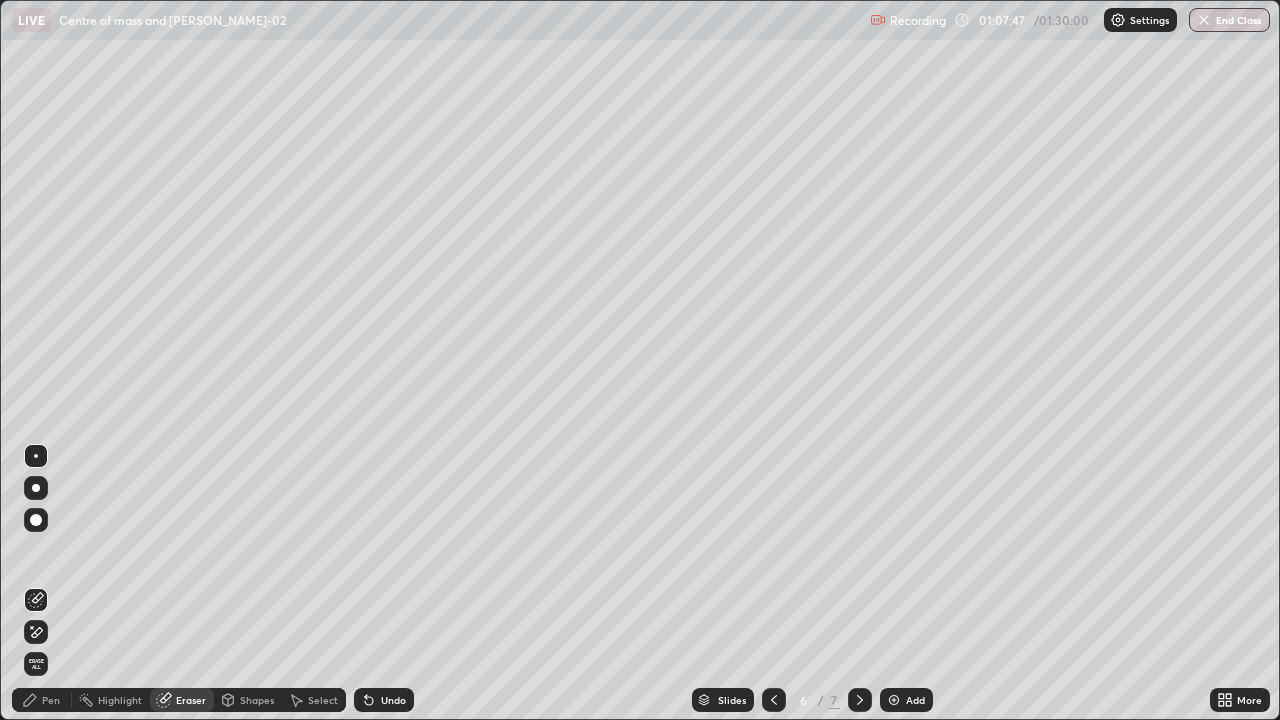
click at [858, 632] on icon at bounding box center [860, 700] width 6 height 10
click at [55, 632] on div "Pen" at bounding box center [42, 700] width 60 height 24
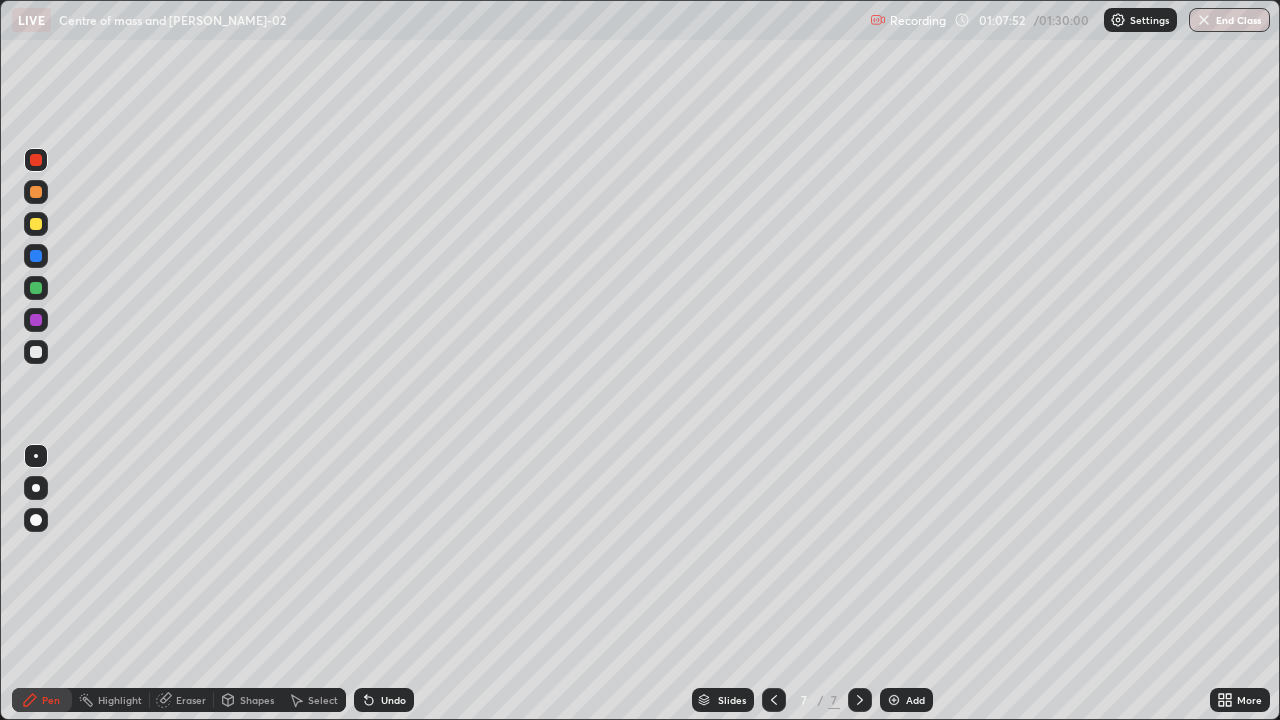
click at [36, 327] on div at bounding box center [36, 320] width 24 height 24
click at [34, 223] on div at bounding box center [36, 224] width 12 height 12
click at [184, 632] on div "Eraser" at bounding box center [191, 700] width 30 height 10
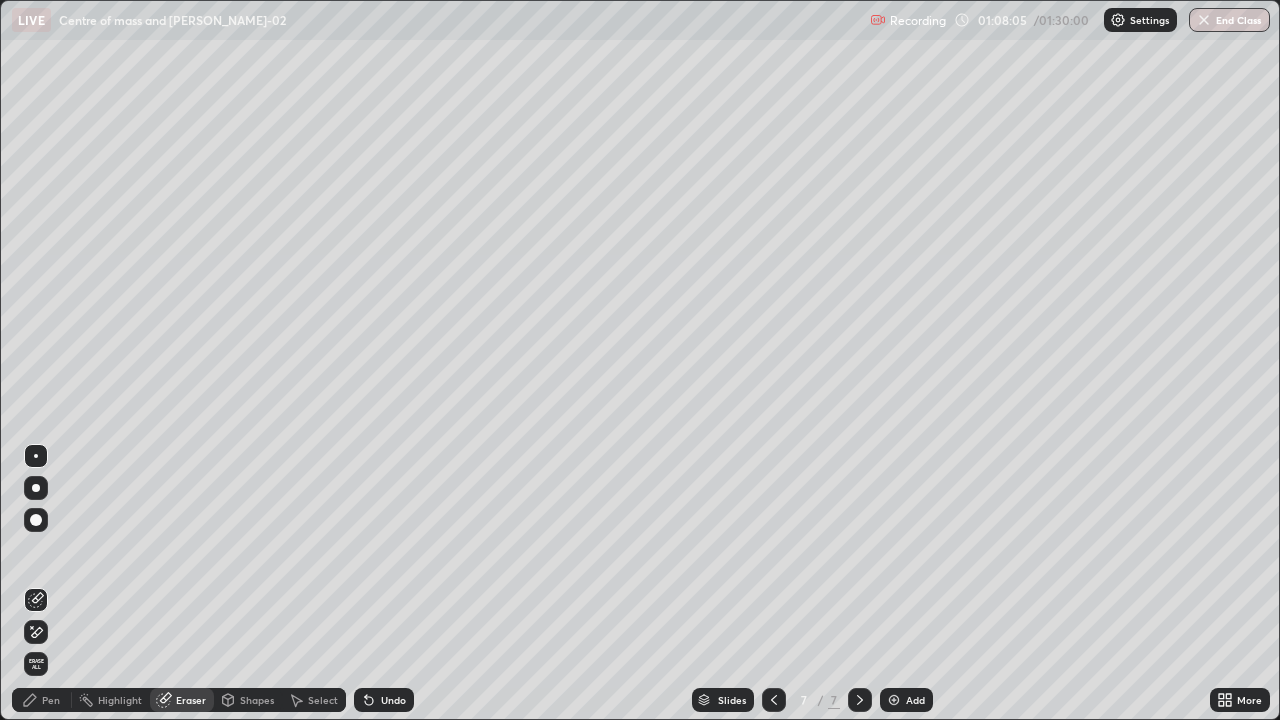
click at [46, 632] on div "Pen" at bounding box center [42, 700] width 60 height 24
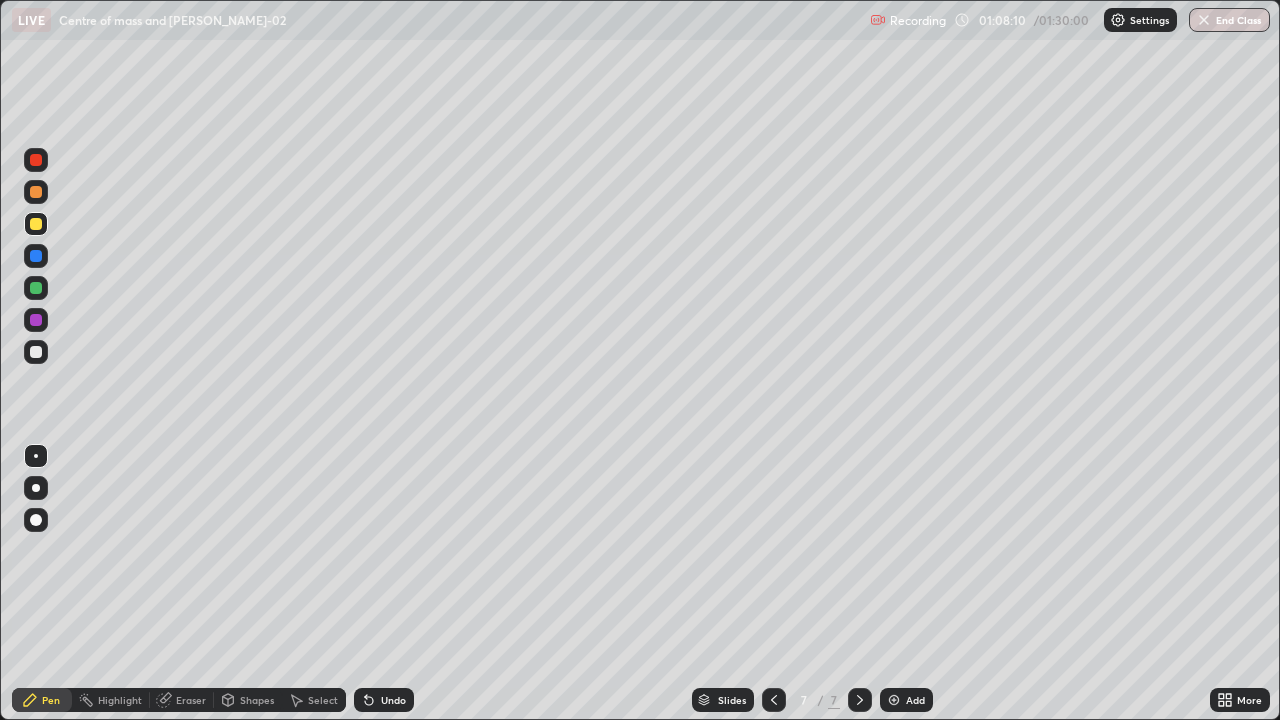
click at [33, 353] on div at bounding box center [36, 352] width 12 height 12
click at [38, 229] on div at bounding box center [36, 224] width 12 height 12
click at [36, 225] on div at bounding box center [36, 224] width 12 height 12
click at [372, 632] on div "Undo" at bounding box center [384, 700] width 60 height 24
click at [37, 327] on div at bounding box center [36, 320] width 24 height 24
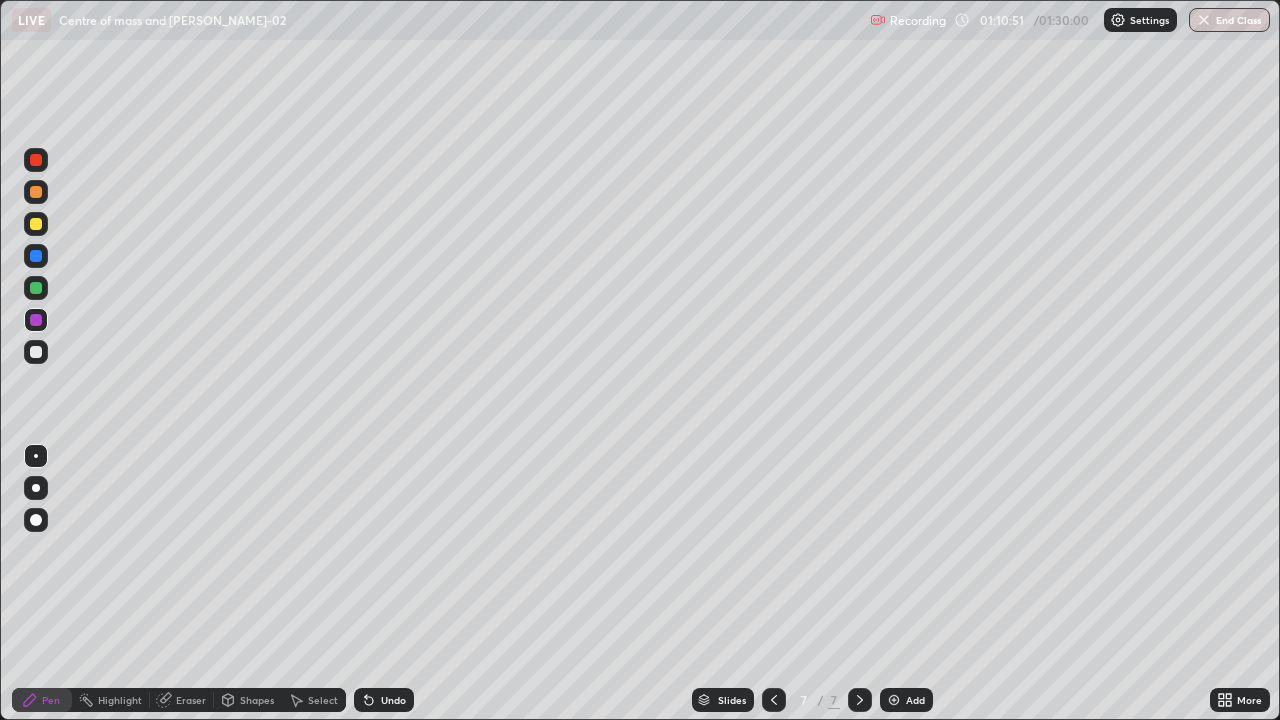
click at [36, 222] on div at bounding box center [36, 224] width 12 height 12
click at [36, 290] on div at bounding box center [36, 288] width 12 height 12
click at [367, 632] on icon at bounding box center [369, 701] width 8 height 8
click at [35, 227] on div at bounding box center [36, 224] width 12 height 12
click at [34, 231] on div at bounding box center [36, 224] width 24 height 24
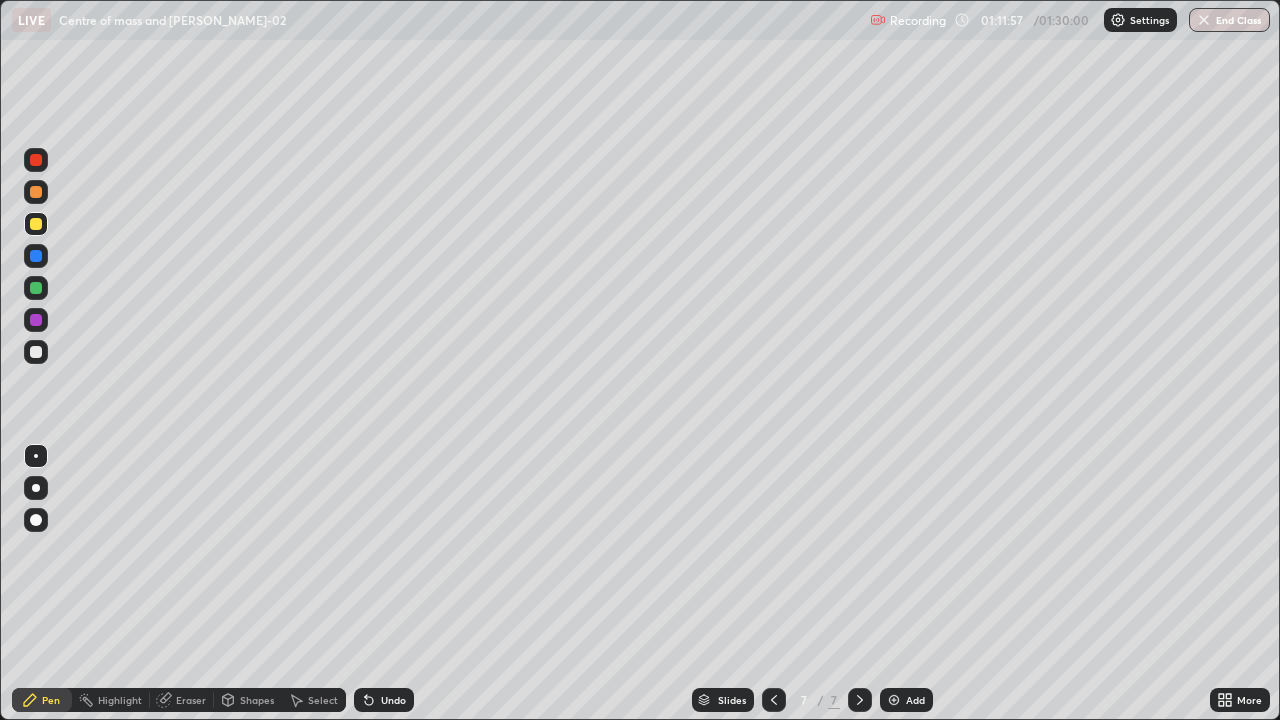
click at [41, 360] on div at bounding box center [36, 352] width 24 height 24
click at [180, 632] on div "Eraser" at bounding box center [182, 700] width 64 height 24
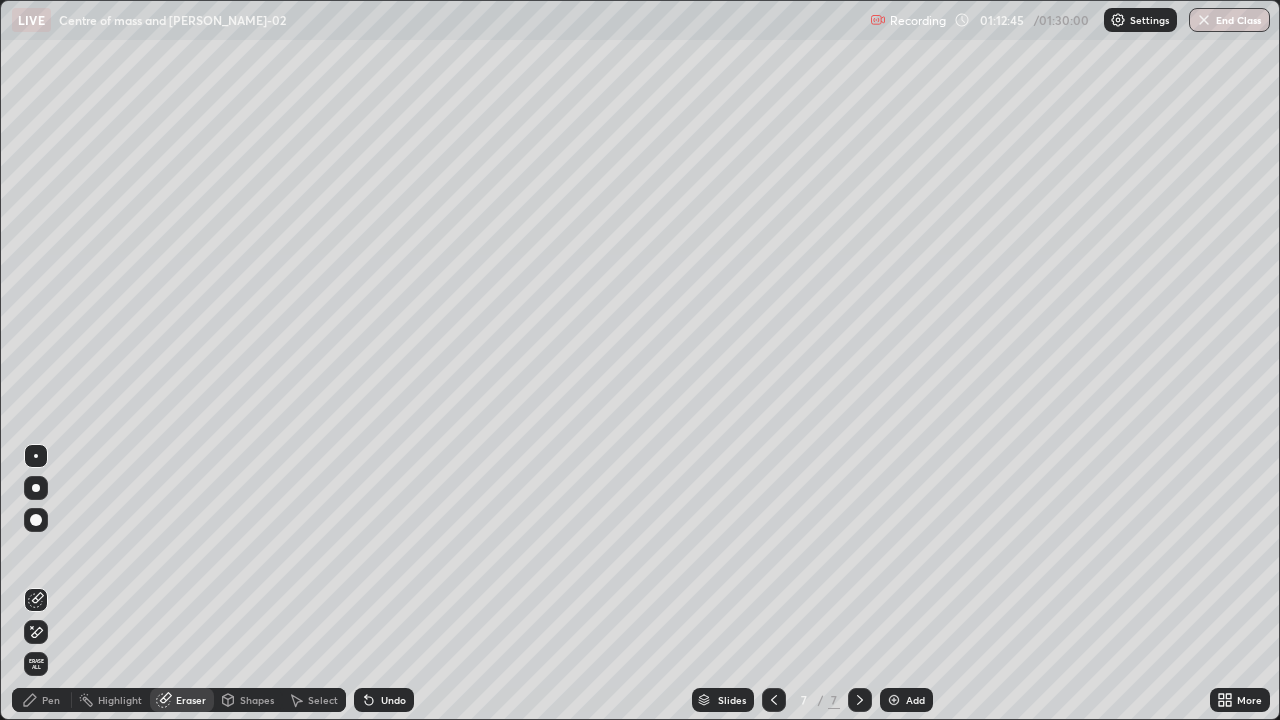
click at [40, 632] on div "Pen" at bounding box center [42, 700] width 60 height 24
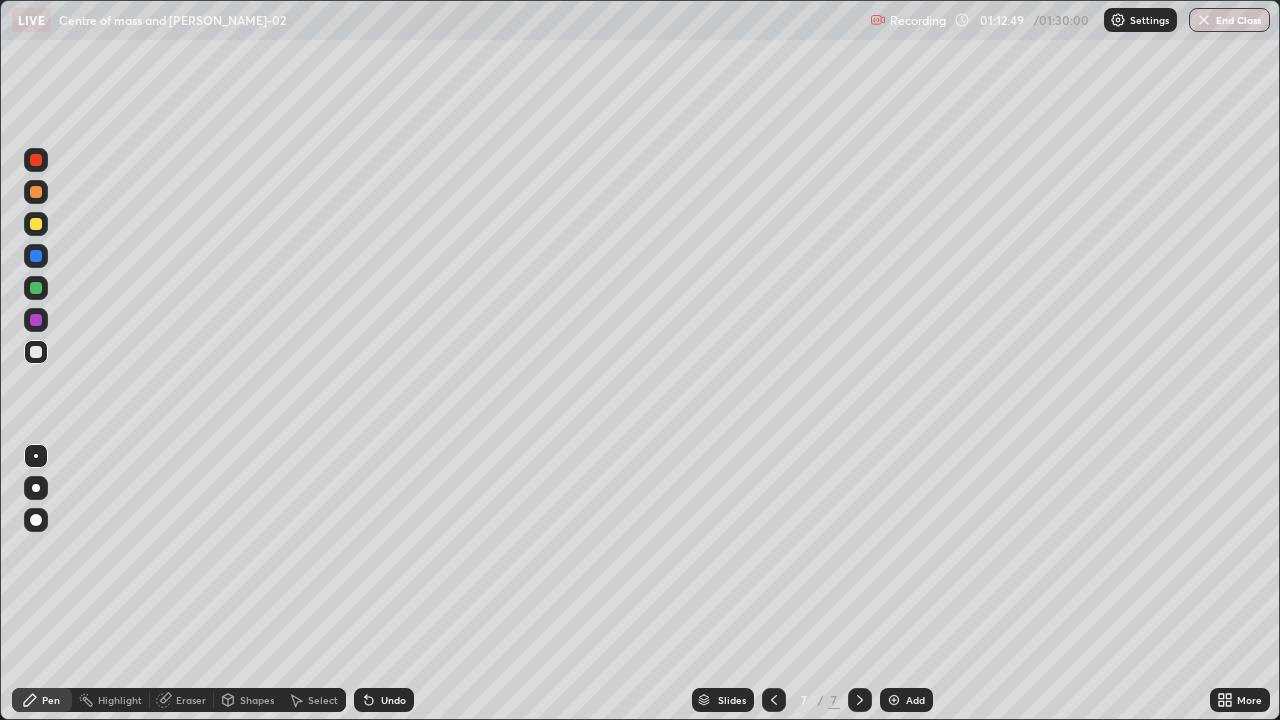
click at [43, 632] on div "Pen" at bounding box center [42, 700] width 60 height 24
click at [33, 322] on div at bounding box center [36, 320] width 12 height 12
click at [40, 228] on div at bounding box center [36, 224] width 12 height 12
click at [772, 632] on icon at bounding box center [774, 700] width 16 height 16
click at [860, 632] on div at bounding box center [860, 700] width 24 height 24
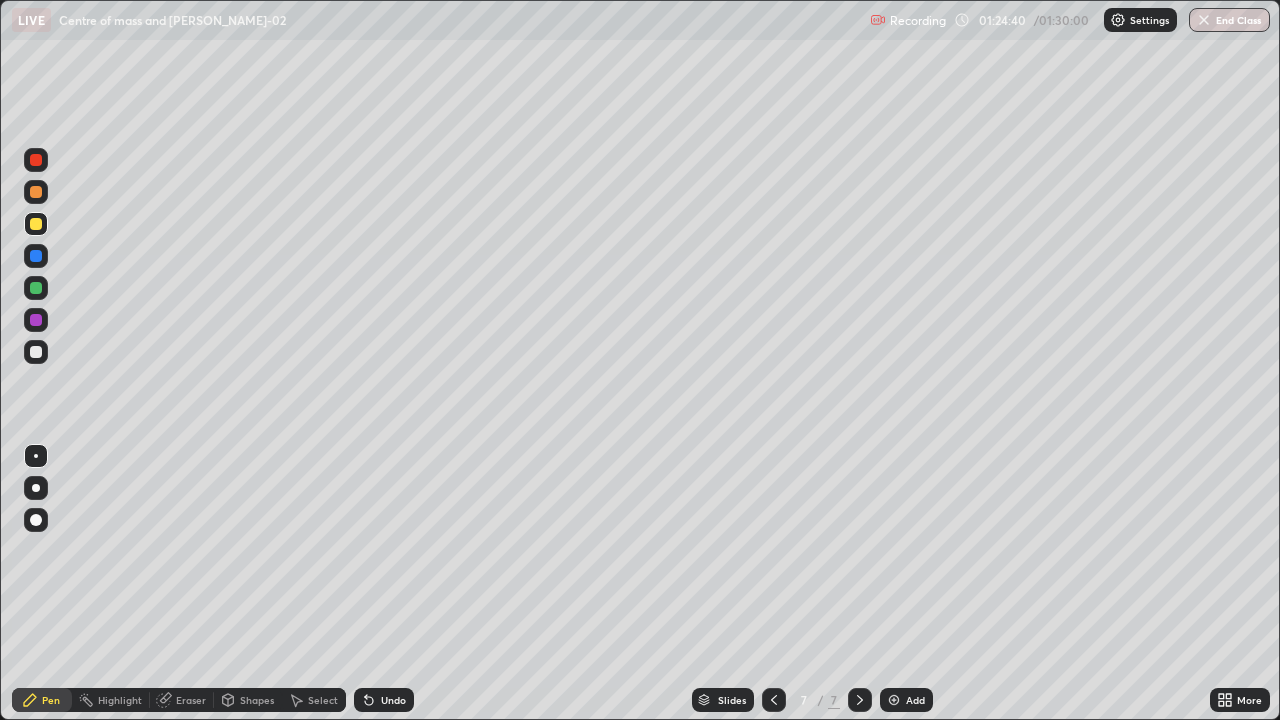
click at [883, 632] on div "Add" at bounding box center [906, 700] width 53 height 24
click at [772, 632] on icon at bounding box center [774, 700] width 16 height 16
click at [860, 632] on icon at bounding box center [860, 700] width 6 height 10
click at [39, 356] on div at bounding box center [36, 352] width 12 height 12
click at [37, 225] on div at bounding box center [36, 224] width 12 height 12
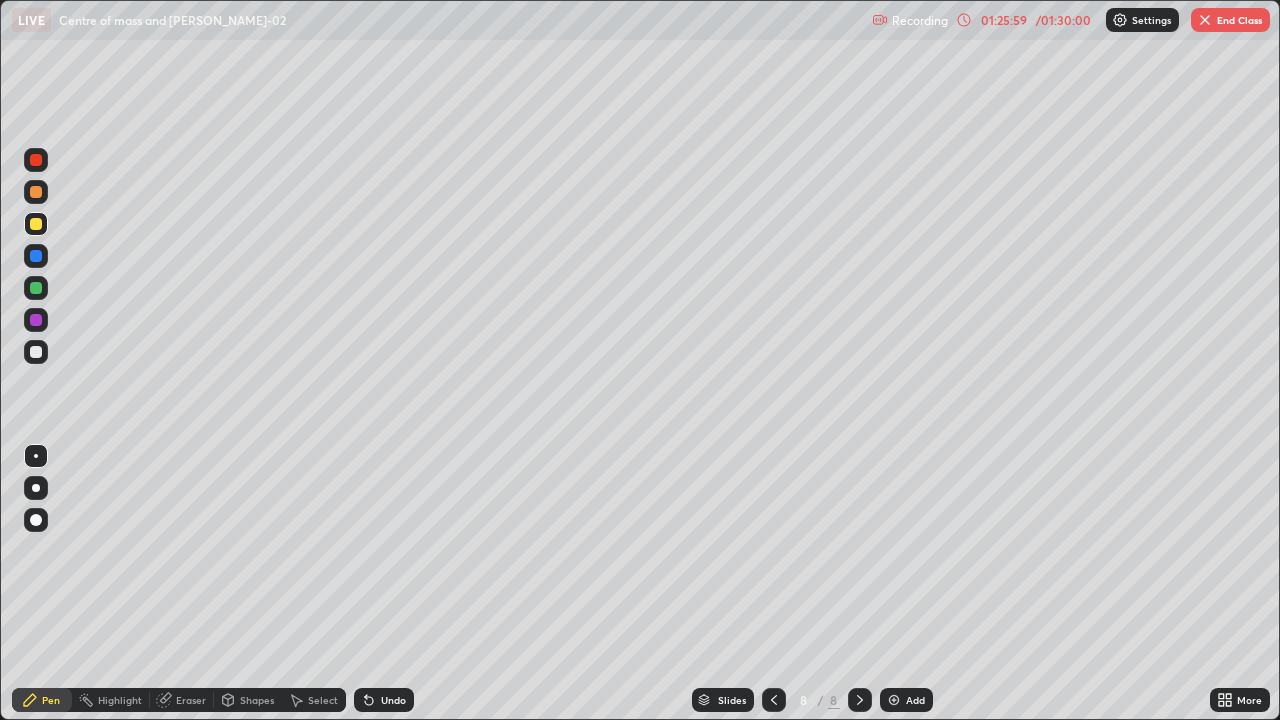
click at [36, 258] on div at bounding box center [36, 256] width 12 height 12
click at [187, 632] on div "Eraser" at bounding box center [191, 700] width 30 height 10
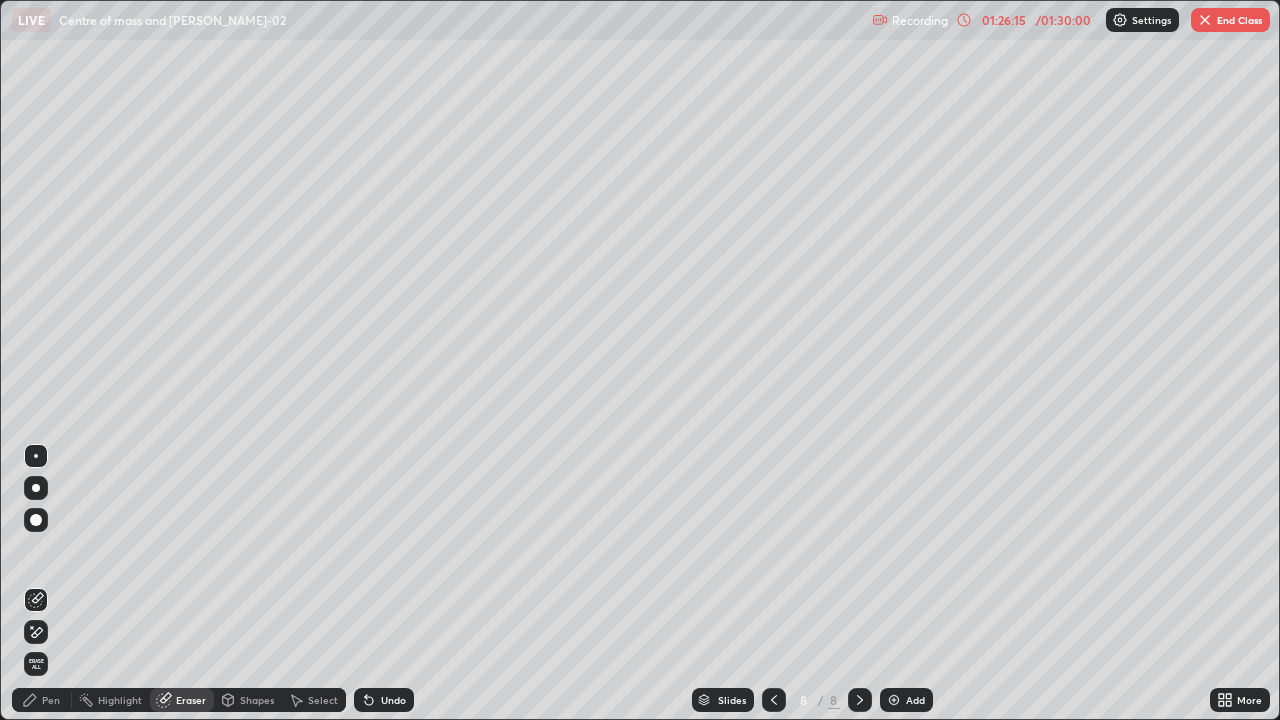
click at [50, 632] on div "Pen" at bounding box center [42, 700] width 60 height 24
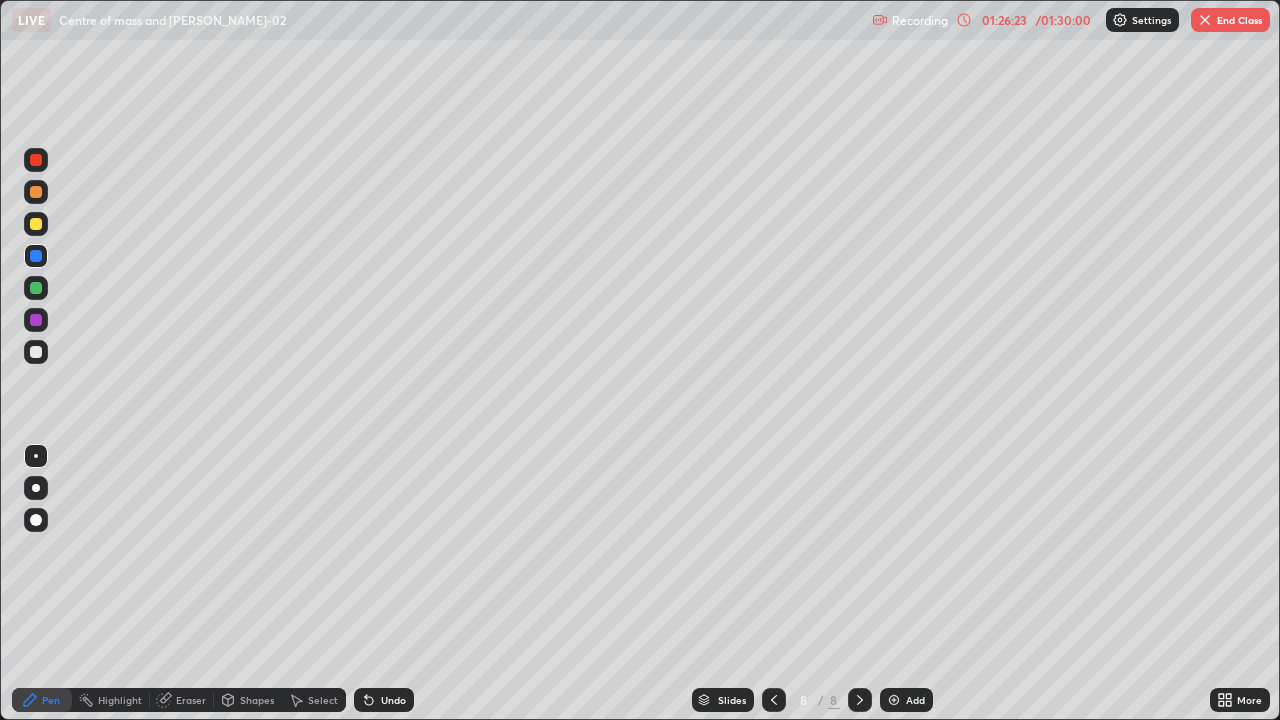
click at [40, 287] on div at bounding box center [36, 288] width 12 height 12
click at [249, 632] on div "Shapes" at bounding box center [257, 700] width 34 height 10
click at [368, 632] on icon at bounding box center [369, 701] width 8 height 8
click at [366, 632] on icon at bounding box center [369, 701] width 8 height 8
click at [365, 632] on icon at bounding box center [366, 696] width 2 height 2
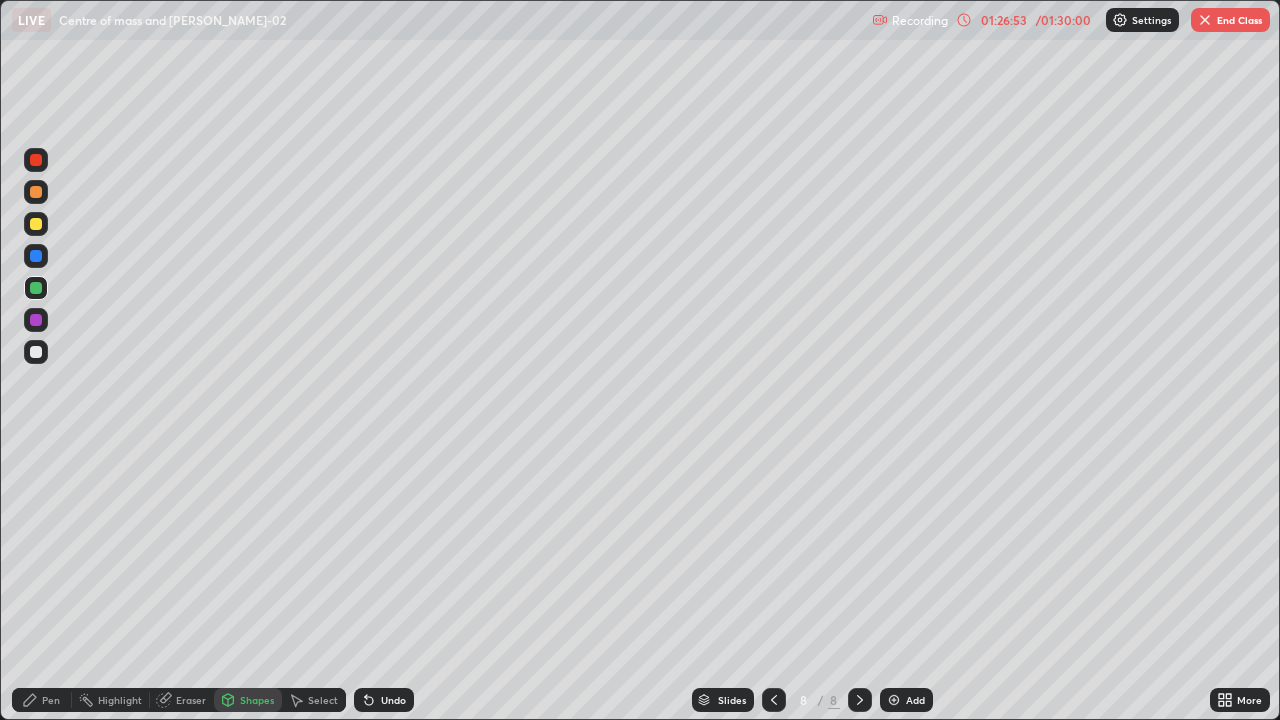
click at [366, 632] on icon at bounding box center [369, 701] width 8 height 8
click at [47, 632] on div "Pen" at bounding box center [42, 700] width 60 height 24
click at [41, 291] on div at bounding box center [36, 288] width 12 height 12
click at [242, 632] on div "Shapes" at bounding box center [257, 700] width 34 height 10
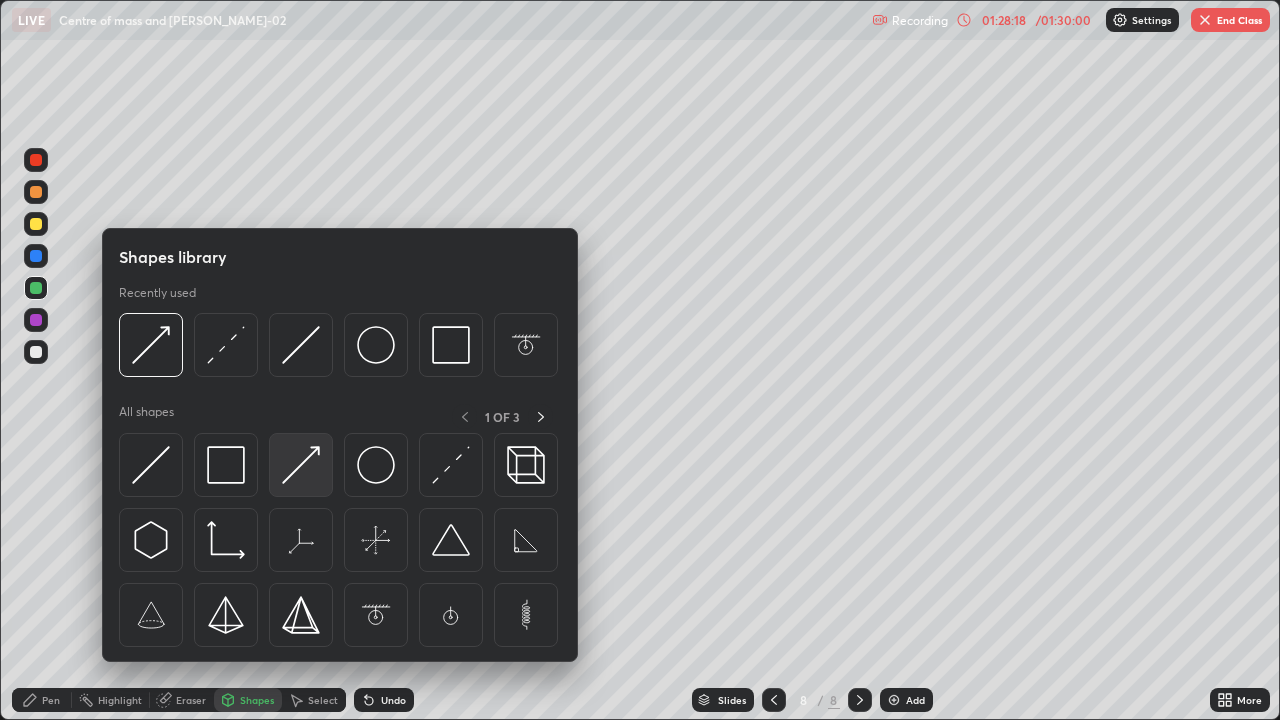
click at [305, 473] on img at bounding box center [301, 465] width 38 height 38
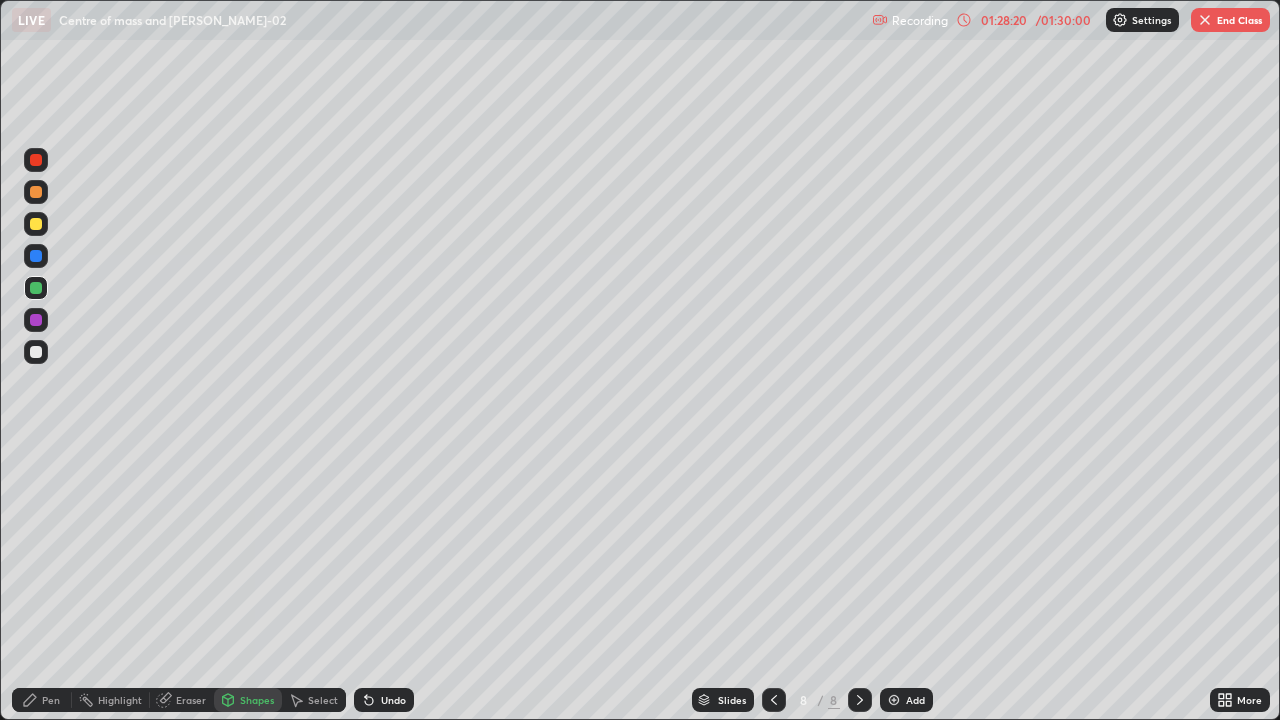
click at [185, 632] on div "Eraser" at bounding box center [182, 700] width 64 height 24
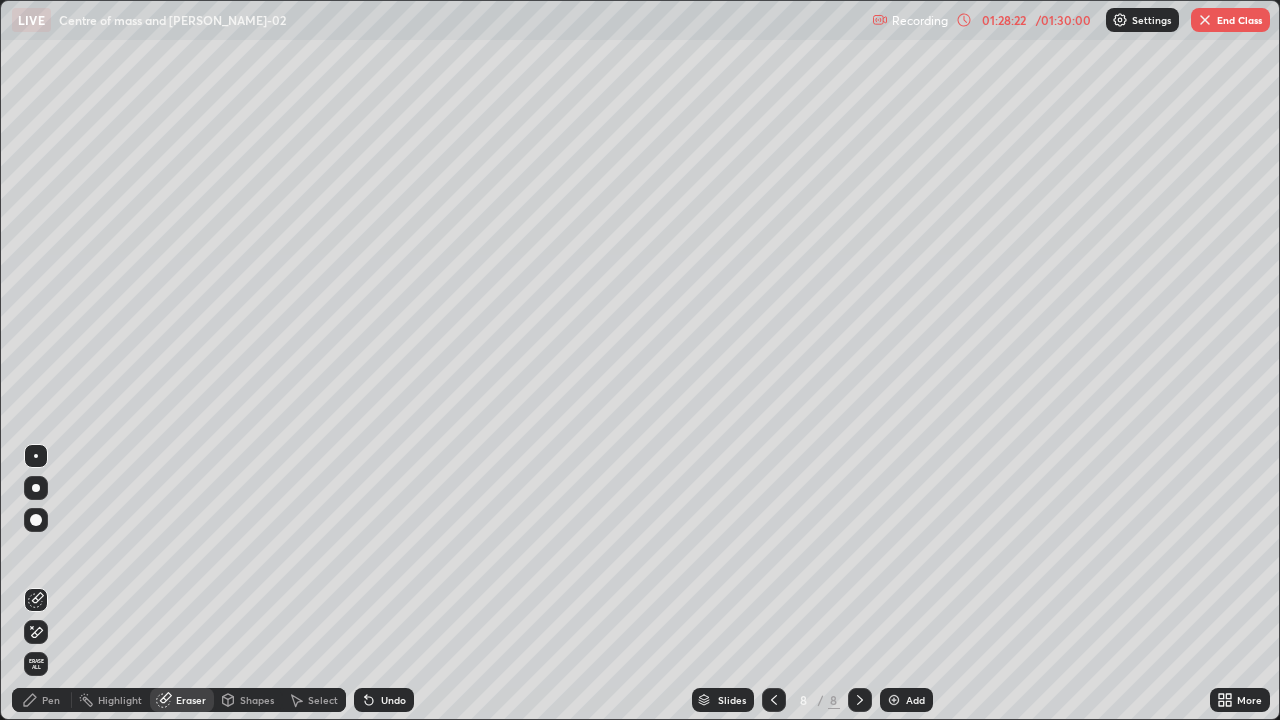
click at [50, 632] on div "Pen" at bounding box center [51, 700] width 18 height 10
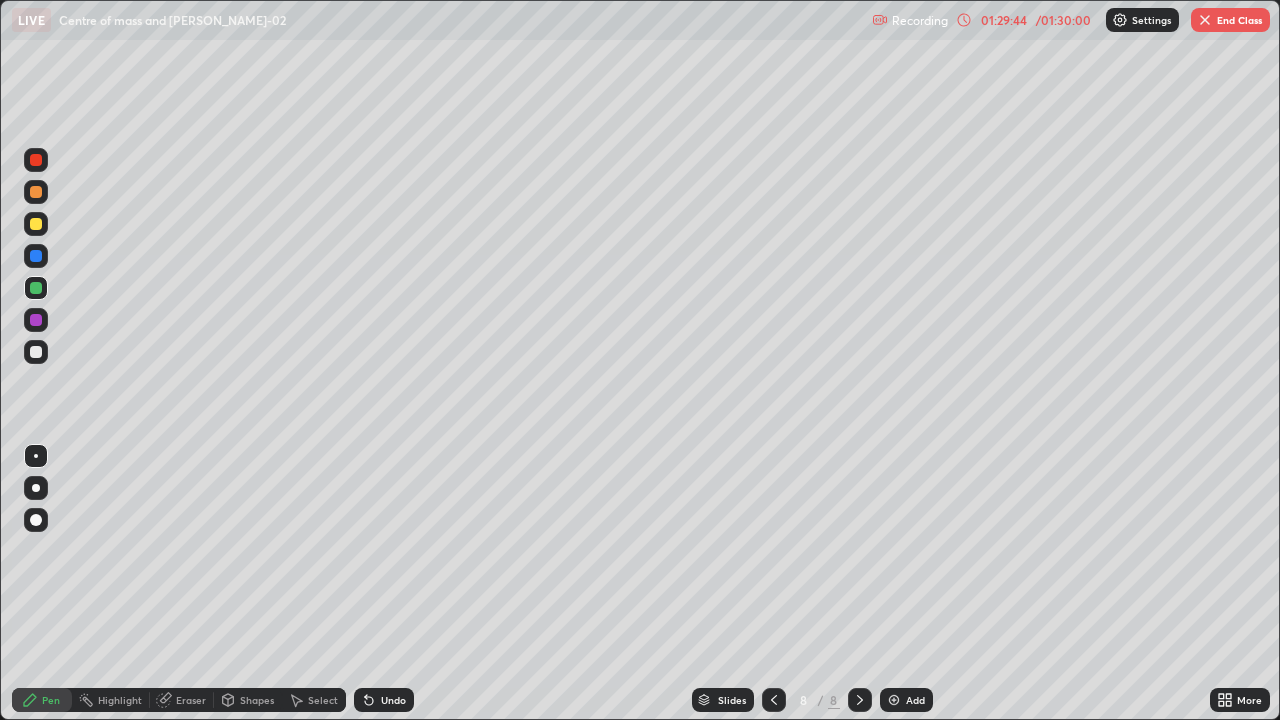
click at [193, 632] on div "Eraser" at bounding box center [191, 700] width 30 height 10
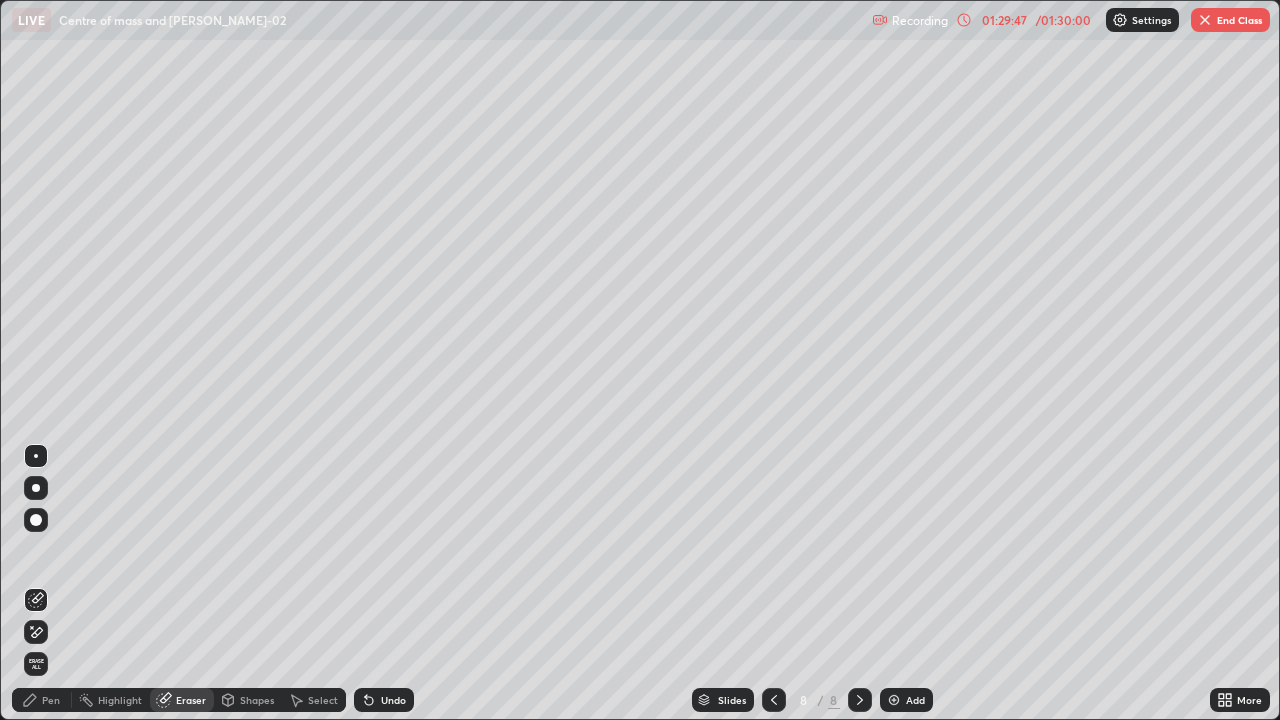
click at [46, 632] on div "Pen" at bounding box center [51, 700] width 18 height 10
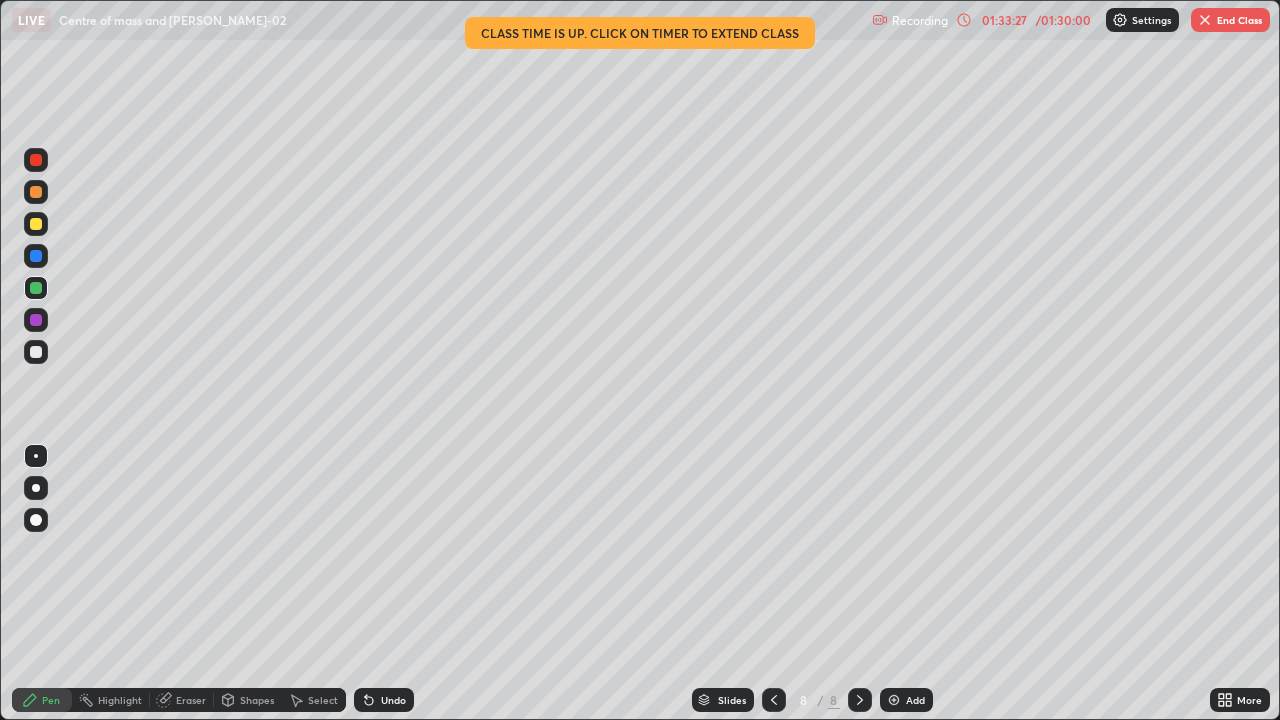
click at [895, 632] on img at bounding box center [894, 700] width 16 height 16
click at [40, 229] on div at bounding box center [36, 224] width 24 height 24
click at [194, 632] on div "Eraser" at bounding box center [182, 700] width 64 height 24
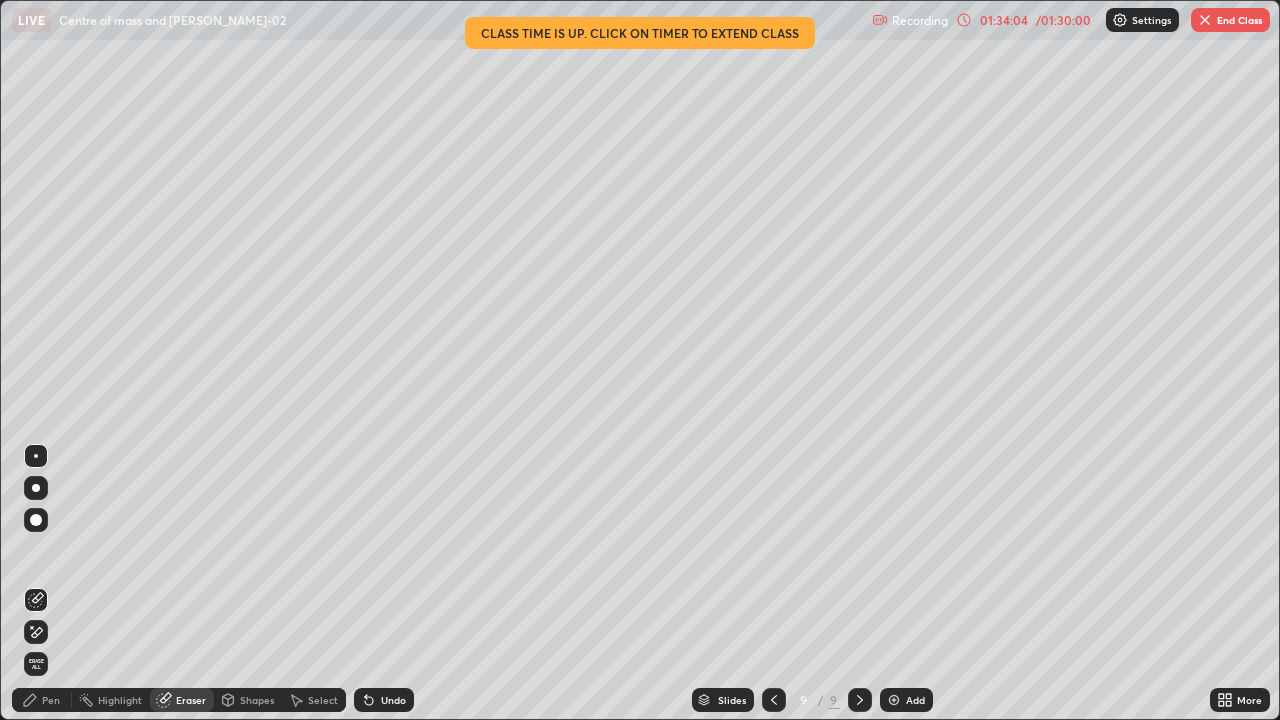
click at [56, 632] on div "Pen" at bounding box center [51, 700] width 18 height 10
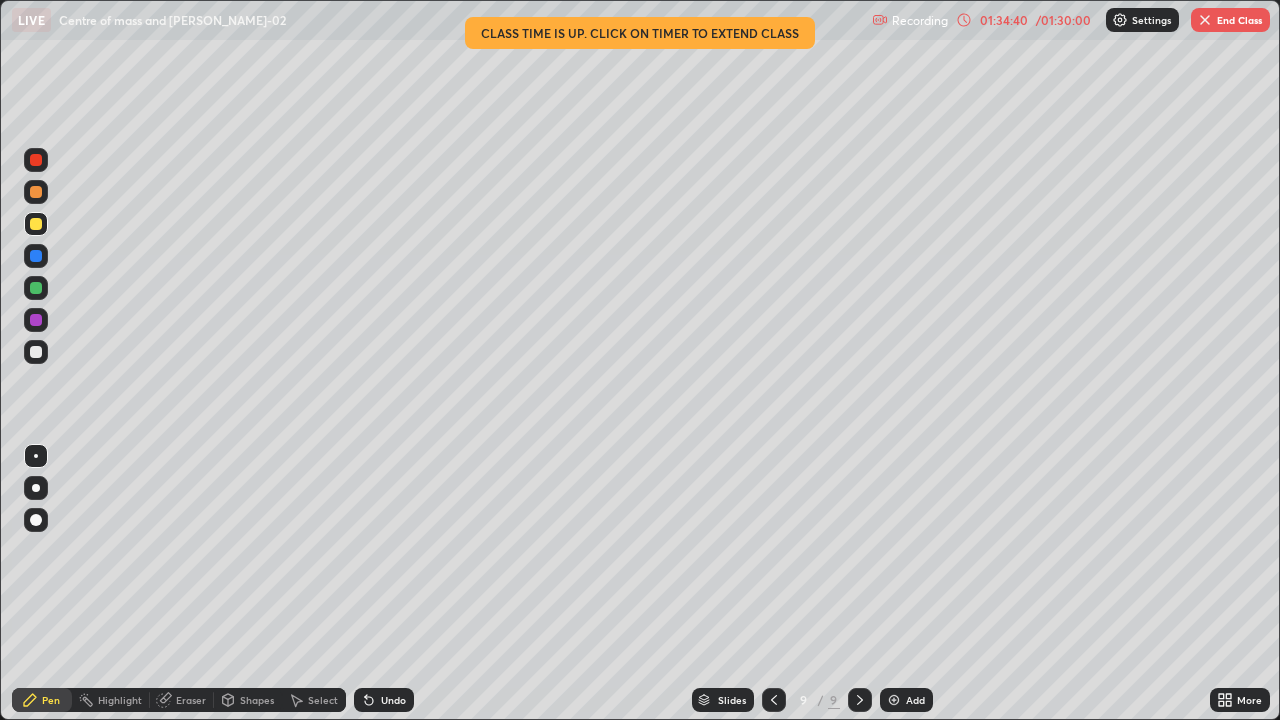
click at [243, 632] on div "Shapes" at bounding box center [257, 700] width 34 height 10
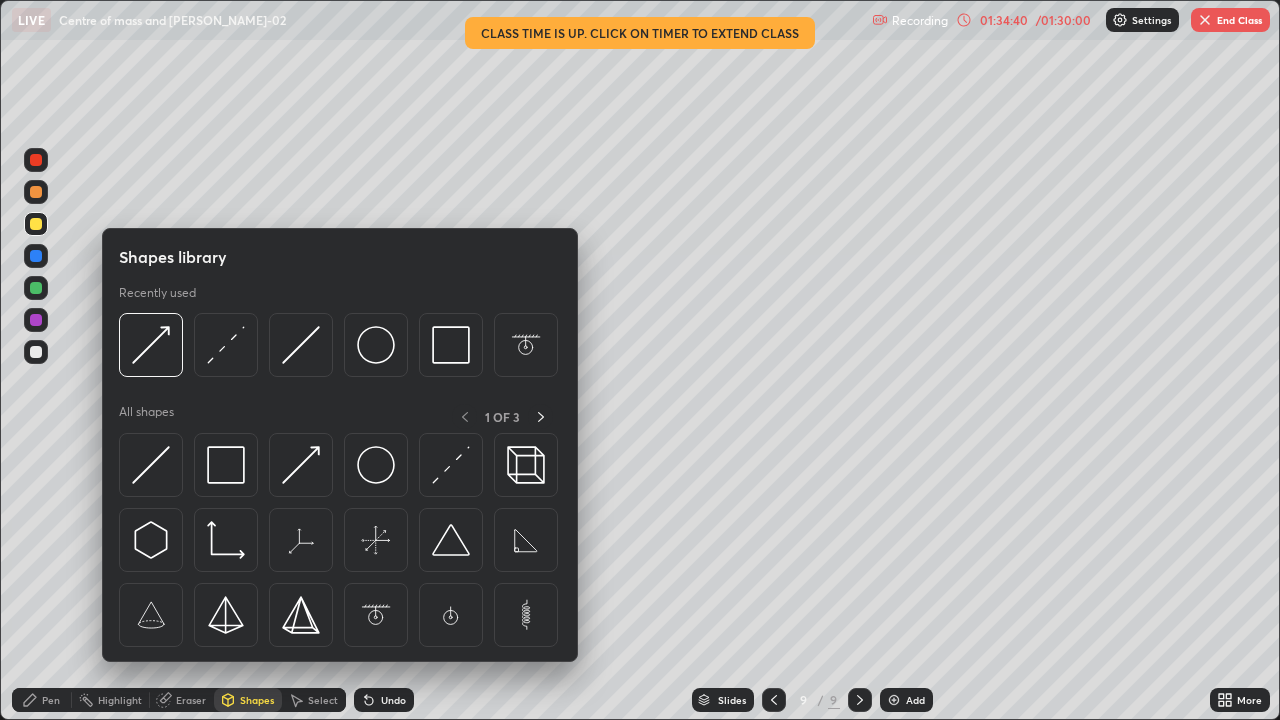
click at [193, 632] on div "Eraser" at bounding box center [182, 700] width 64 height 24
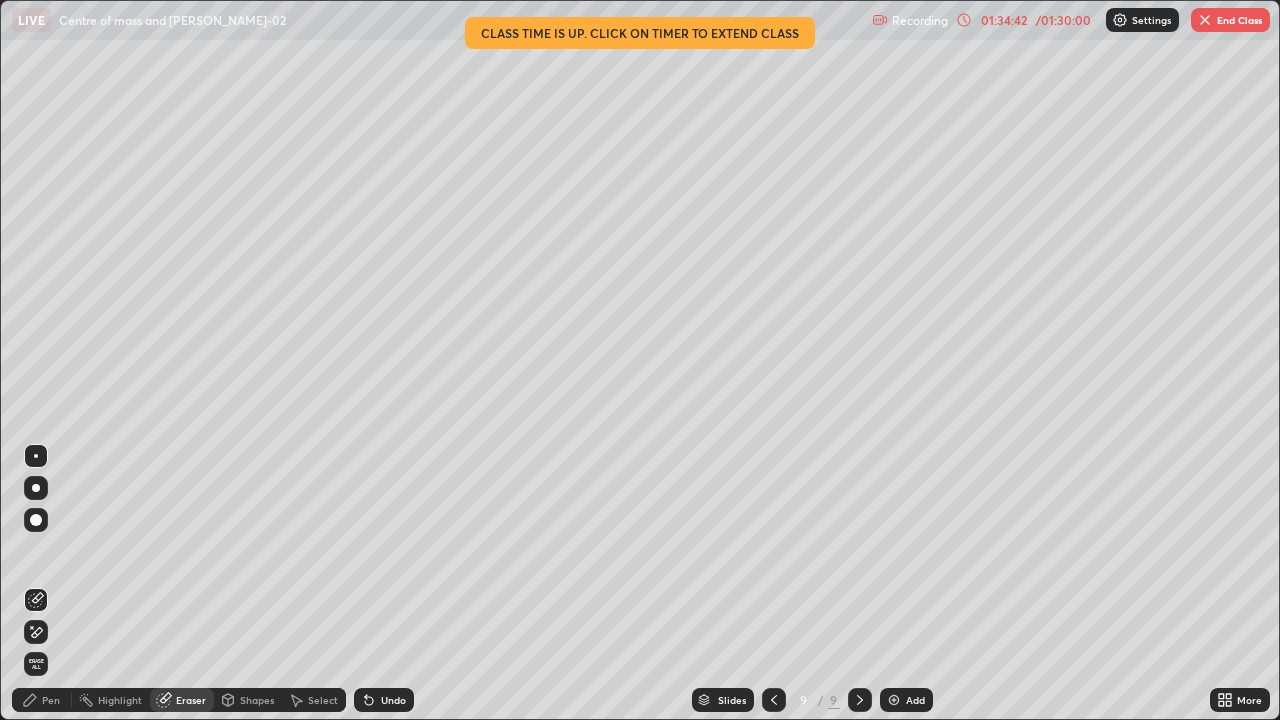
click at [55, 632] on div "Pen" at bounding box center [51, 700] width 18 height 10
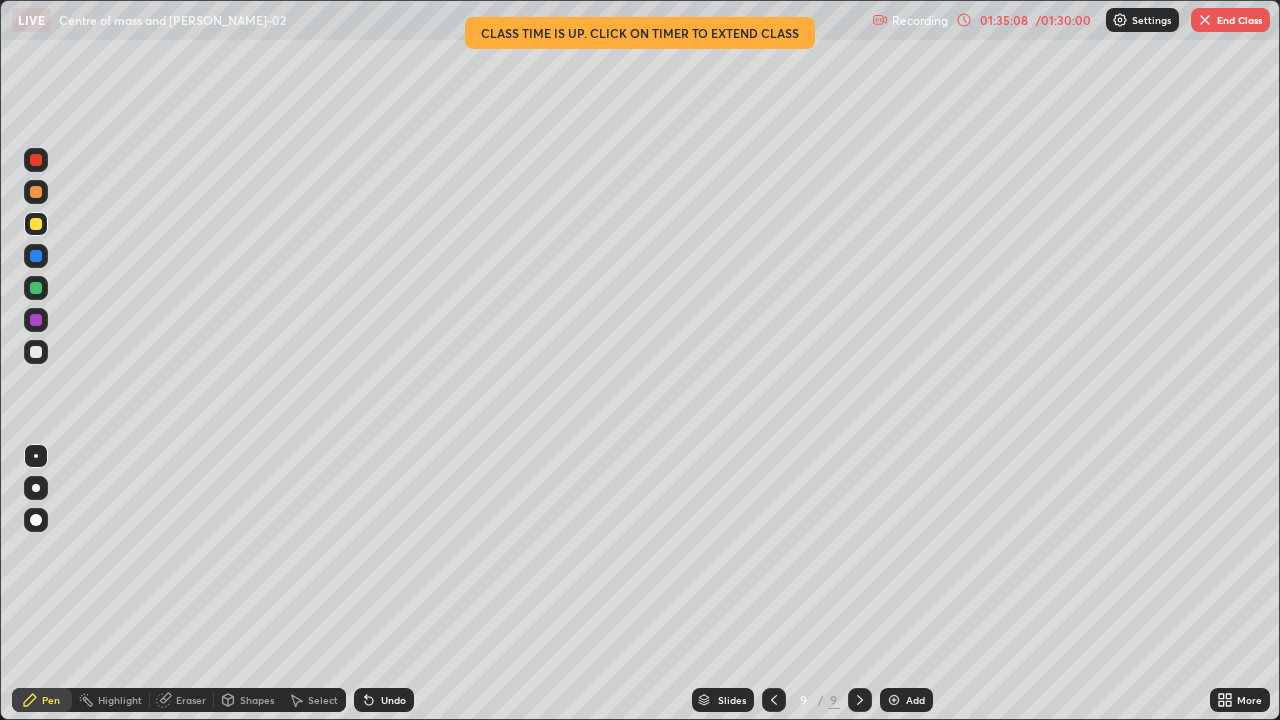
click at [33, 354] on div at bounding box center [36, 352] width 12 height 12
click at [40, 165] on div at bounding box center [36, 160] width 24 height 24
click at [37, 352] on div at bounding box center [36, 352] width 12 height 12
click at [183, 632] on div "Eraser" at bounding box center [191, 700] width 30 height 10
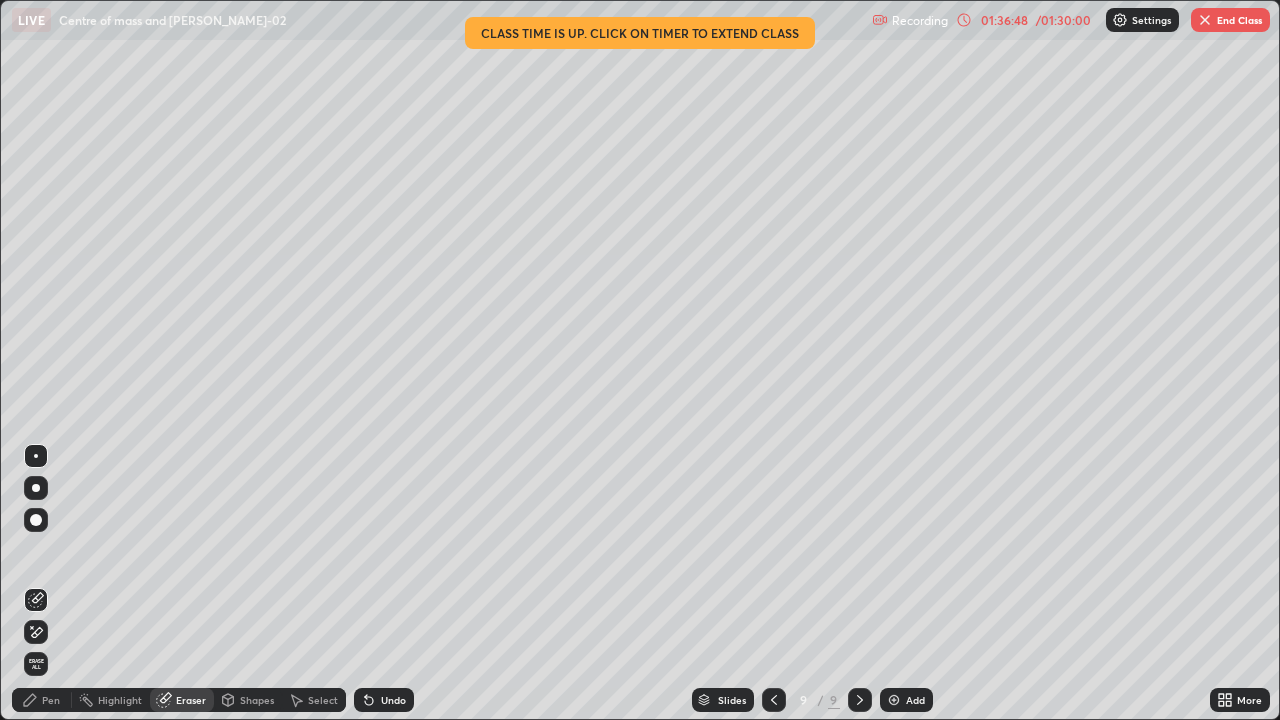
click at [47, 632] on div "Pen" at bounding box center [51, 700] width 18 height 10
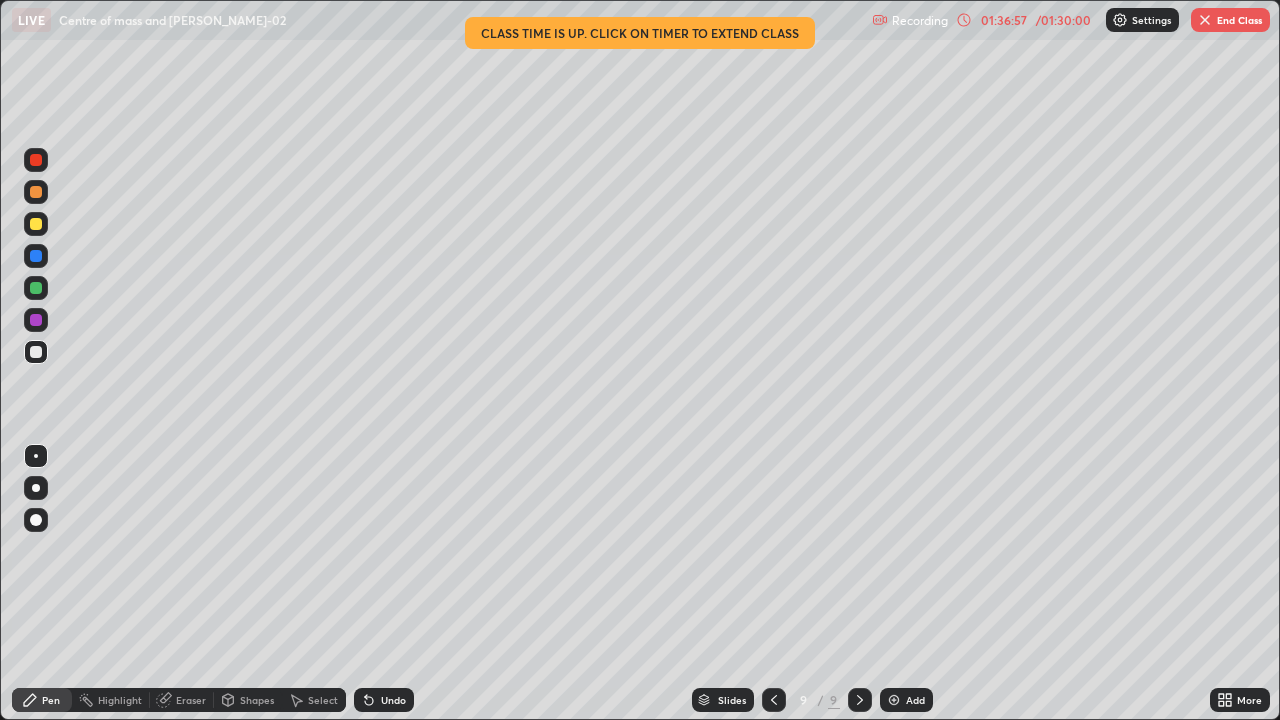
click at [35, 290] on div at bounding box center [36, 288] width 12 height 12
click at [35, 228] on div at bounding box center [36, 224] width 12 height 12
click at [37, 354] on div at bounding box center [36, 352] width 12 height 12
click at [38, 225] on div at bounding box center [36, 224] width 12 height 12
click at [39, 356] on div at bounding box center [36, 352] width 12 height 12
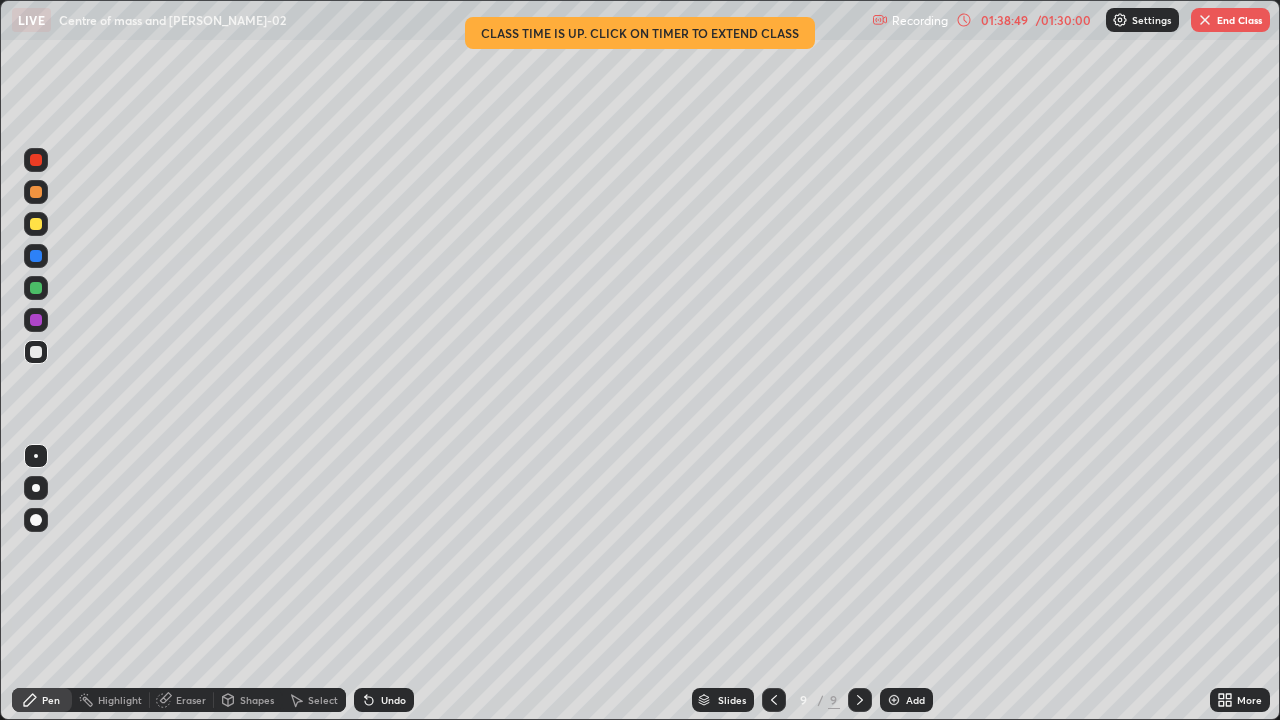
click at [186, 632] on div "Eraser" at bounding box center [182, 700] width 64 height 24
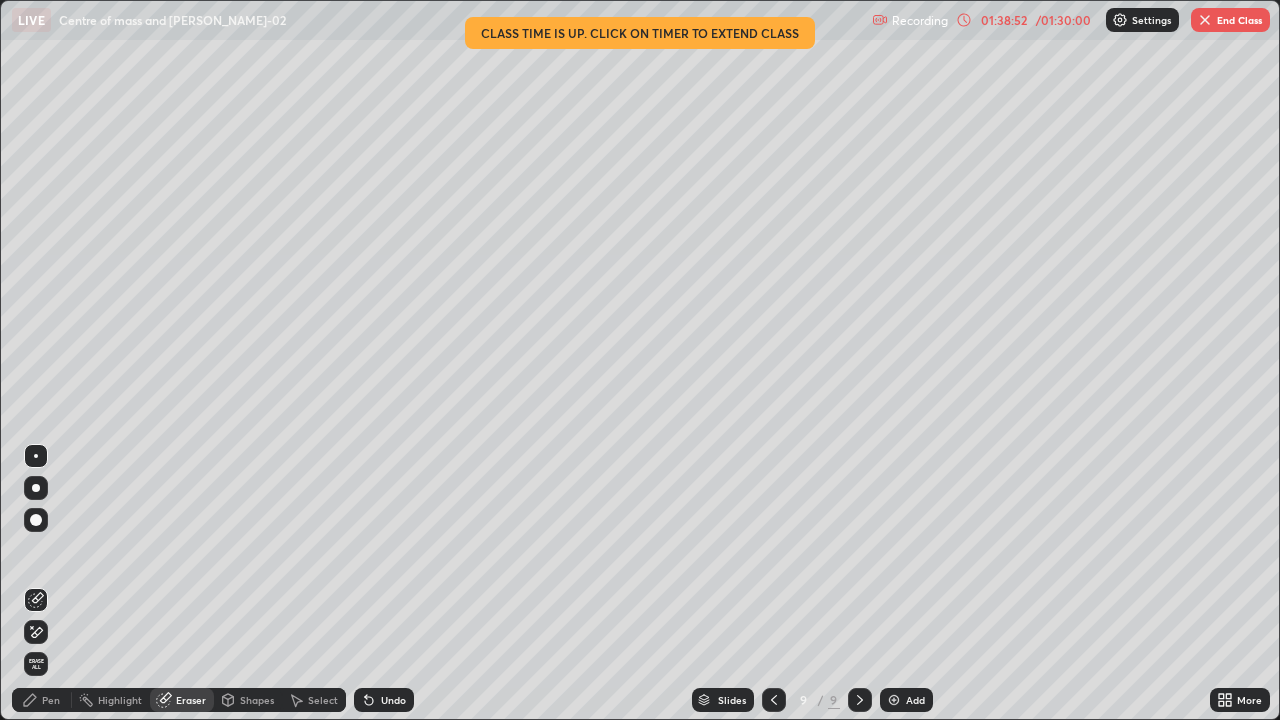
click at [53, 632] on div "Pen" at bounding box center [51, 700] width 18 height 10
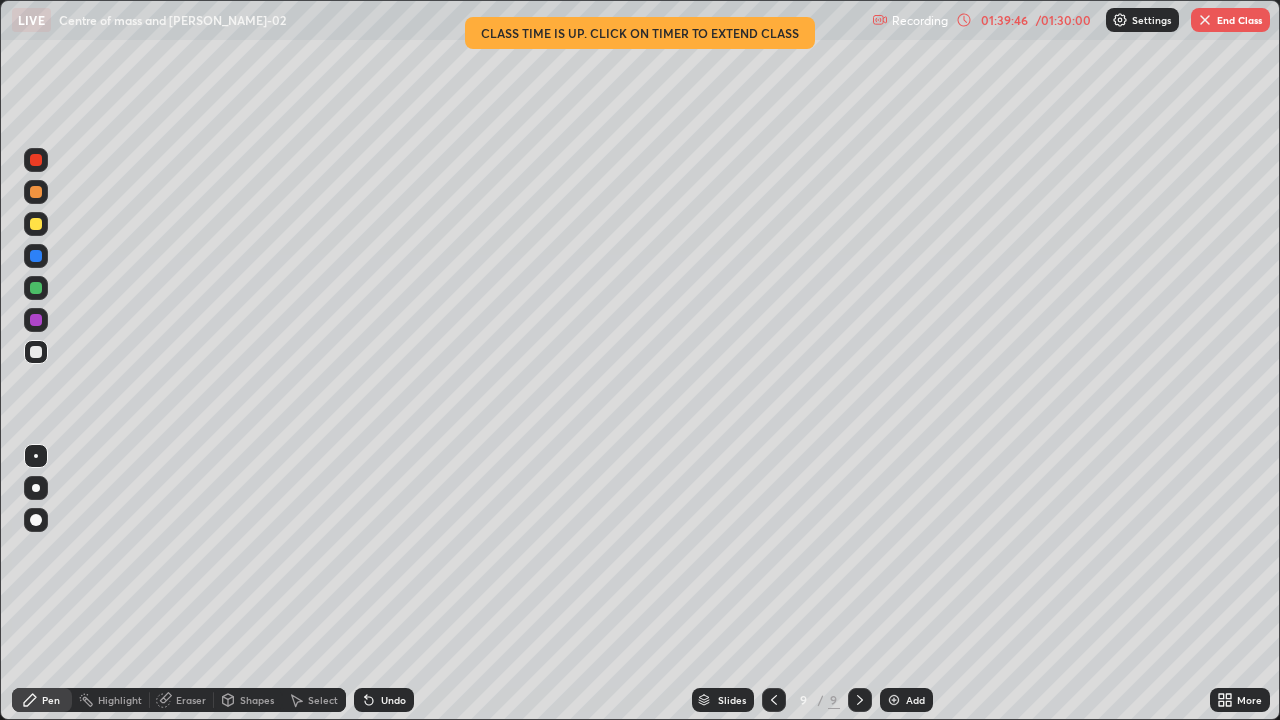
click at [35, 224] on div at bounding box center [36, 224] width 12 height 12
click at [895, 632] on img at bounding box center [894, 700] width 16 height 16
click at [41, 286] on div at bounding box center [36, 288] width 12 height 12
click at [38, 355] on div at bounding box center [36, 352] width 12 height 12
click at [761, 632] on div at bounding box center [773, 700] width 24 height 24
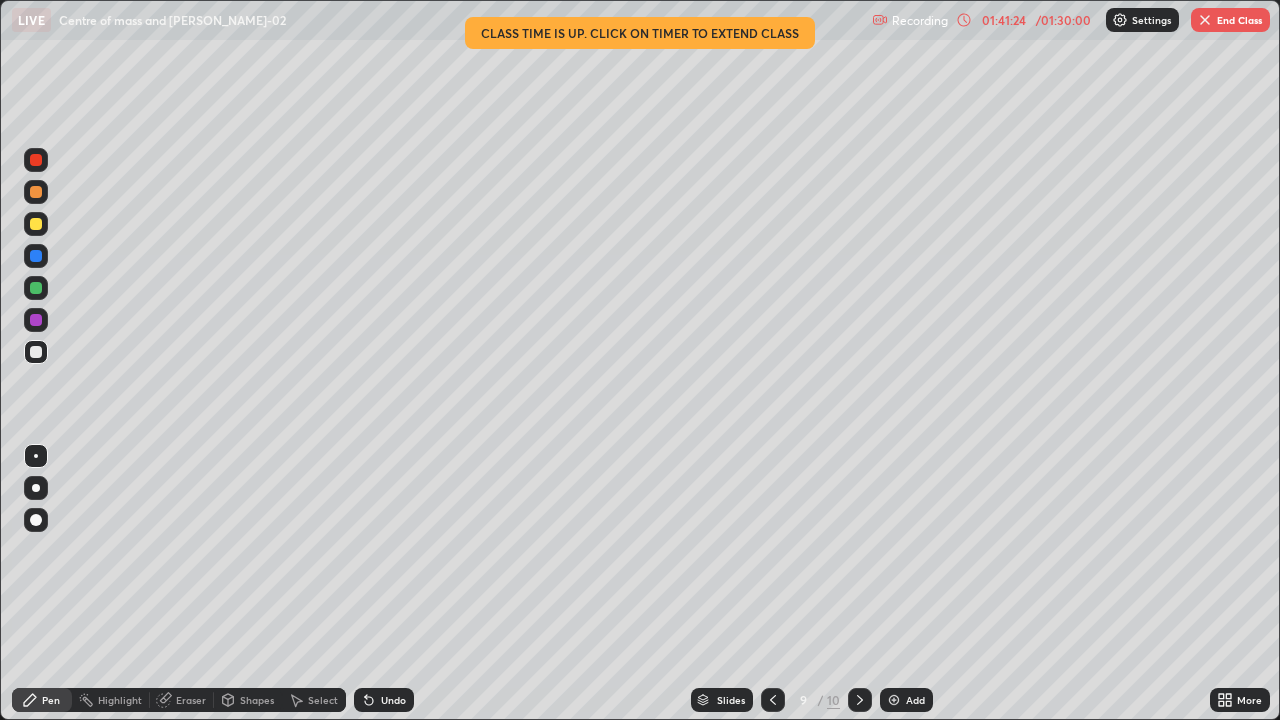
click at [858, 632] on div at bounding box center [860, 700] width 24 height 40
click at [781, 632] on div at bounding box center [773, 700] width 24 height 24
click at [771, 632] on icon at bounding box center [773, 700] width 16 height 16
click at [857, 632] on icon at bounding box center [860, 700] width 16 height 16
click at [900, 632] on div "Add" at bounding box center [906, 700] width 53 height 24
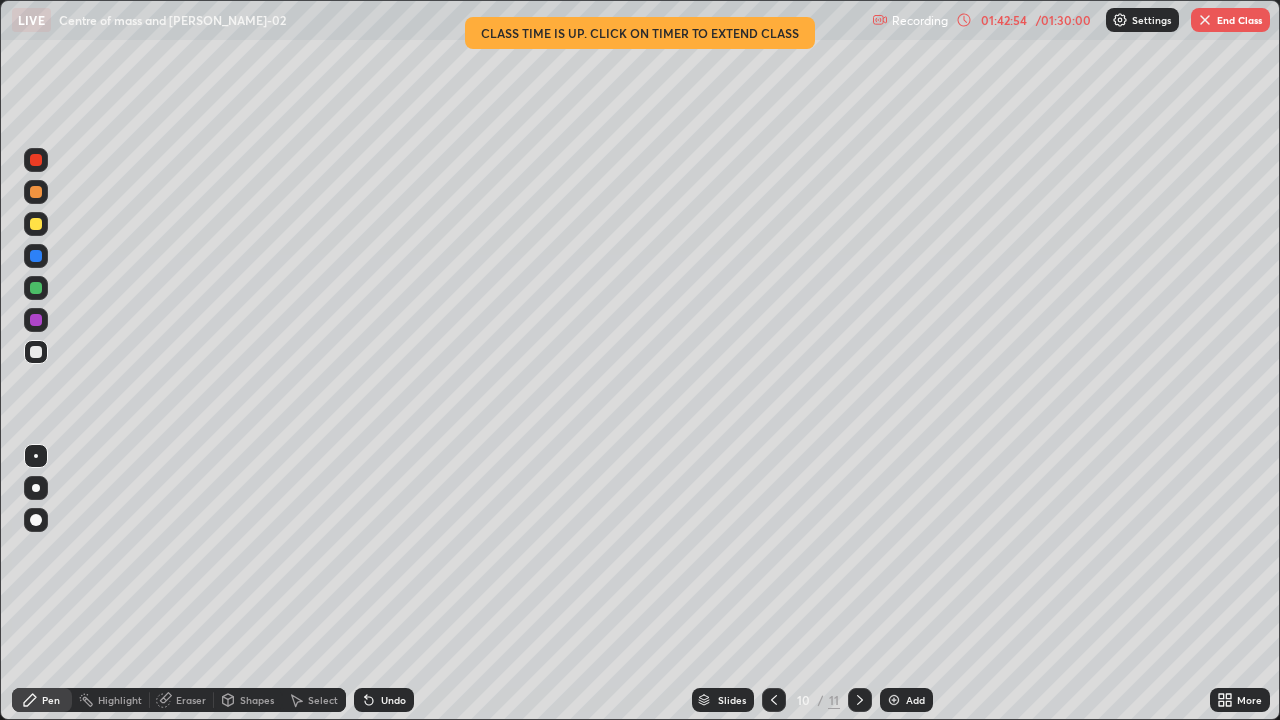
click at [925, 632] on div "Add" at bounding box center [906, 700] width 53 height 24
click at [780, 632] on div at bounding box center [774, 700] width 24 height 24
click at [782, 632] on div at bounding box center [774, 700] width 24 height 24
click at [772, 632] on icon at bounding box center [774, 700] width 16 height 16
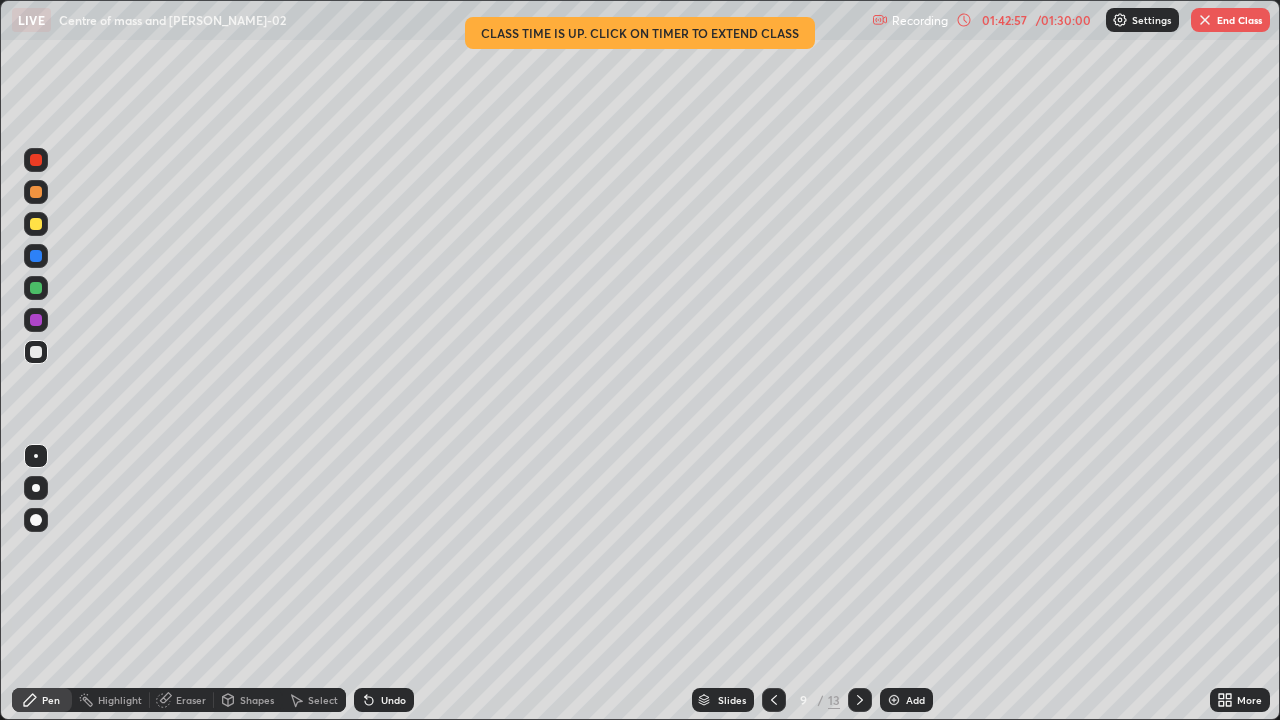
click at [773, 632] on icon at bounding box center [774, 700] width 16 height 16
click at [779, 632] on div at bounding box center [774, 700] width 24 height 24
click at [860, 632] on div at bounding box center [860, 700] width 24 height 40
click at [862, 632] on icon at bounding box center [860, 700] width 16 height 16
click at [868, 632] on div at bounding box center [860, 700] width 24 height 24
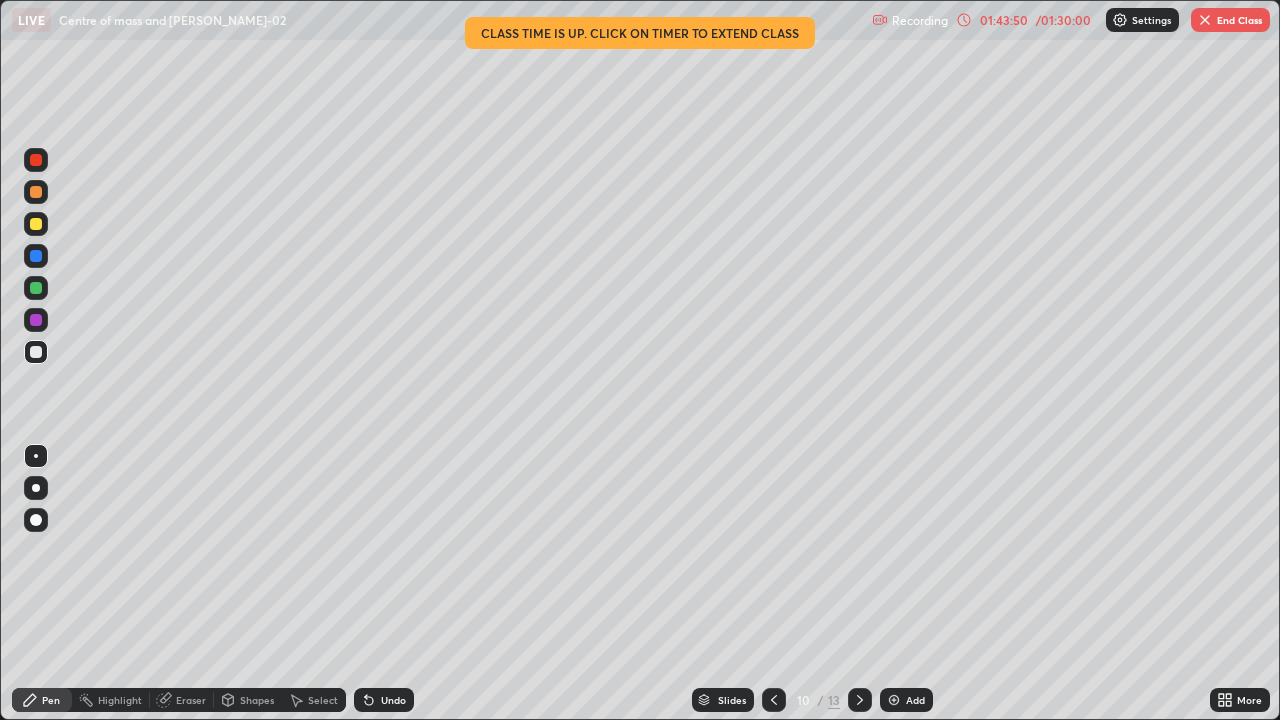
click at [858, 632] on icon at bounding box center [860, 700] width 16 height 16
click at [905, 632] on div "Add" at bounding box center [906, 700] width 53 height 24
click at [773, 632] on icon at bounding box center [774, 700] width 16 height 16
click at [848, 632] on div at bounding box center [860, 700] width 24 height 24
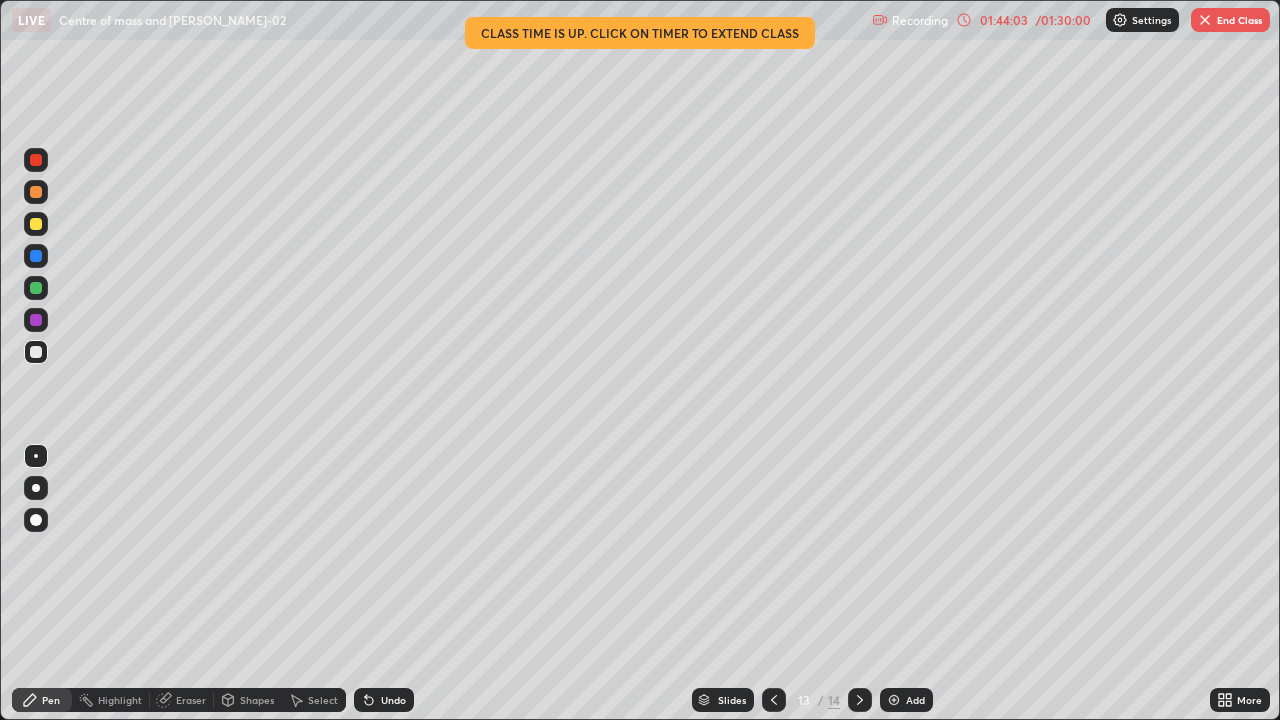
click at [858, 632] on icon at bounding box center [860, 700] width 16 height 16
click at [772, 632] on icon at bounding box center [774, 700] width 16 height 16
click at [771, 632] on icon at bounding box center [774, 700] width 6 height 10
click at [769, 632] on icon at bounding box center [774, 700] width 16 height 16
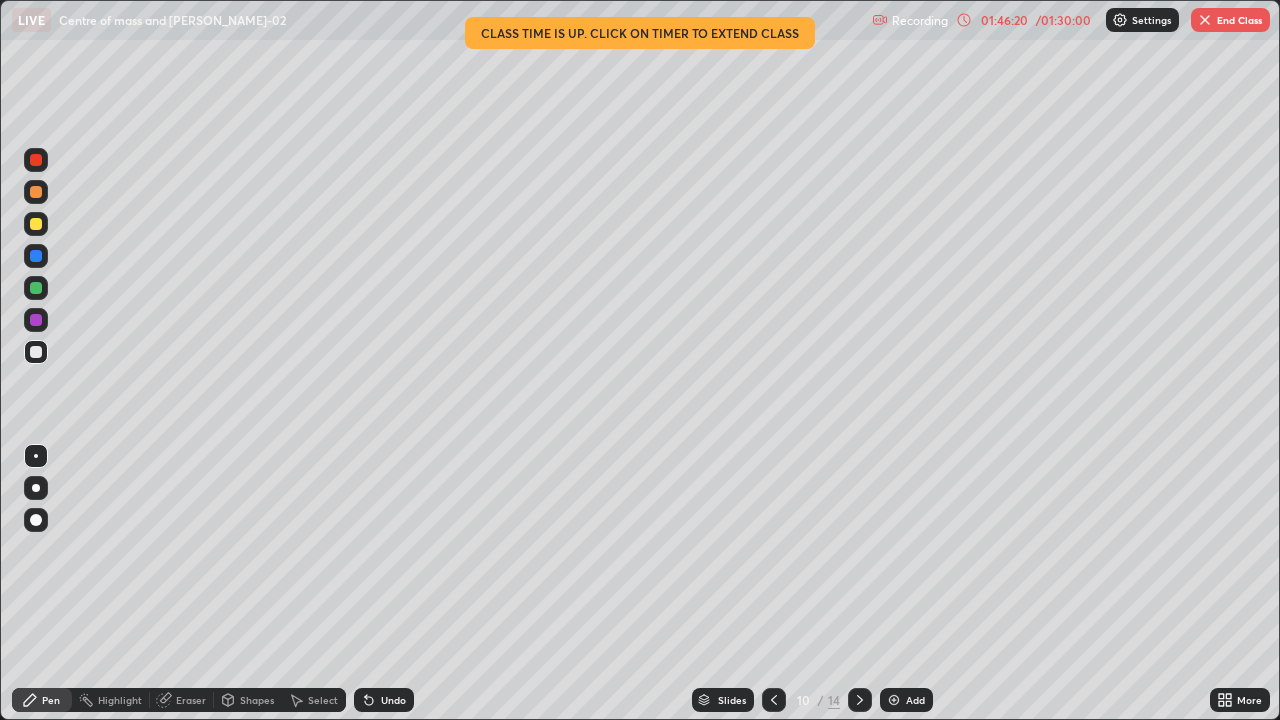
click at [772, 632] on icon at bounding box center [774, 700] width 16 height 16
click at [1204, 22] on img "button" at bounding box center [1205, 20] width 16 height 16
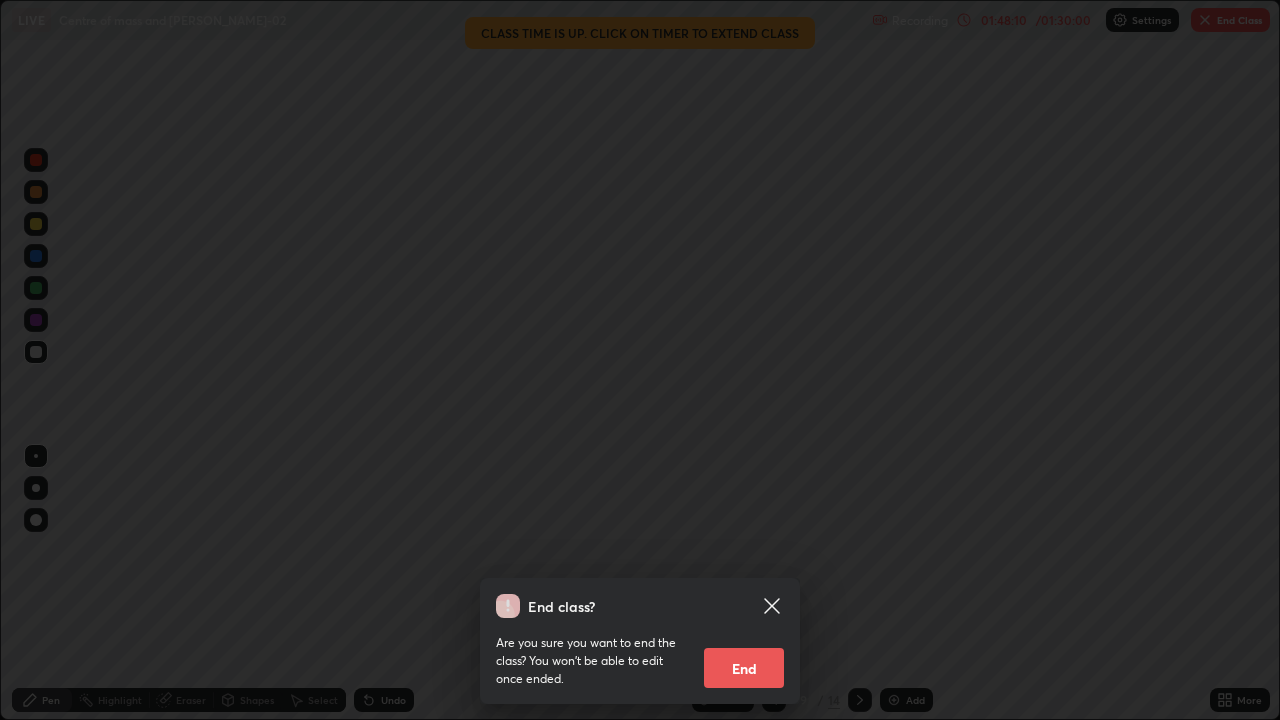
click at [769, 632] on button "End" at bounding box center [744, 668] width 80 height 40
